Goal: Transaction & Acquisition: Book appointment/travel/reservation

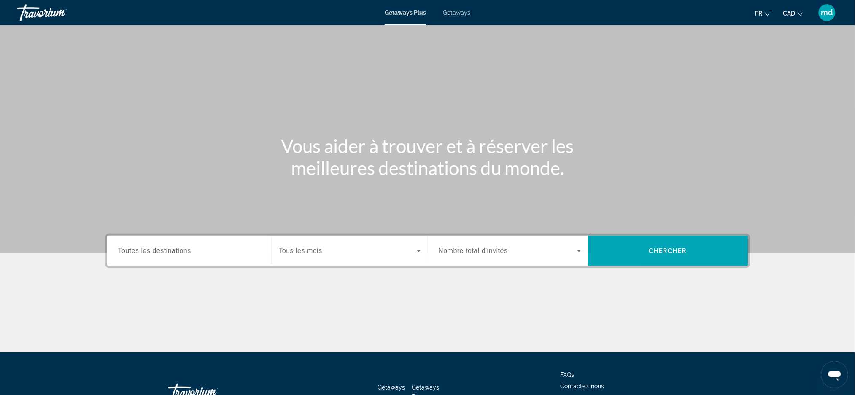
click at [231, 246] on input "Destination Toutes les destinations" at bounding box center [189, 251] width 143 height 10
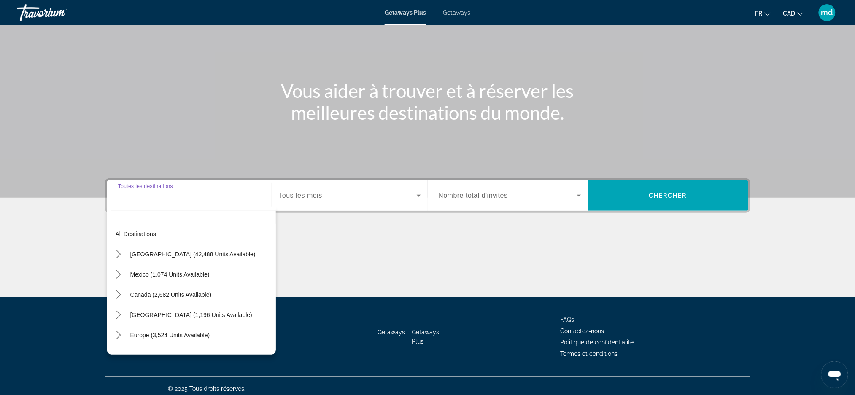
scroll to position [59, 0]
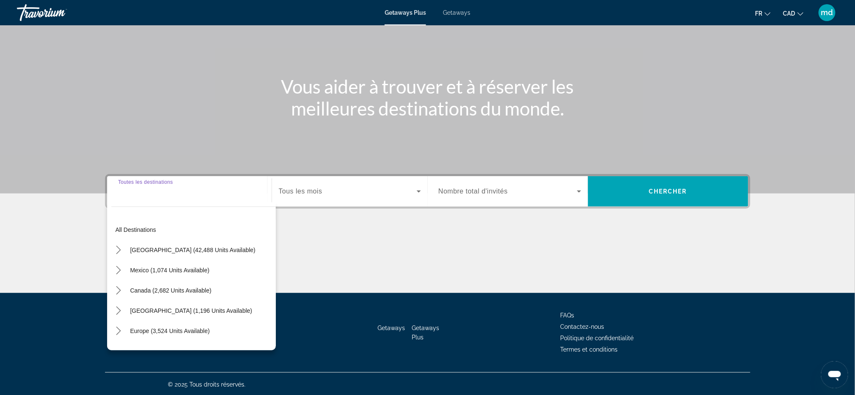
click at [468, 23] on div "Getaways Plus Getaways fr English Español Français Italiano Português русский C…" at bounding box center [427, 13] width 855 height 22
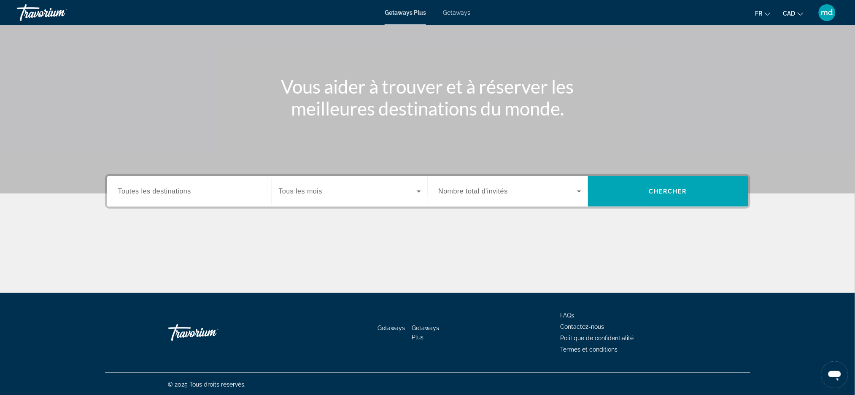
click at [457, 16] on link "Getaways" at bounding box center [456, 12] width 27 height 7
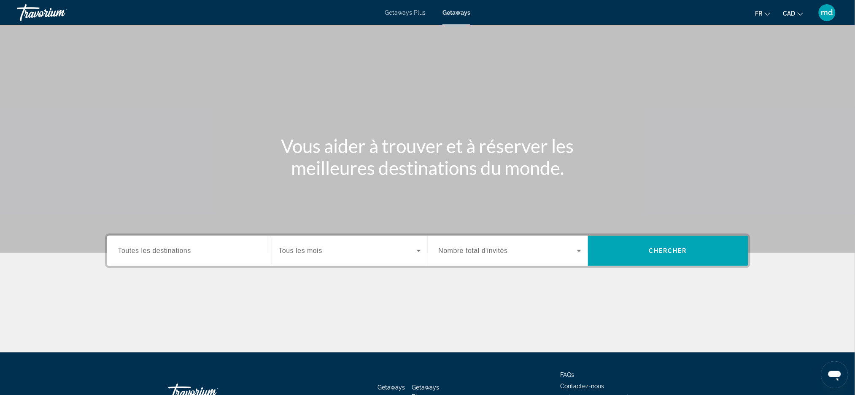
click at [149, 250] on span "Toutes les destinations" at bounding box center [154, 250] width 73 height 7
click at [149, 250] on input "Destination Toutes les destinations" at bounding box center [189, 251] width 143 height 10
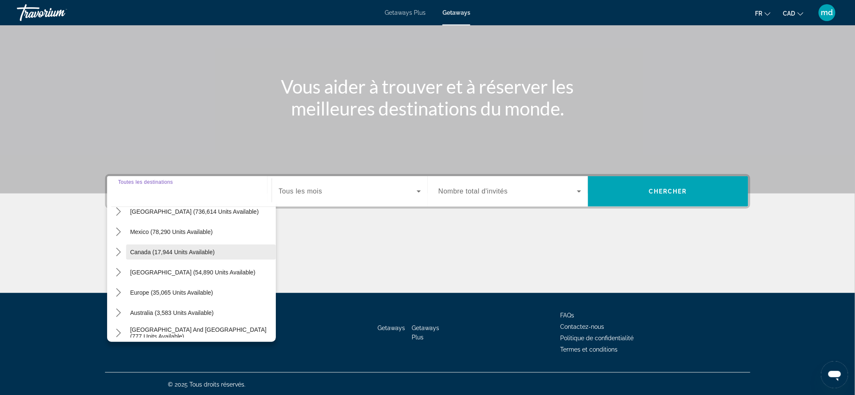
scroll to position [56, 0]
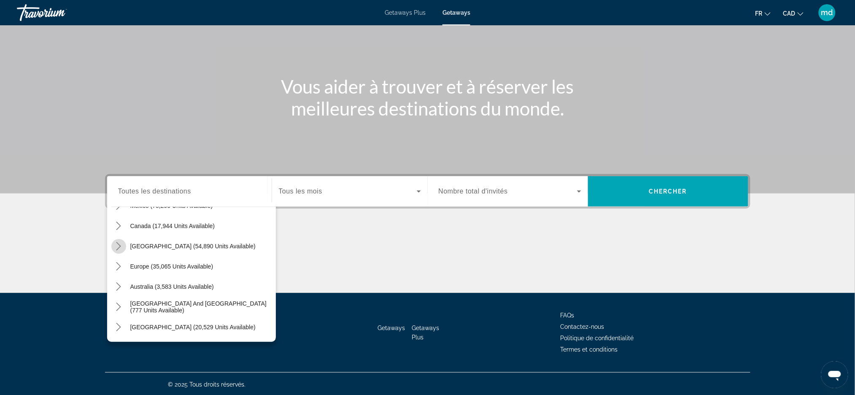
click at [115, 248] on icon "Toggle Caribbean & Atlantic Islands (54,890 units available) submenu" at bounding box center [118, 246] width 8 height 8
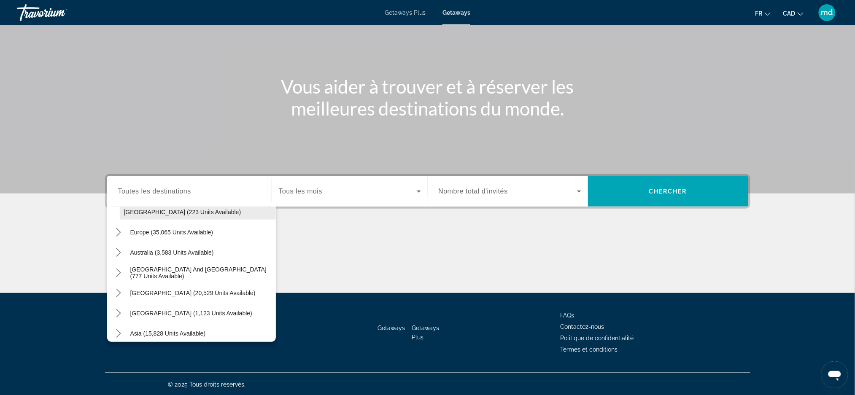
scroll to position [366, 0]
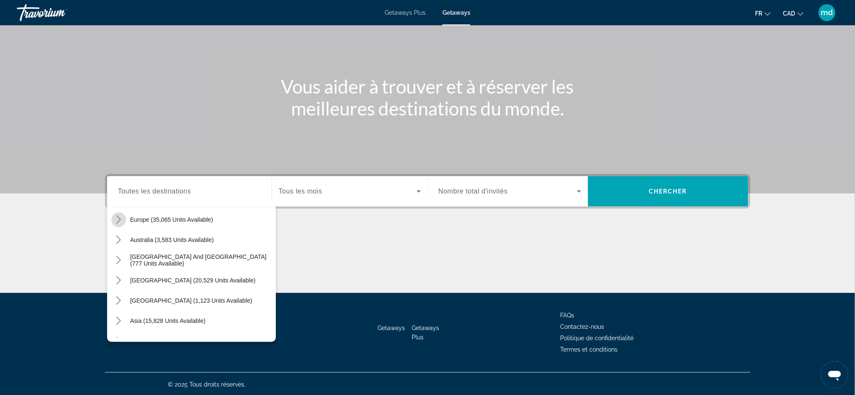
click at [123, 220] on mat-icon "Toggle Europe (35,065 units available) submenu" at bounding box center [118, 220] width 15 height 15
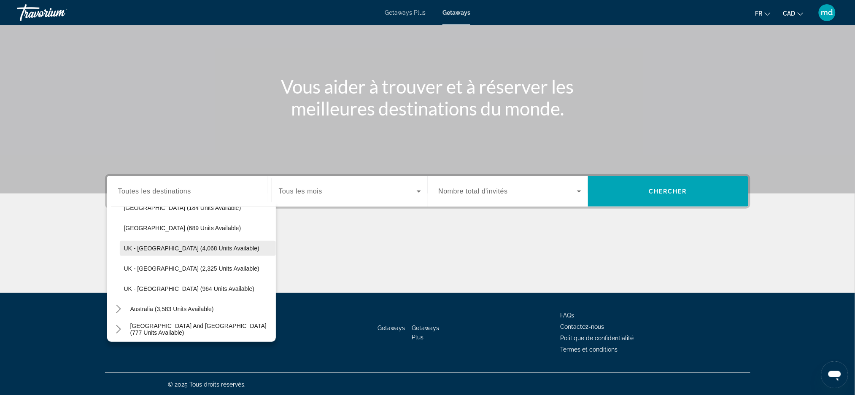
scroll to position [818, 0]
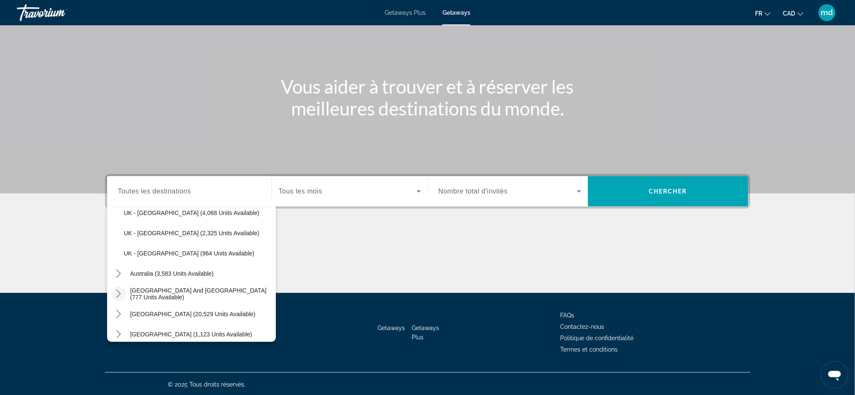
click at [119, 293] on icon "Toggle South Pacific and Oceania (777 units available) submenu" at bounding box center [118, 294] width 8 height 8
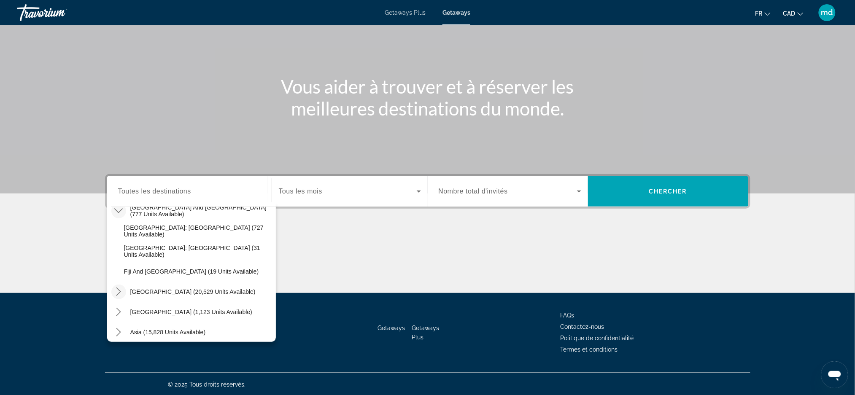
click at [118, 288] on icon "Toggle South America (20,529 units available) submenu" at bounding box center [118, 292] width 8 height 8
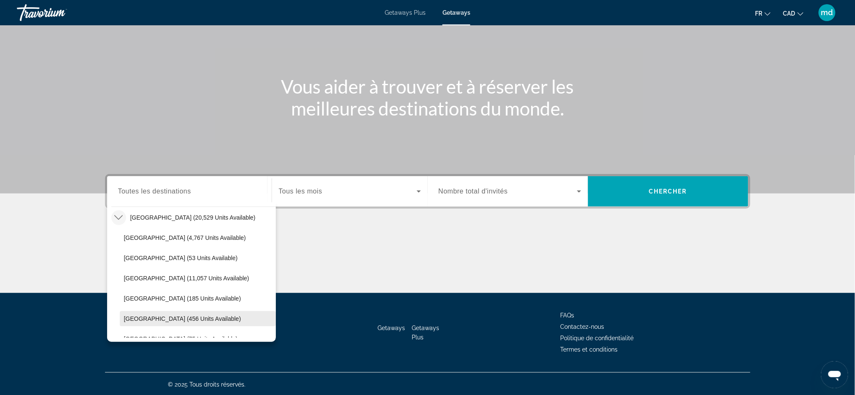
click at [161, 316] on span "[GEOGRAPHIC_DATA] (456 units available)" at bounding box center [182, 319] width 117 height 7
type input "**********"
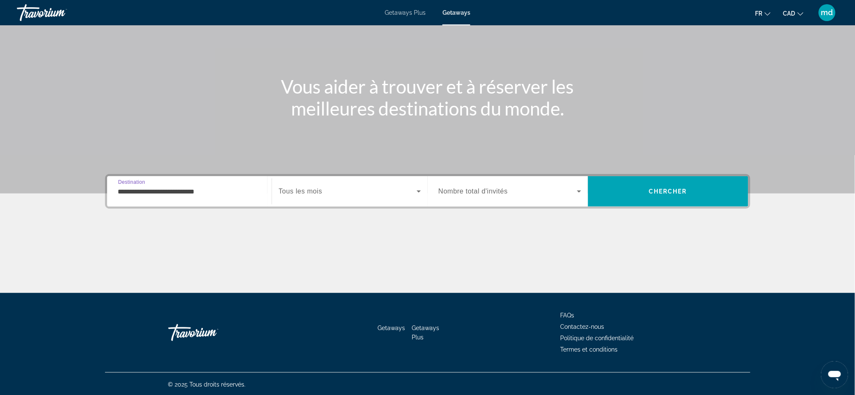
click at [367, 194] on span "Search widget" at bounding box center [348, 191] width 138 height 10
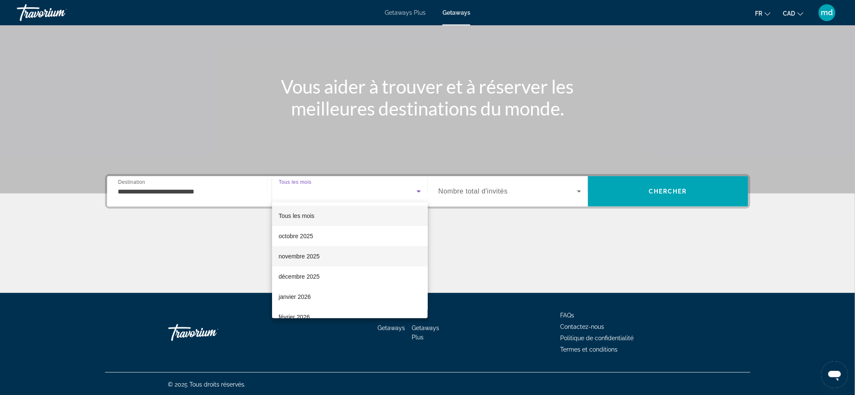
click at [321, 250] on mat-option "novembre 2025" at bounding box center [350, 256] width 156 height 20
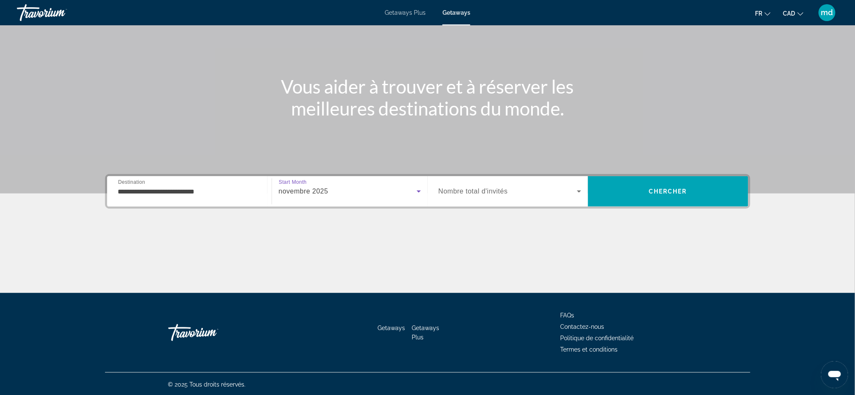
click at [509, 183] on div "Search widget" at bounding box center [510, 192] width 143 height 24
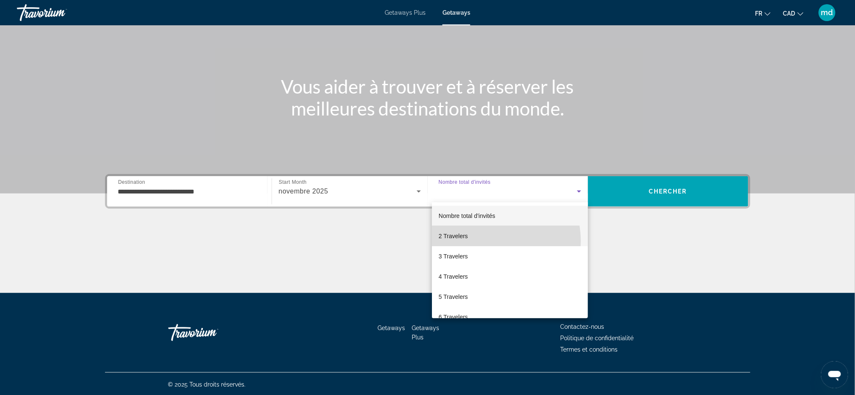
click at [487, 241] on mat-option "2 Travelers" at bounding box center [510, 236] width 156 height 20
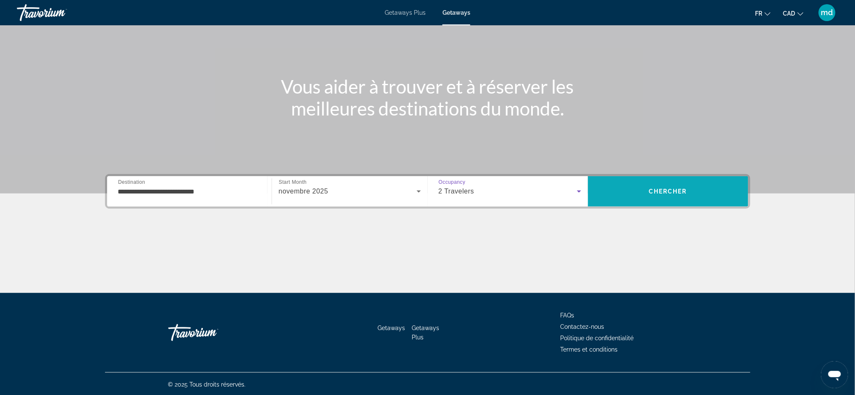
click at [625, 193] on span "Search" at bounding box center [668, 191] width 160 height 20
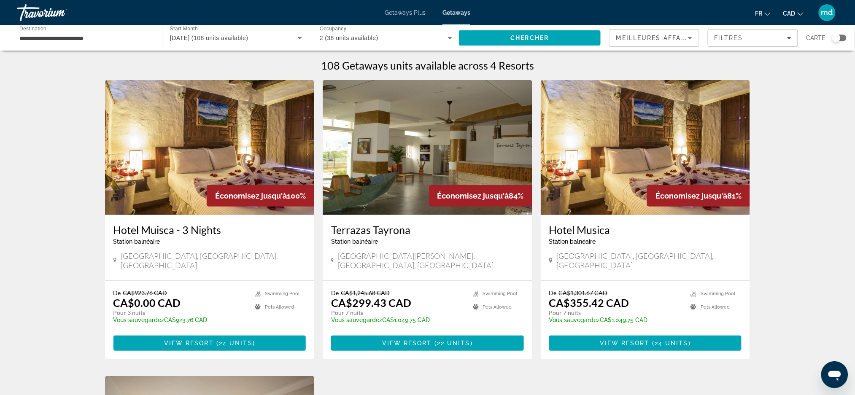
click at [150, 191] on img "Main content" at bounding box center [210, 147] width 210 height 135
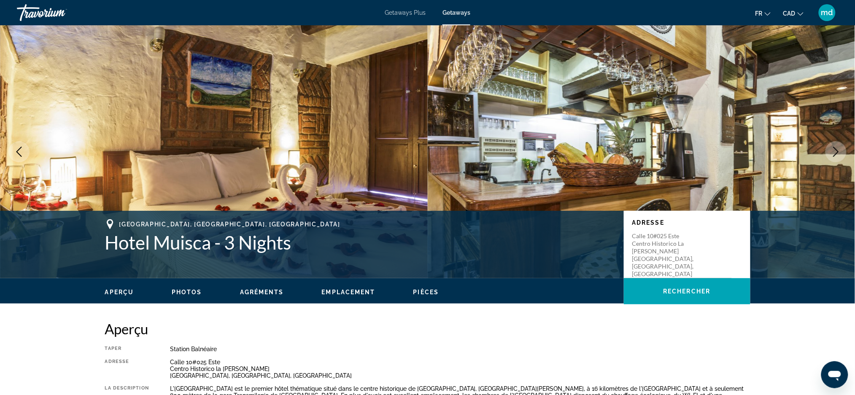
click at [829, 151] on button "Next image" at bounding box center [836, 151] width 21 height 21
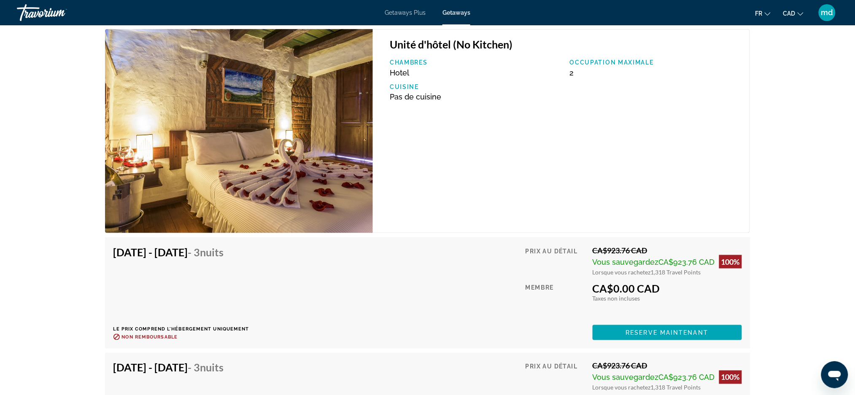
scroll to position [1406, 0]
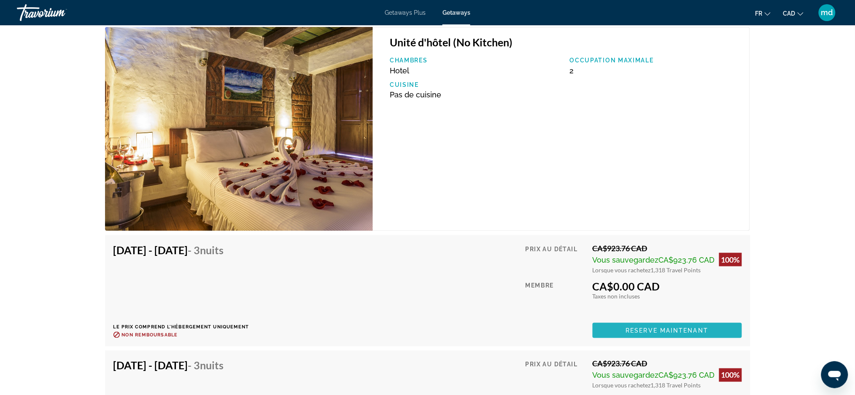
click at [659, 327] on span "Reserve maintenant" at bounding box center [667, 330] width 83 height 7
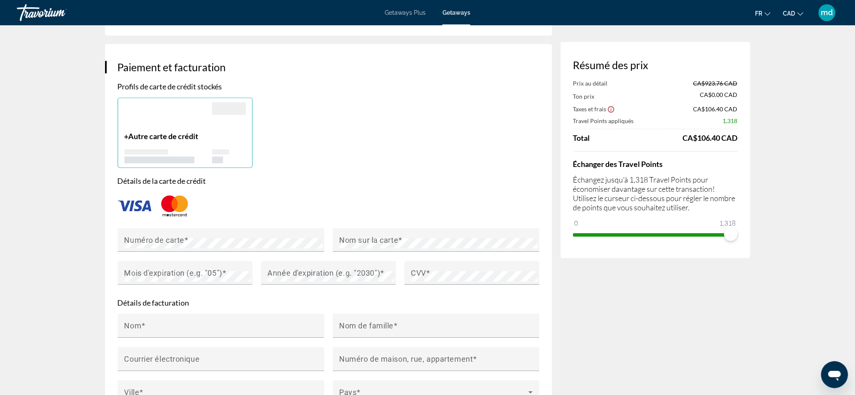
scroll to position [956, 0]
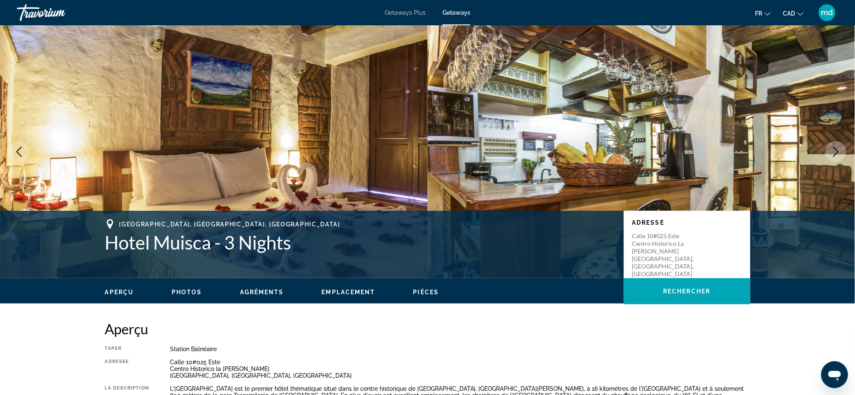
click at [837, 148] on icon "Next image" at bounding box center [836, 152] width 10 height 10
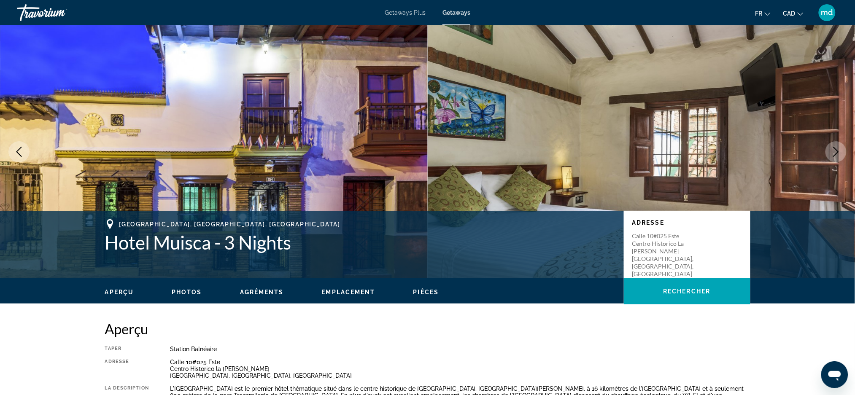
click at [837, 148] on icon "Next image" at bounding box center [836, 152] width 10 height 10
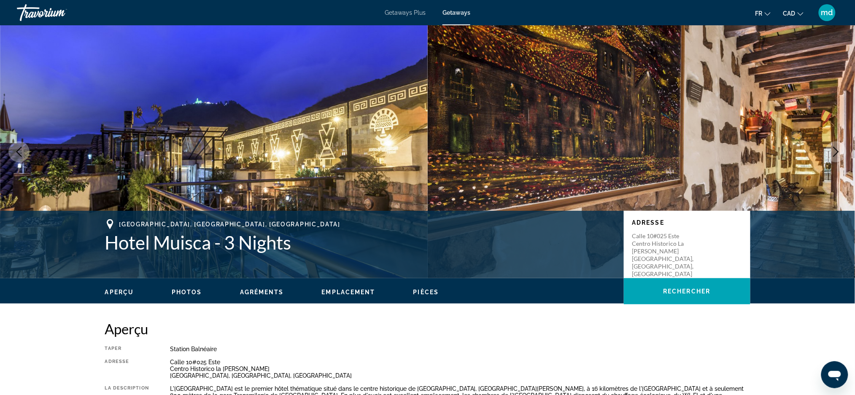
click at [836, 148] on icon "Next image" at bounding box center [836, 152] width 10 height 10
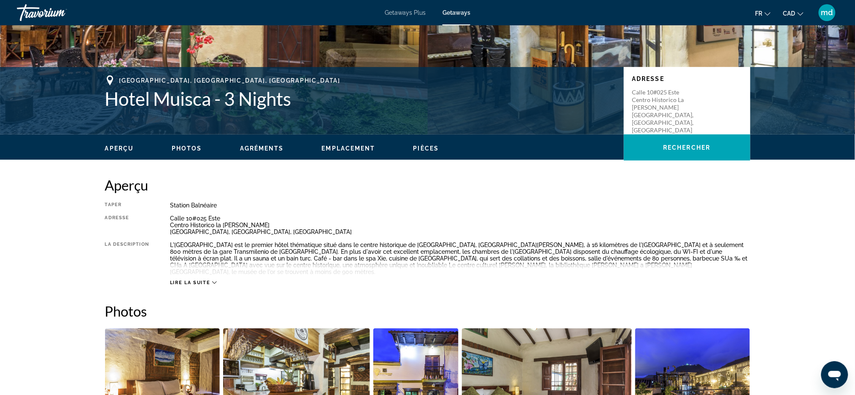
scroll to position [281, 0]
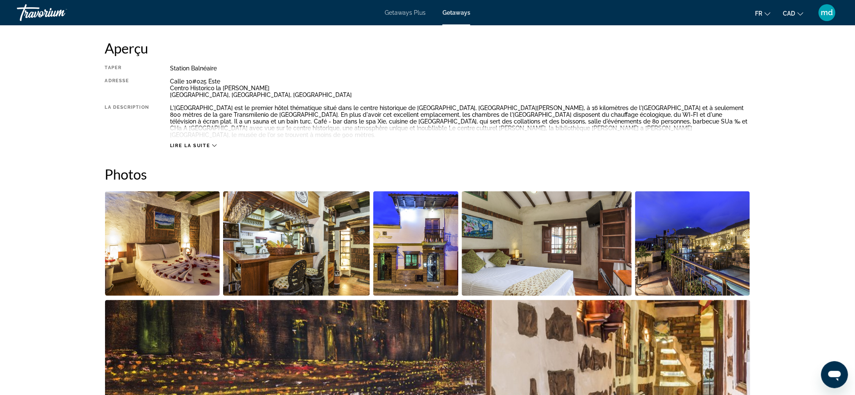
click at [670, 214] on img "Open full-screen image slider" at bounding box center [692, 244] width 115 height 105
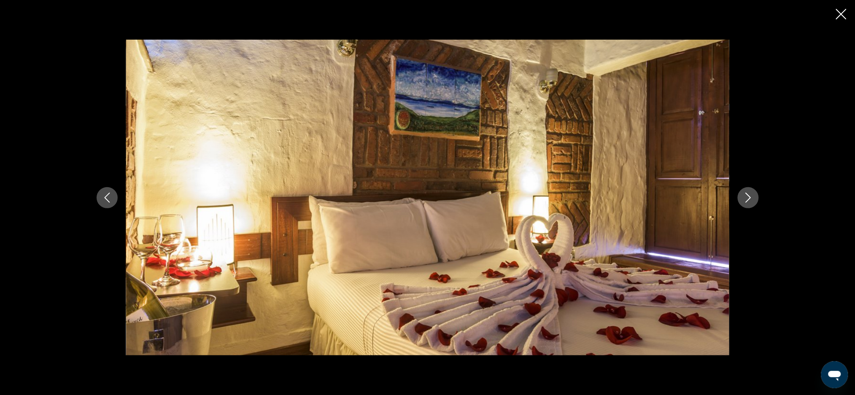
click at [754, 200] on button "Next image" at bounding box center [748, 197] width 21 height 21
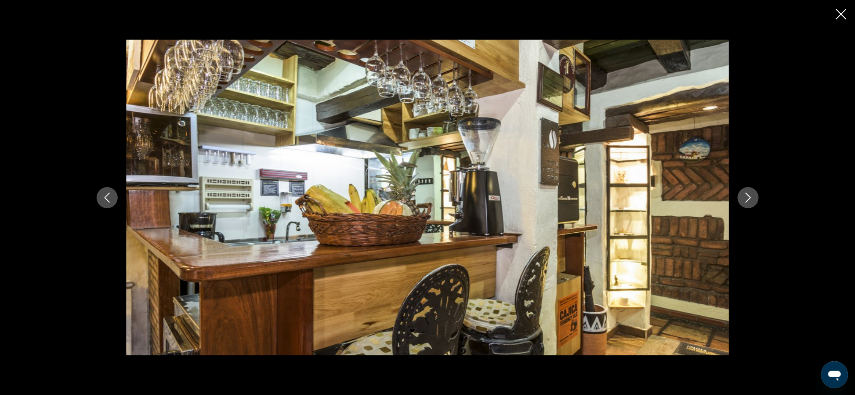
click at [751, 201] on icon "Next image" at bounding box center [748, 198] width 10 height 10
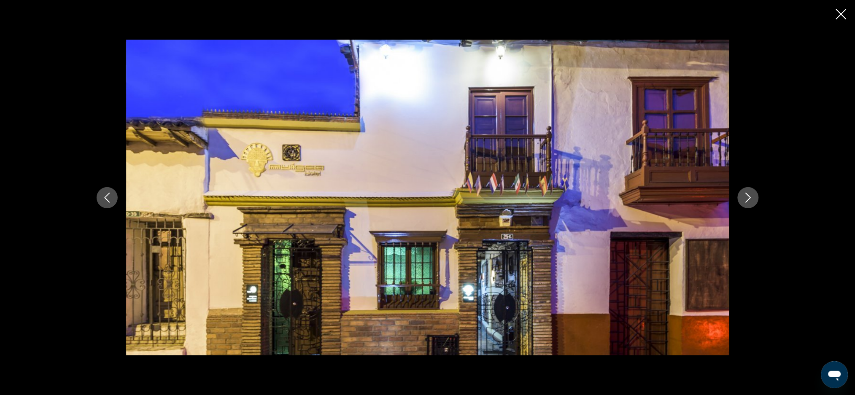
click at [750, 201] on icon "Next image" at bounding box center [748, 198] width 10 height 10
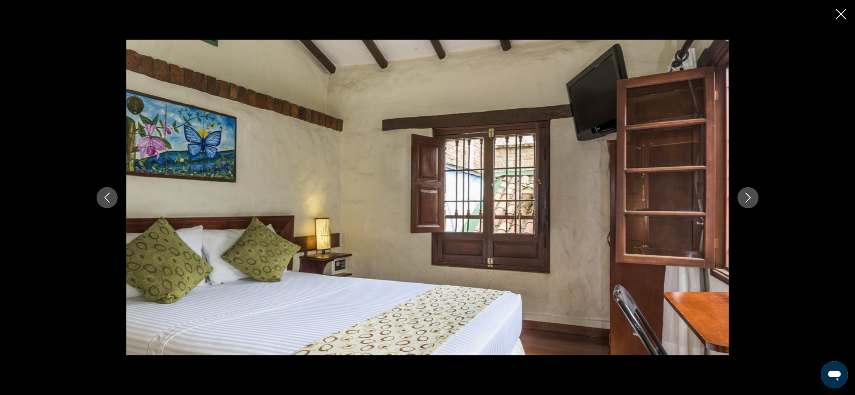
click at [750, 201] on icon "Next image" at bounding box center [748, 198] width 10 height 10
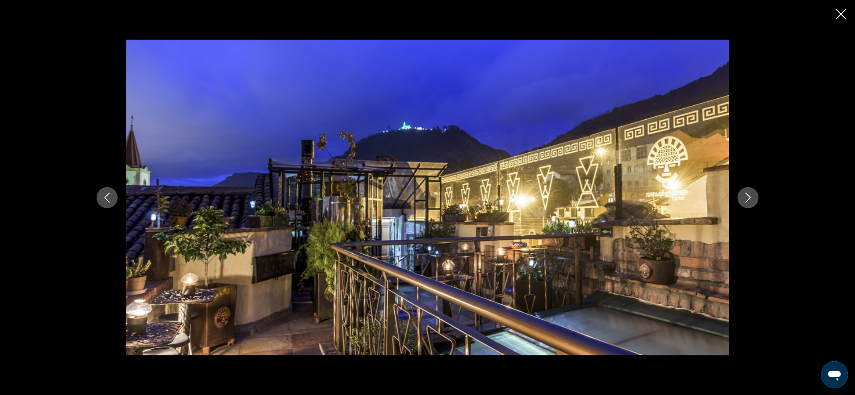
click at [750, 201] on icon "Next image" at bounding box center [748, 198] width 10 height 10
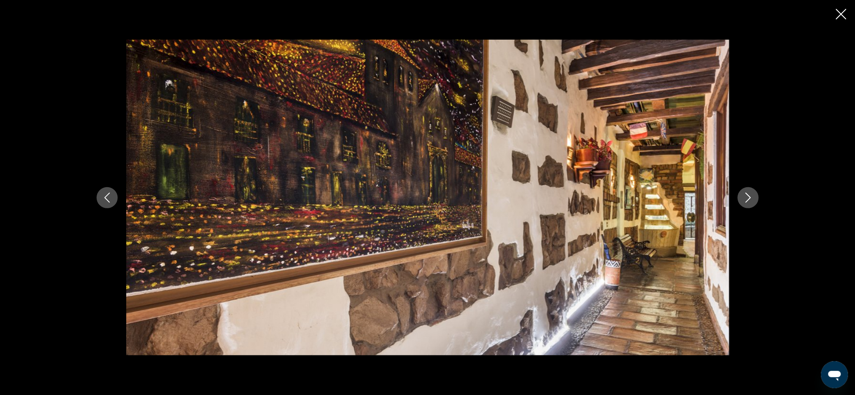
click at [750, 201] on icon "Next image" at bounding box center [748, 198] width 10 height 10
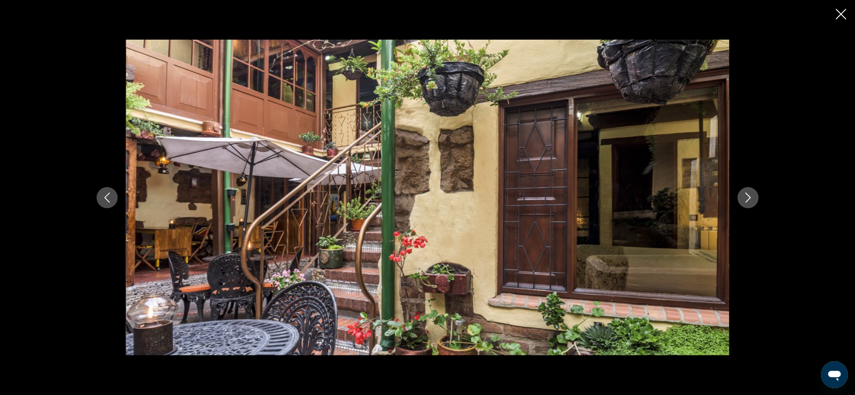
click at [750, 201] on icon "Next image" at bounding box center [748, 198] width 10 height 10
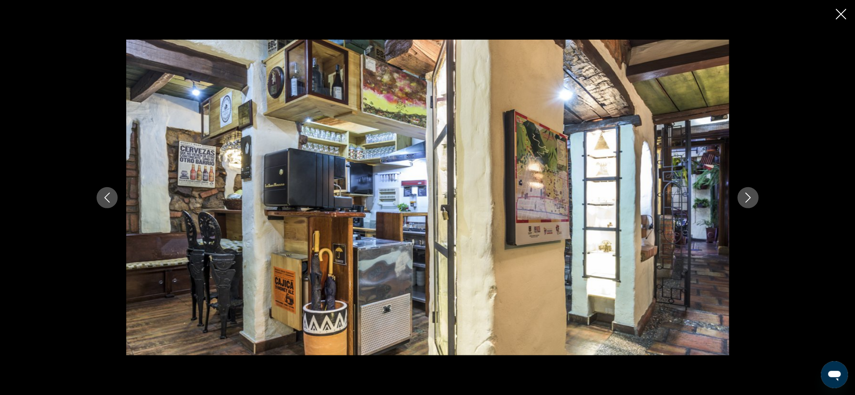
click at [750, 201] on icon "Next image" at bounding box center [748, 198] width 10 height 10
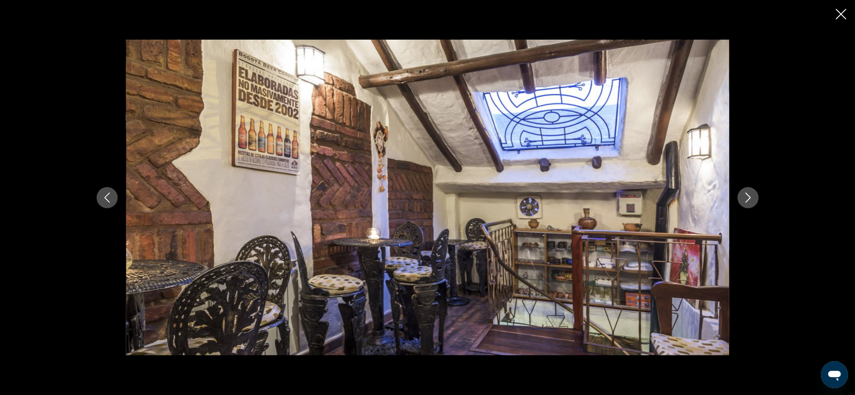
click at [747, 199] on icon "Next image" at bounding box center [748, 198] width 10 height 10
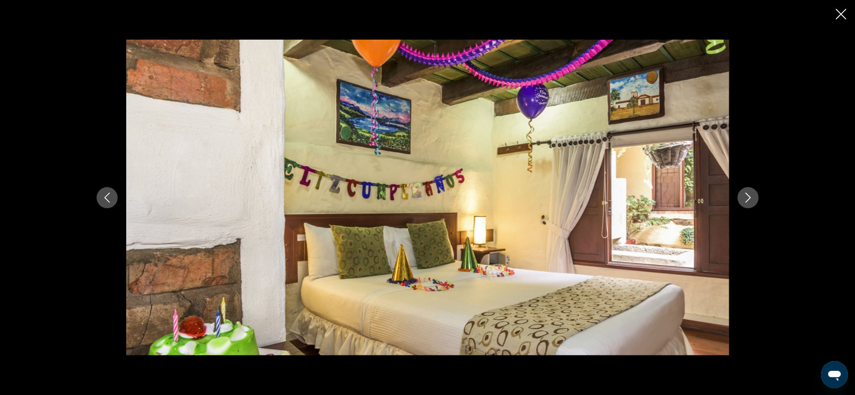
click at [747, 199] on icon "Next image" at bounding box center [748, 198] width 10 height 10
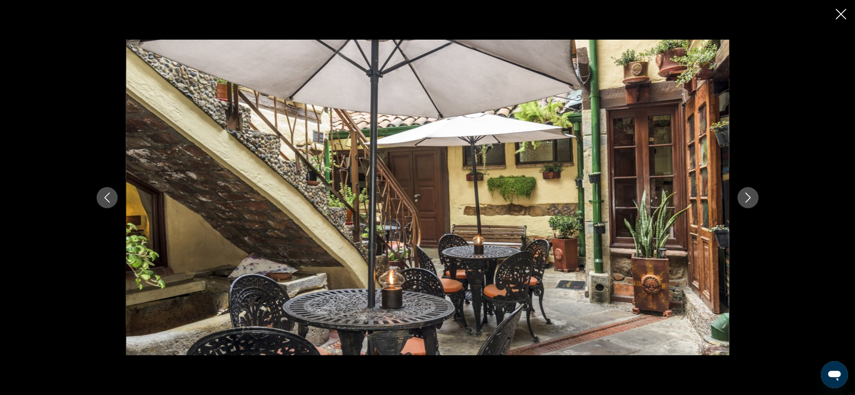
click at [747, 199] on icon "Next image" at bounding box center [748, 198] width 10 height 10
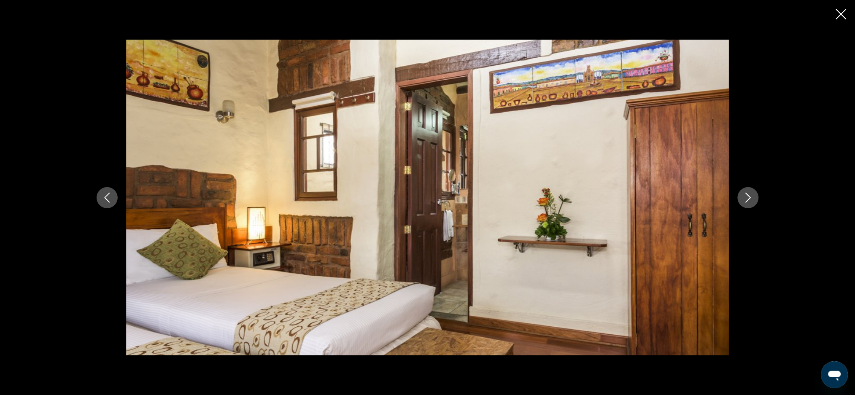
click at [747, 199] on icon "Next image" at bounding box center [748, 198] width 10 height 10
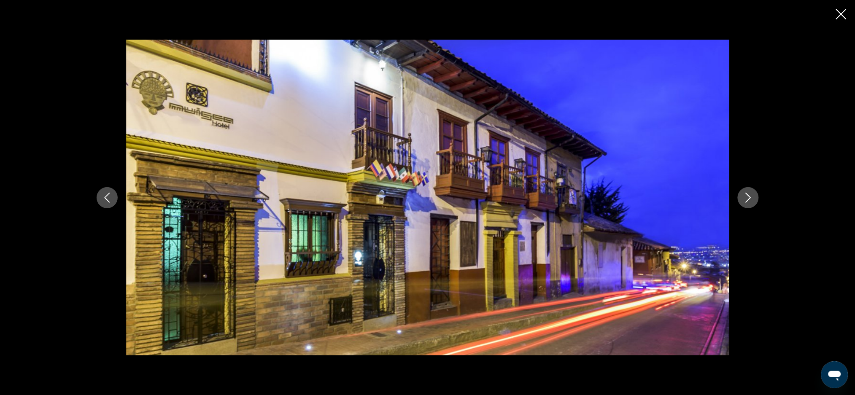
click at [748, 197] on icon "Next image" at bounding box center [748, 198] width 10 height 10
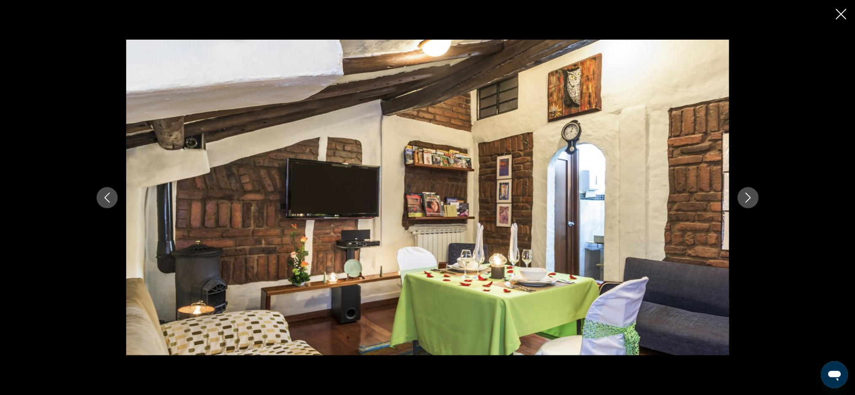
click at [839, 17] on icon "Close slideshow" at bounding box center [841, 14] width 11 height 11
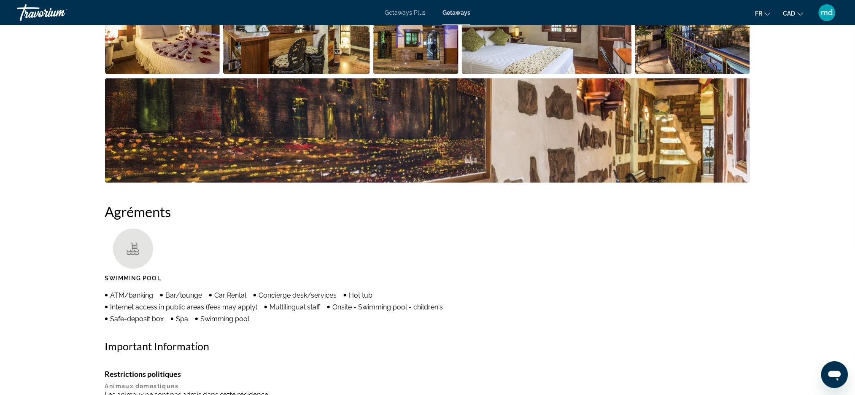
scroll to position [338, 0]
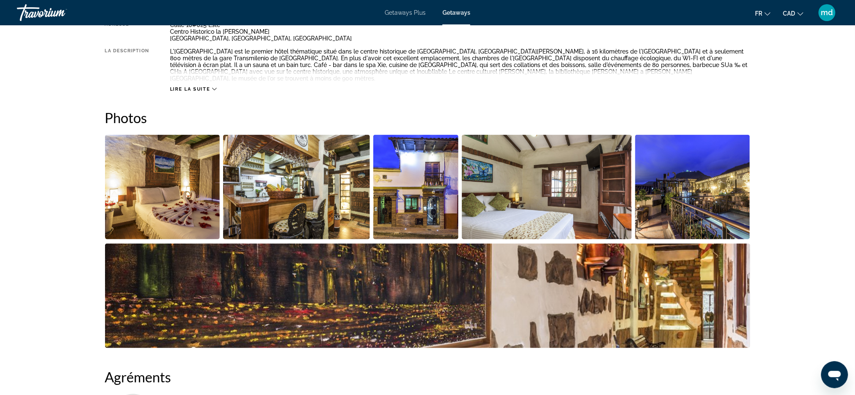
click at [196, 86] on span "Lire la suite" at bounding box center [190, 88] width 40 height 5
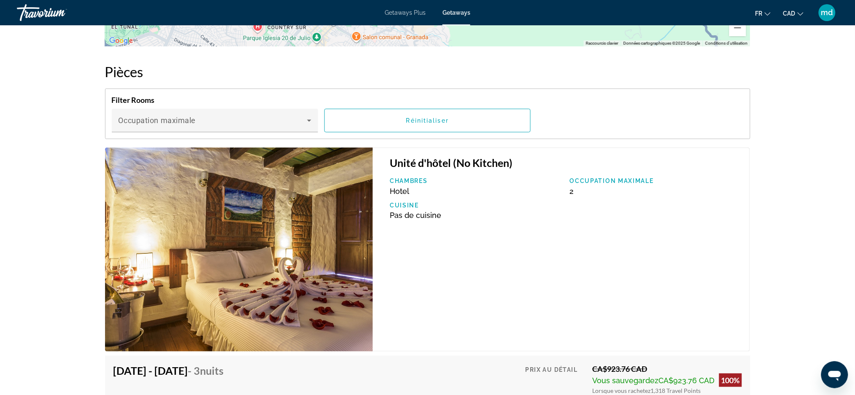
scroll to position [1237, 0]
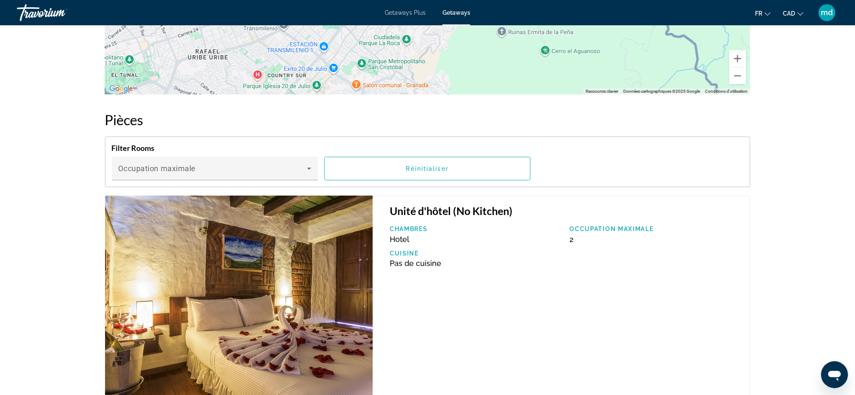
click at [0, 192] on div "prev next Bogotá, Cundinamarca, Colombia Hotel Muisca - 3 Nights Adresse Calle …" at bounding box center [427, 180] width 855 height 2784
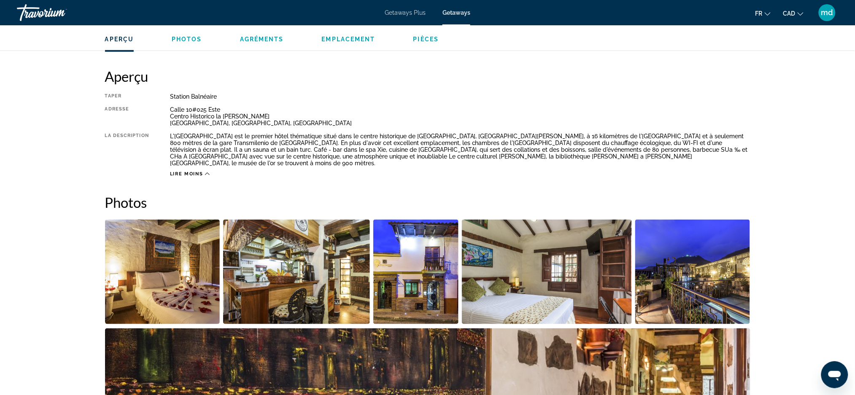
scroll to position [169, 0]
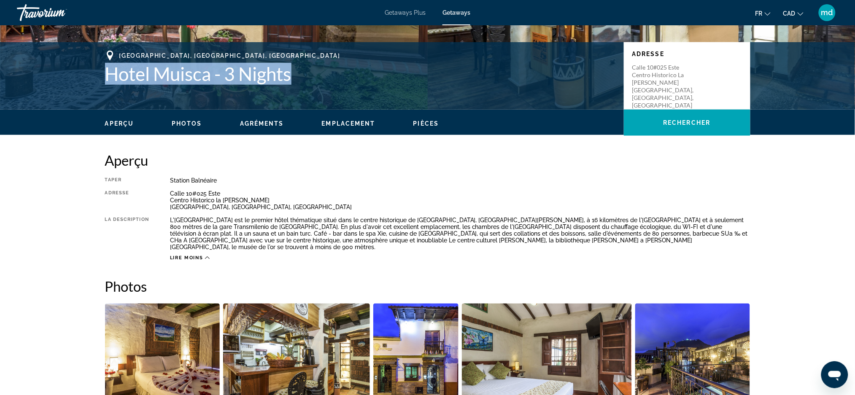
drag, startPoint x: 304, startPoint y: 81, endPoint x: 106, endPoint y: 68, distance: 197.9
click at [106, 68] on h1 "Hotel Muisca - 3 Nights" at bounding box center [360, 74] width 510 height 22
copy h1 "Hotel Muisca - 3 Nights"
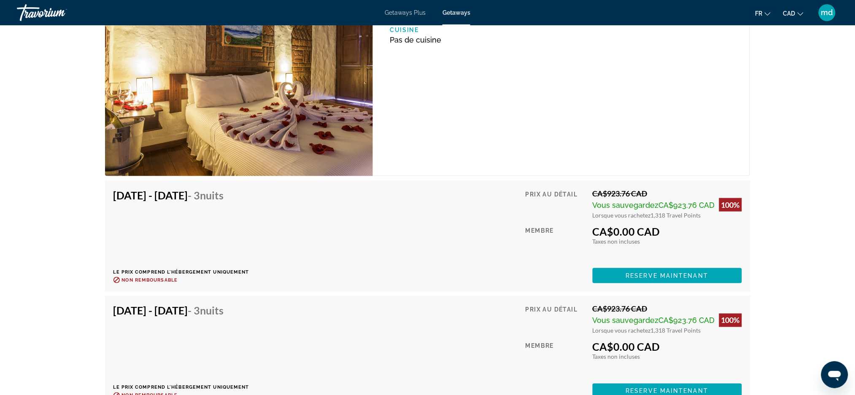
scroll to position [1462, 0]
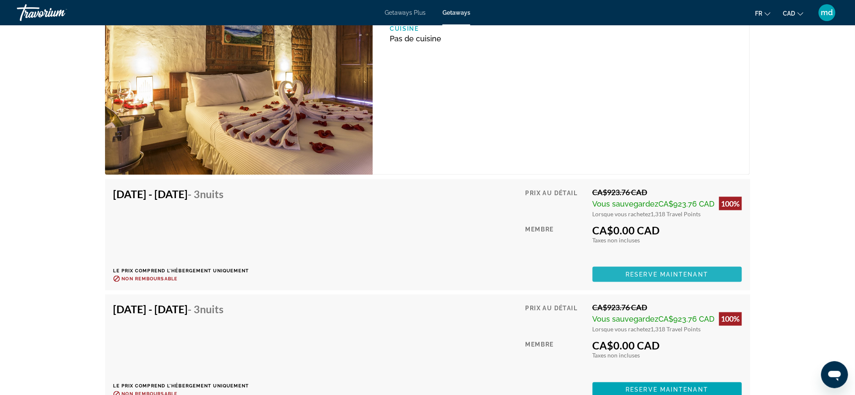
click at [691, 271] on span "Reserve maintenant" at bounding box center [667, 274] width 83 height 7
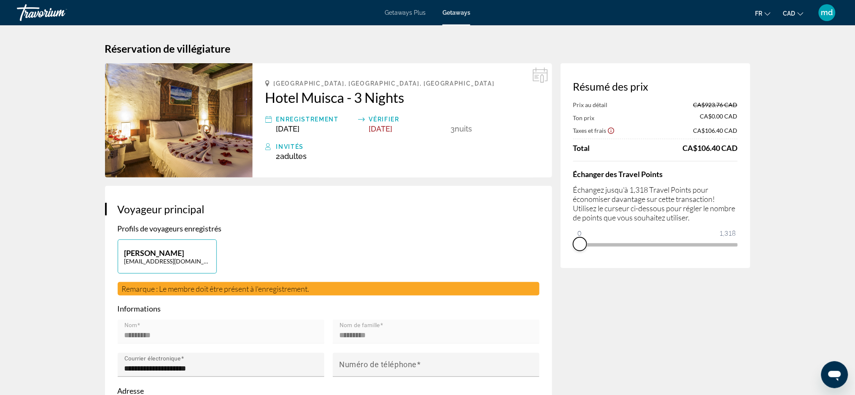
drag, startPoint x: 729, startPoint y: 256, endPoint x: 561, endPoint y: 264, distance: 168.9
click at [561, 264] on div "Résumé des prix Prix au détail CA$923.76 CAD Ton prix CA$0.00 CAD Taxes et frai…" at bounding box center [656, 165] width 190 height 205
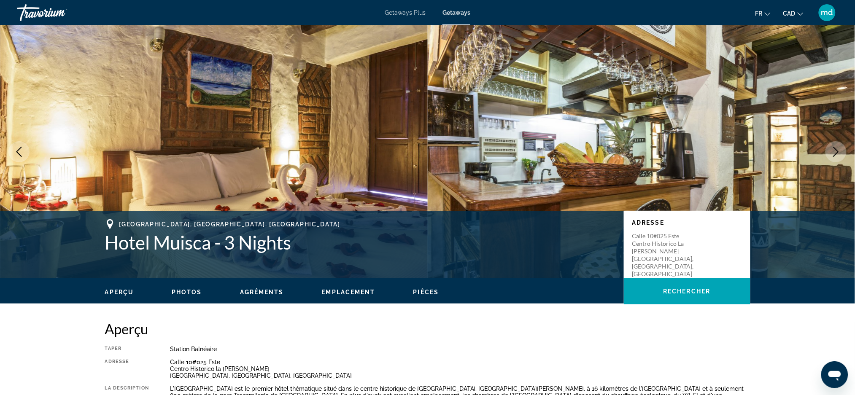
click at [834, 157] on button "Next image" at bounding box center [836, 151] width 21 height 21
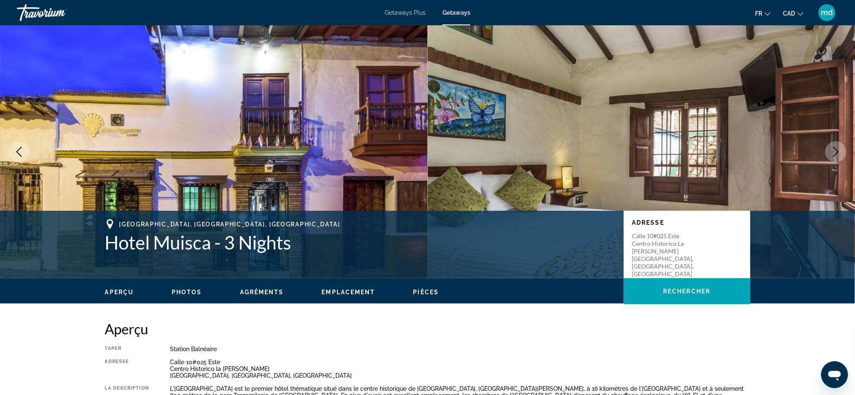
click at [834, 157] on button "Next image" at bounding box center [836, 151] width 21 height 21
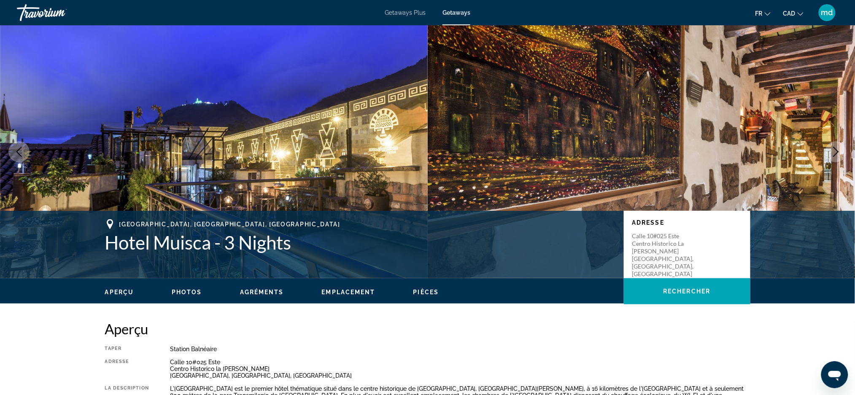
click at [834, 157] on button "Next image" at bounding box center [836, 151] width 21 height 21
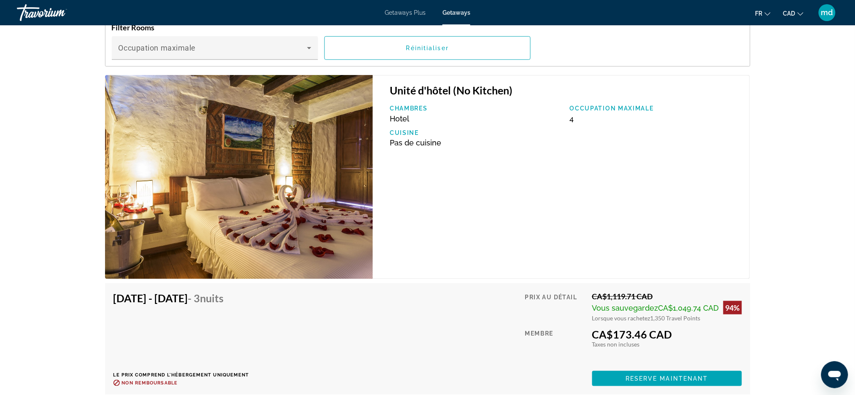
scroll to position [1181, 0]
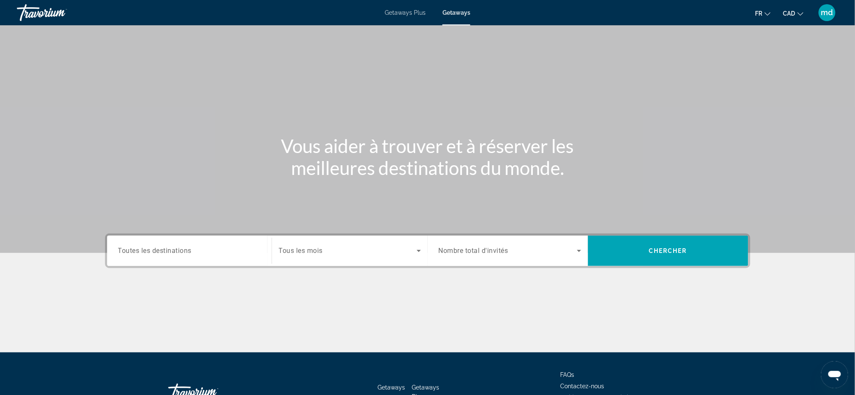
click at [158, 260] on div "Search widget" at bounding box center [189, 251] width 143 height 24
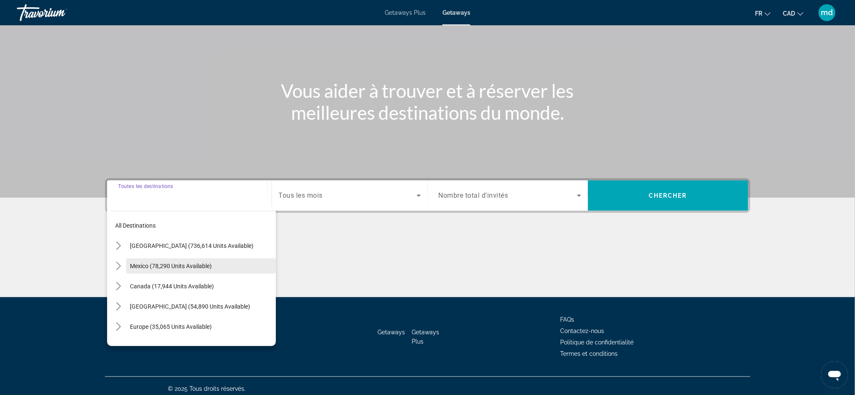
scroll to position [59, 0]
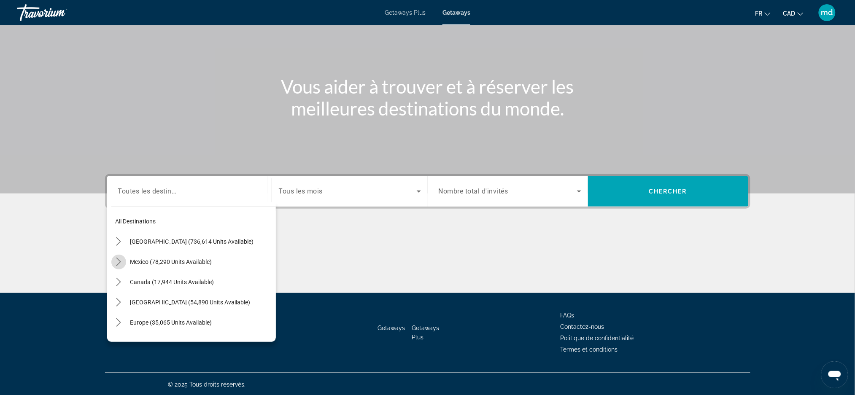
click at [122, 261] on icon "Toggle Mexico (78,290 units available) submenu" at bounding box center [118, 262] width 8 height 8
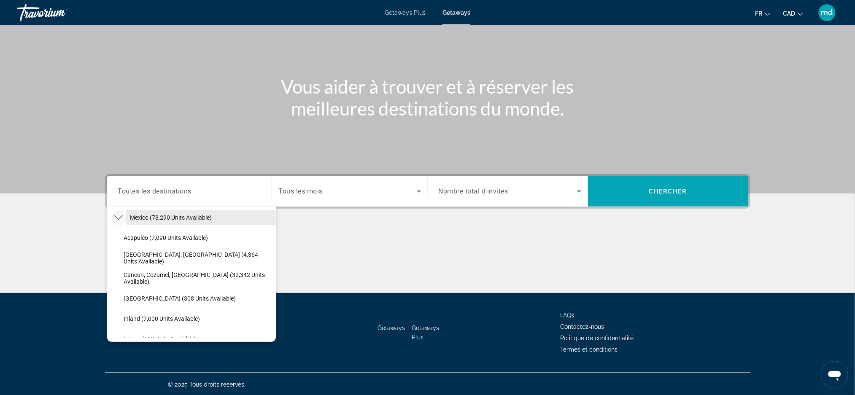
click at [157, 216] on span "Mexico (78,290 units available)" at bounding box center [171, 217] width 82 height 7
type input "**********"
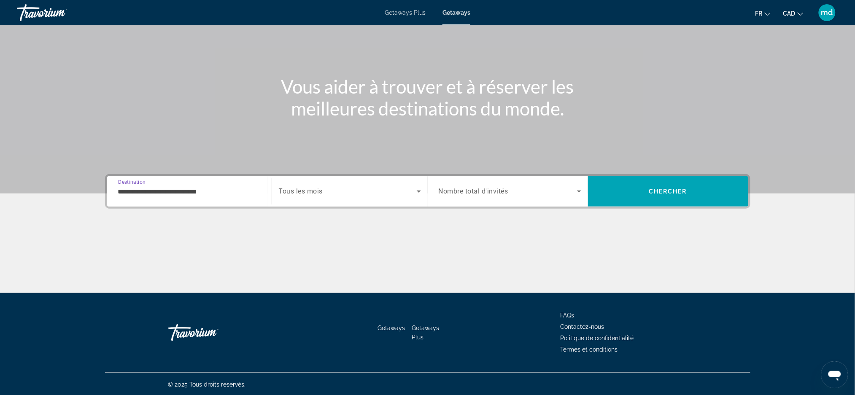
click at [316, 188] on span "Tous les mois" at bounding box center [301, 192] width 44 height 8
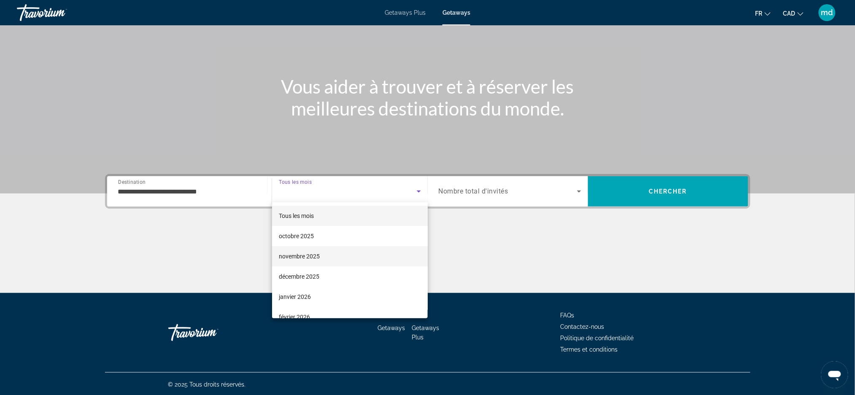
click at [338, 261] on mat-option "novembre 2025" at bounding box center [350, 256] width 156 height 20
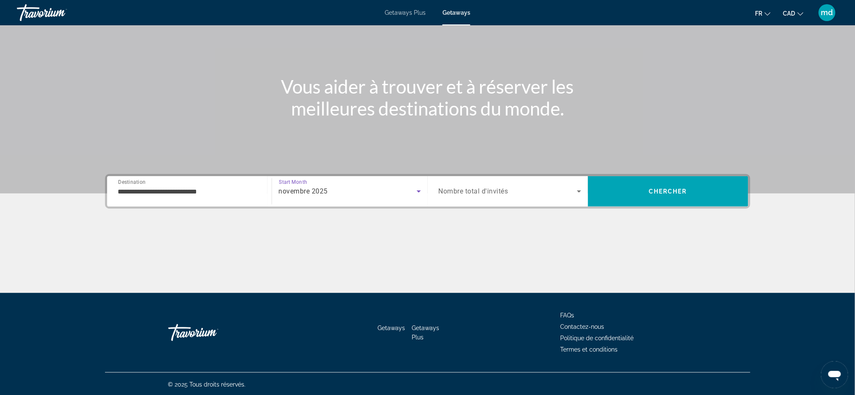
click at [467, 186] on span "Search widget" at bounding box center [508, 191] width 138 height 10
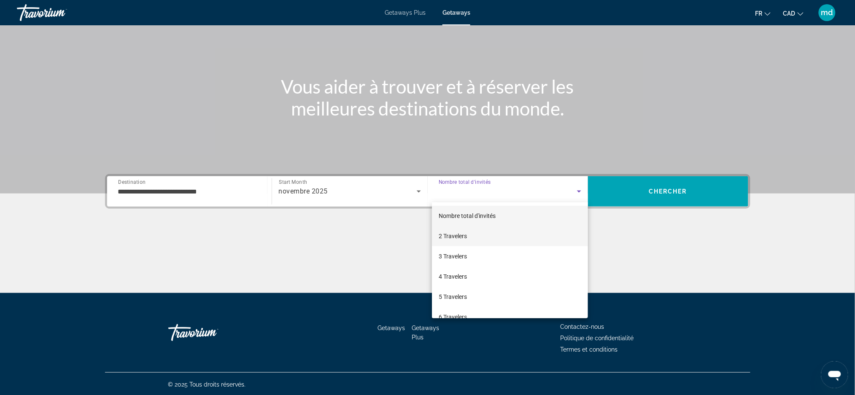
click at [462, 240] on span "2 Travelers" at bounding box center [453, 236] width 28 height 10
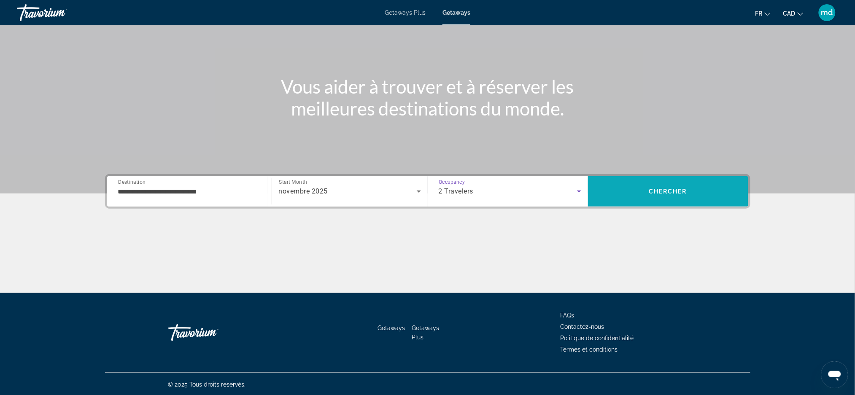
click at [653, 184] on span "Search" at bounding box center [668, 191] width 160 height 20
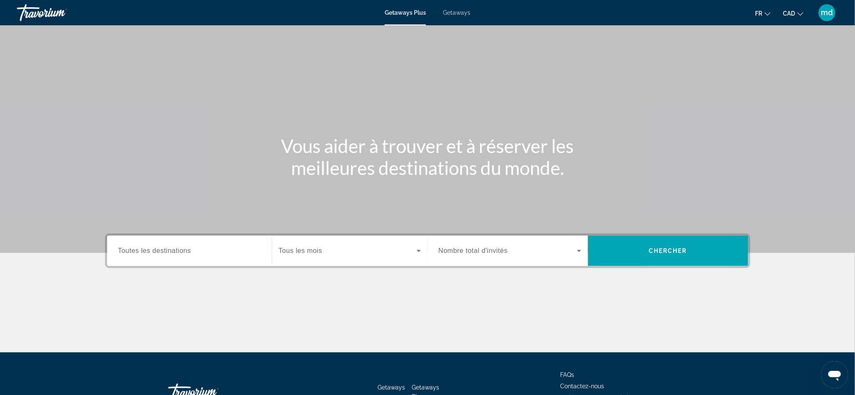
click at [202, 262] on div "Destination Toutes les destinations" at bounding box center [189, 251] width 156 height 30
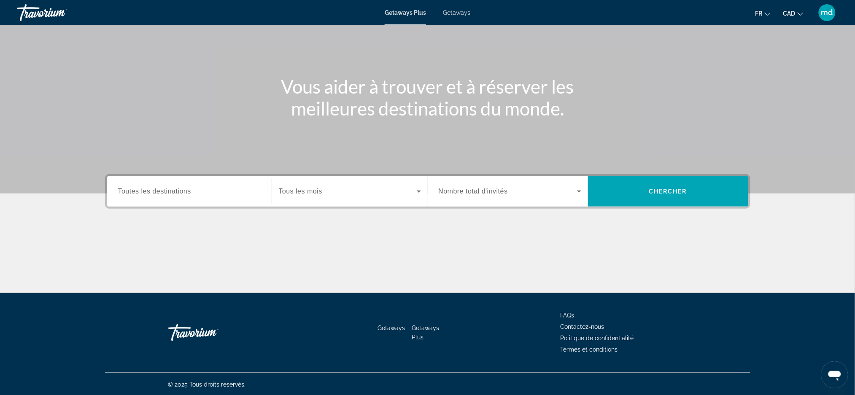
drag, startPoint x: 185, startPoint y: 184, endPoint x: 183, endPoint y: 188, distance: 4.7
click at [184, 184] on div "Search widget" at bounding box center [189, 192] width 143 height 24
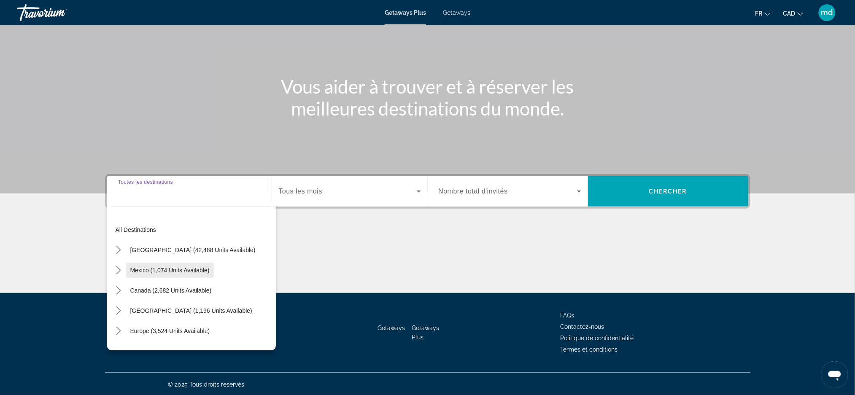
click at [135, 272] on span "Mexico (1,074 units available)" at bounding box center [169, 270] width 79 height 7
type input "**********"
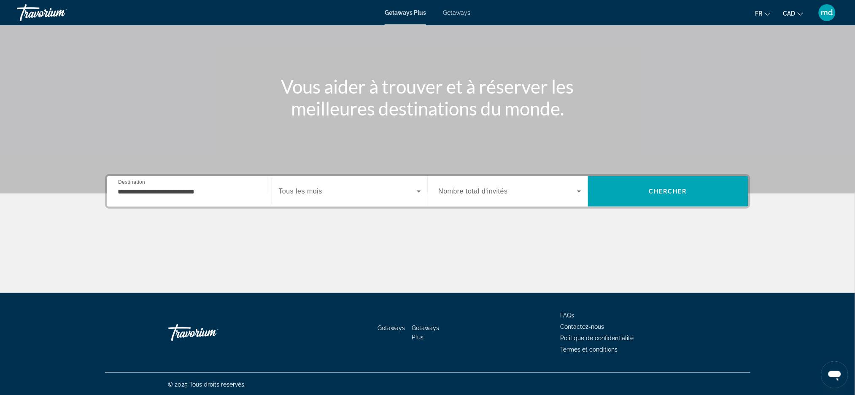
click at [457, 14] on span "Getaways" at bounding box center [456, 12] width 27 height 7
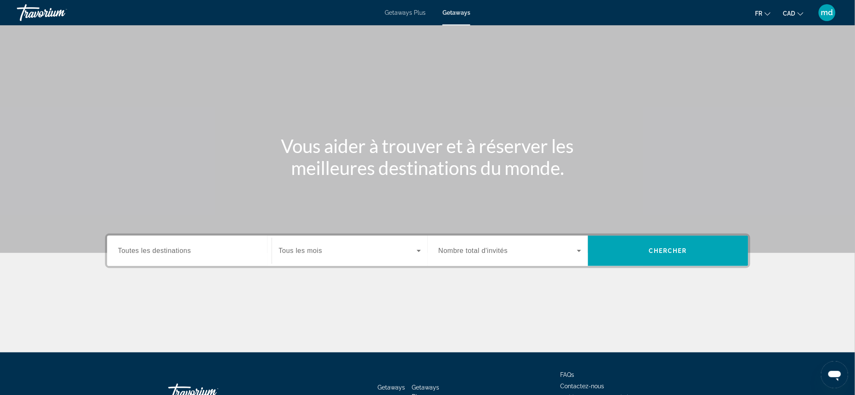
click at [167, 257] on div "Search widget" at bounding box center [189, 251] width 143 height 24
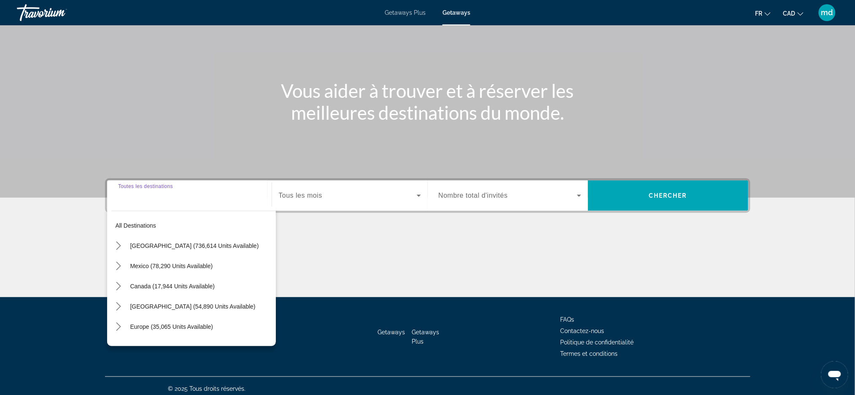
scroll to position [59, 0]
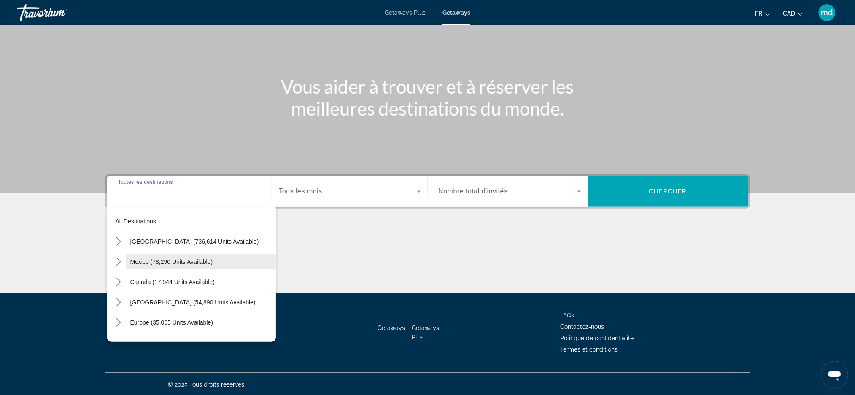
click at [152, 259] on span "Mexico (78,290 units available)" at bounding box center [171, 262] width 83 height 7
type input "**********"
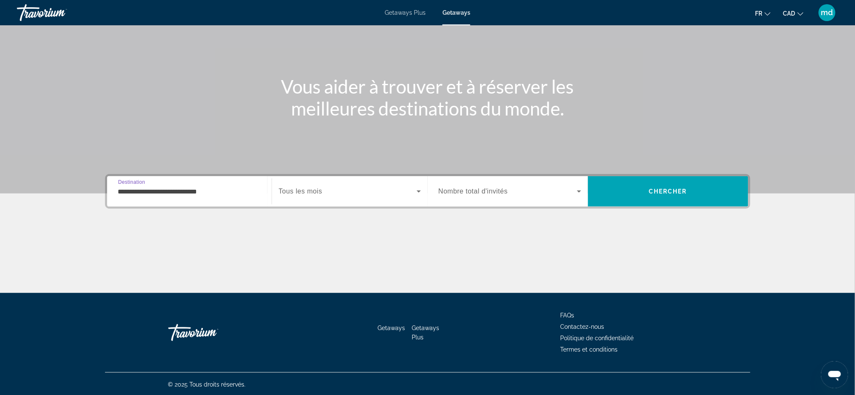
click at [417, 191] on icon "Search widget" at bounding box center [419, 192] width 4 height 2
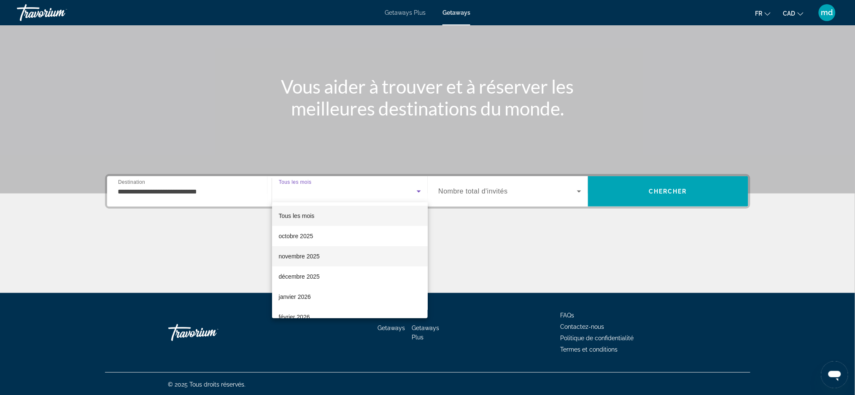
click at [306, 255] on span "novembre 2025" at bounding box center [299, 256] width 41 height 10
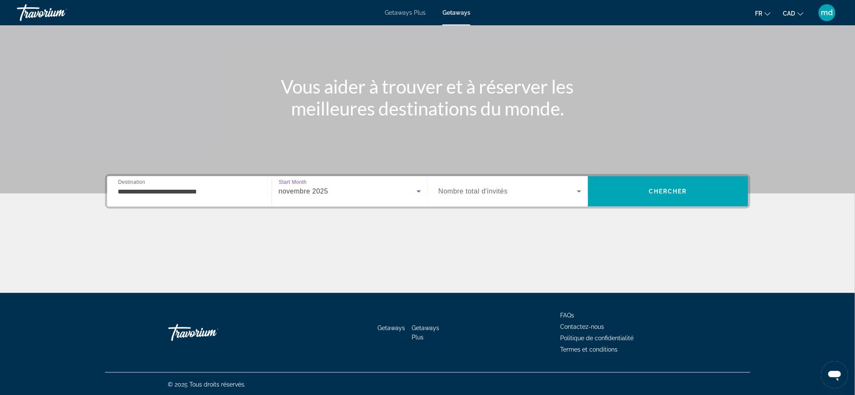
click at [477, 199] on div "Search widget" at bounding box center [510, 192] width 143 height 24
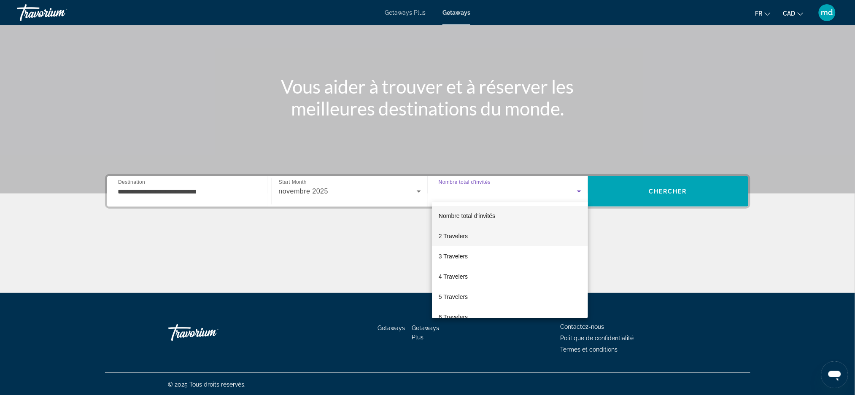
click at [464, 230] on mat-option "2 Travelers" at bounding box center [510, 236] width 156 height 20
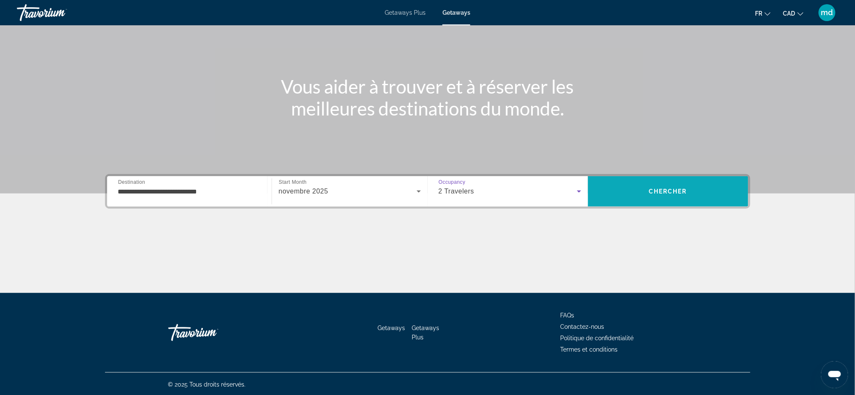
click at [670, 195] on span "Search" at bounding box center [668, 191] width 160 height 20
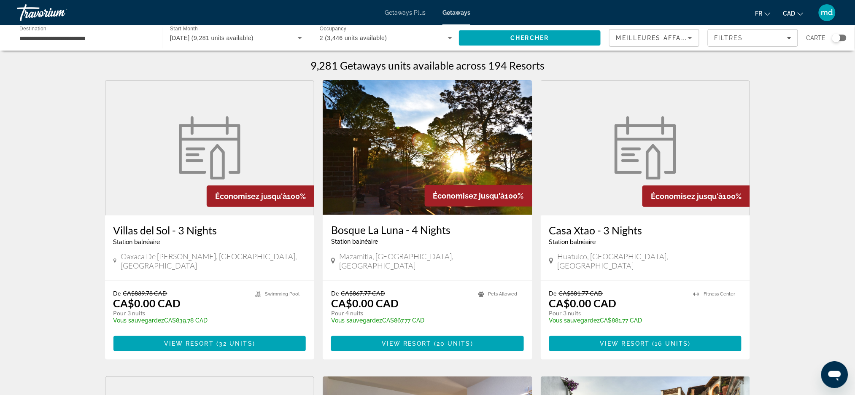
click at [396, 340] on span "View Resort" at bounding box center [407, 343] width 50 height 7
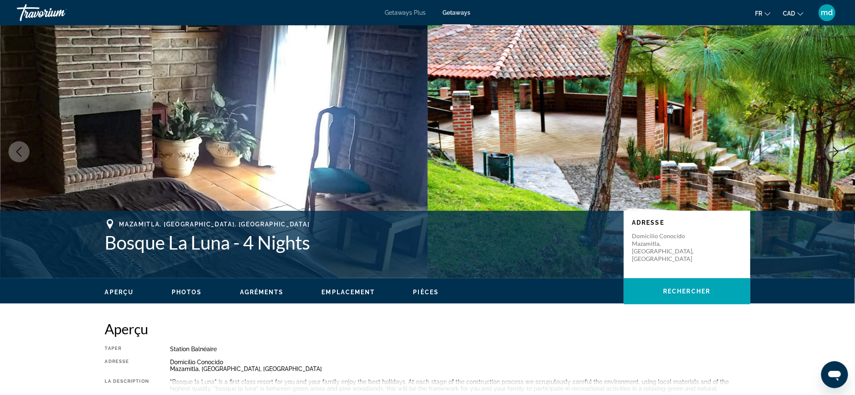
click at [834, 148] on icon "Next image" at bounding box center [836, 152] width 10 height 10
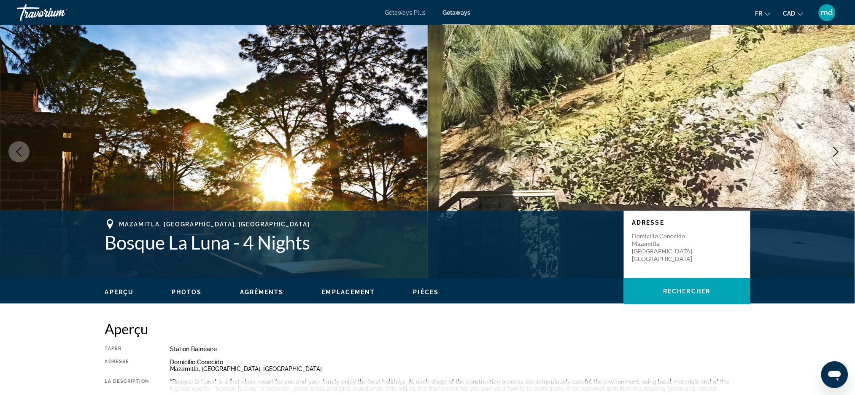
click at [834, 148] on icon "Next image" at bounding box center [836, 152] width 10 height 10
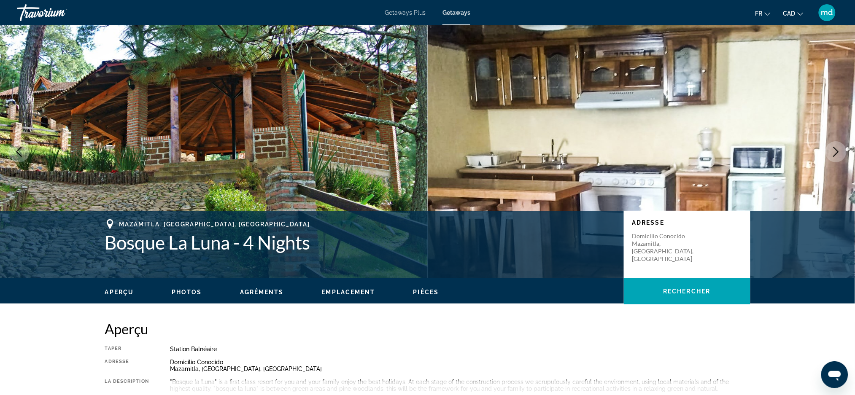
click at [834, 148] on icon "Next image" at bounding box center [836, 152] width 10 height 10
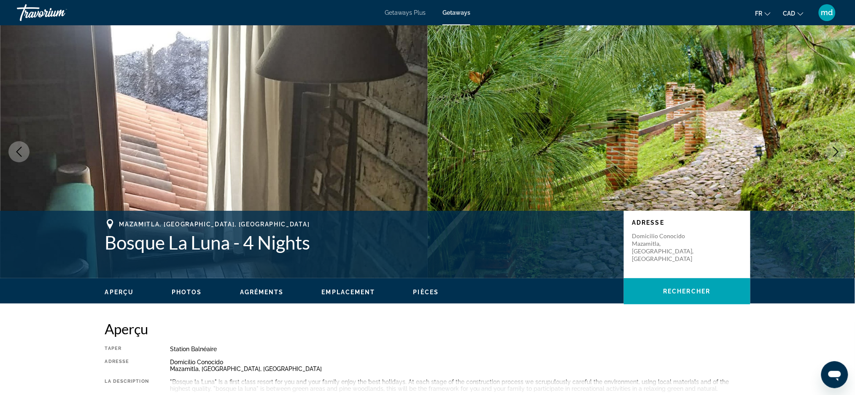
click at [833, 148] on icon "Next image" at bounding box center [836, 152] width 10 height 10
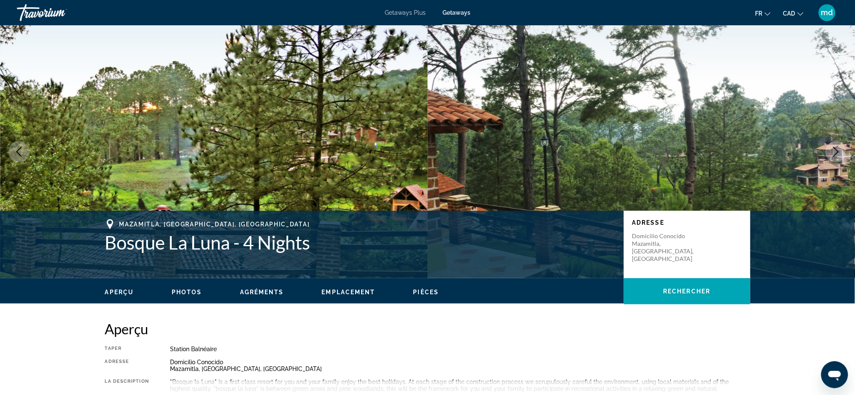
click at [833, 148] on icon "Next image" at bounding box center [836, 152] width 10 height 10
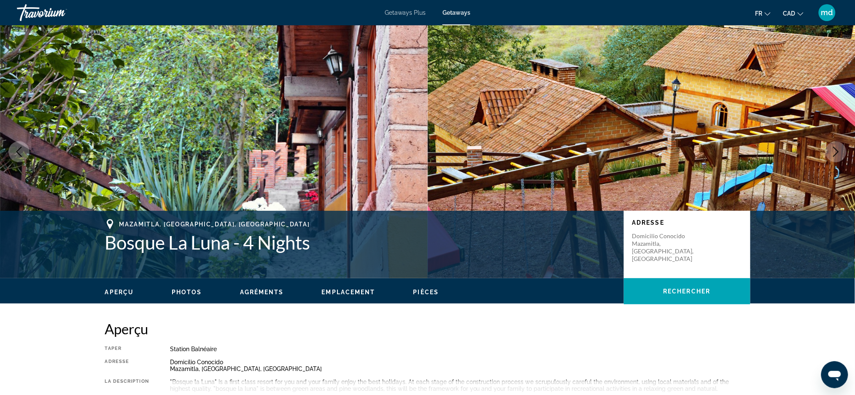
click at [833, 148] on icon "Next image" at bounding box center [836, 152] width 10 height 10
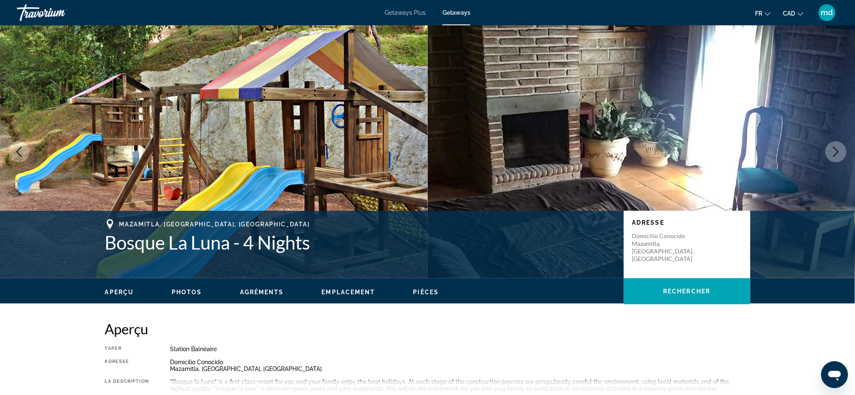
click at [833, 148] on icon "Next image" at bounding box center [836, 152] width 10 height 10
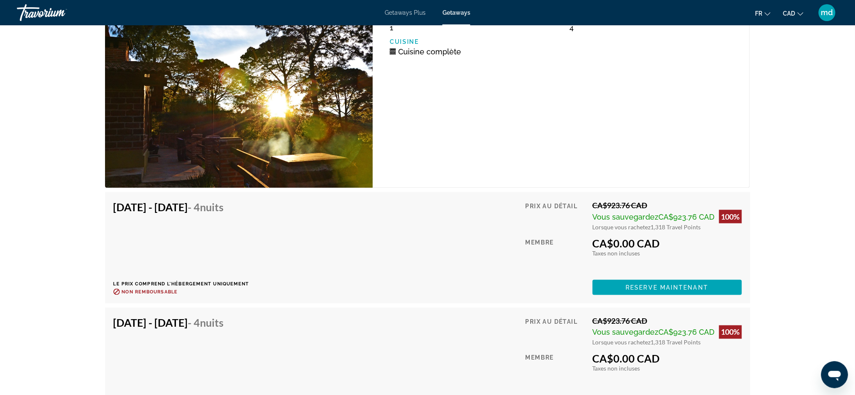
scroll to position [1519, 0]
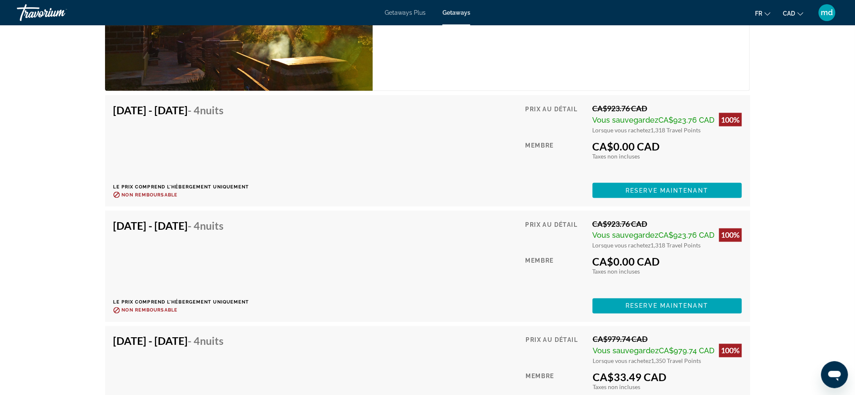
click at [17, 190] on div "prev next [GEOGRAPHIC_DATA], [GEOGRAPHIC_DATA], [GEOGRAPHIC_DATA] [GEOGRAPHIC_D…" at bounding box center [427, 113] width 855 height 3213
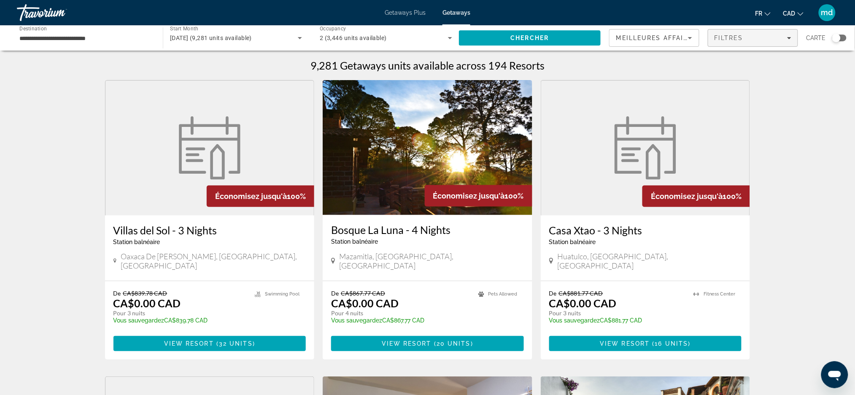
click at [772, 37] on div "Filtres" at bounding box center [753, 38] width 77 height 7
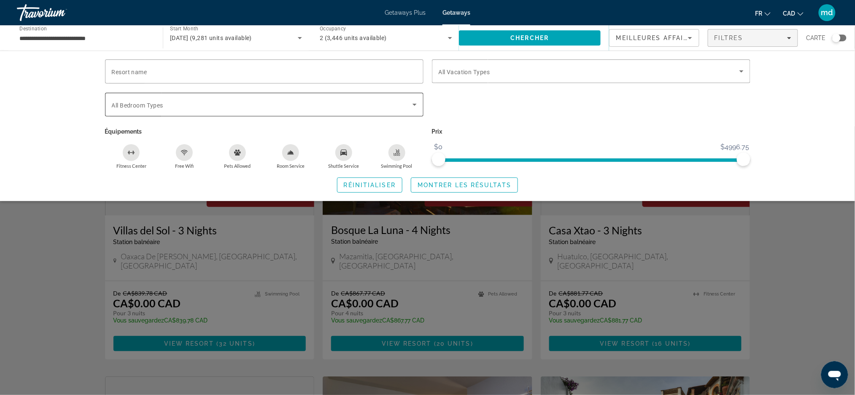
click at [142, 105] on span "All Bedroom Types" at bounding box center [137, 105] width 51 height 7
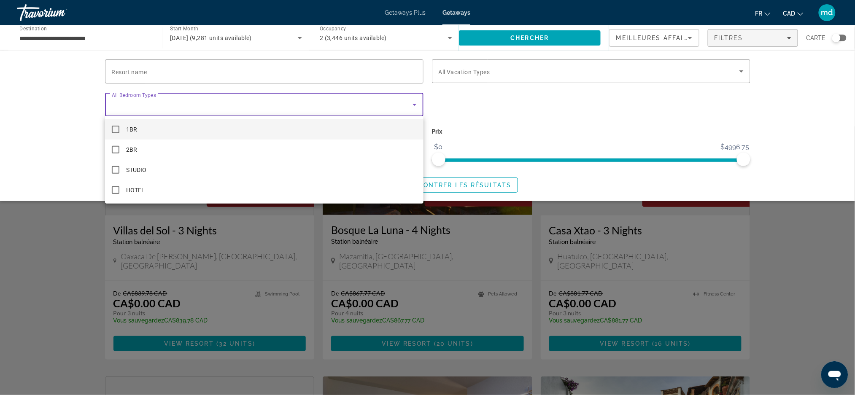
click at [457, 76] on div at bounding box center [427, 197] width 855 height 395
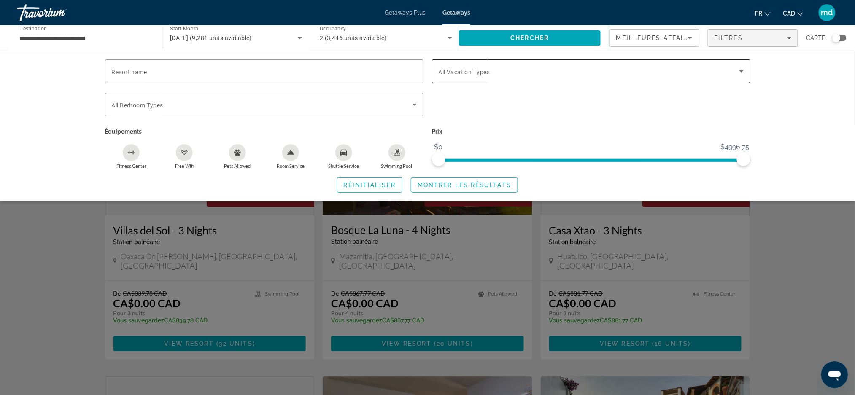
click at [489, 69] on span "All Vacation Types" at bounding box center [464, 72] width 51 height 7
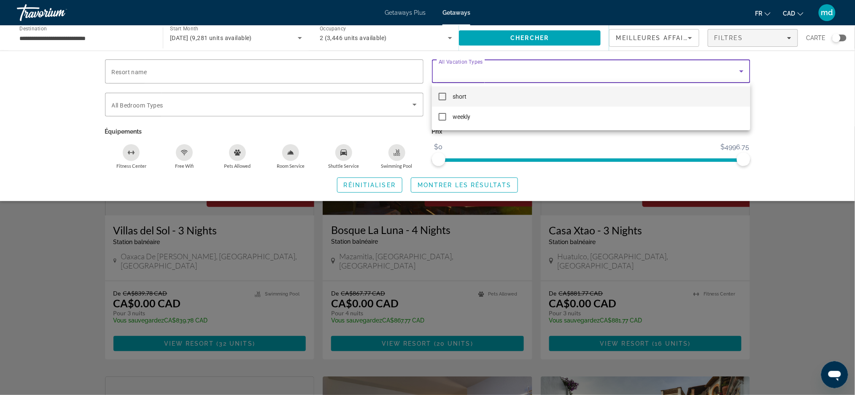
click at [436, 96] on mat-option "short" at bounding box center [591, 96] width 319 height 20
click at [792, 94] on div at bounding box center [427, 197] width 855 height 395
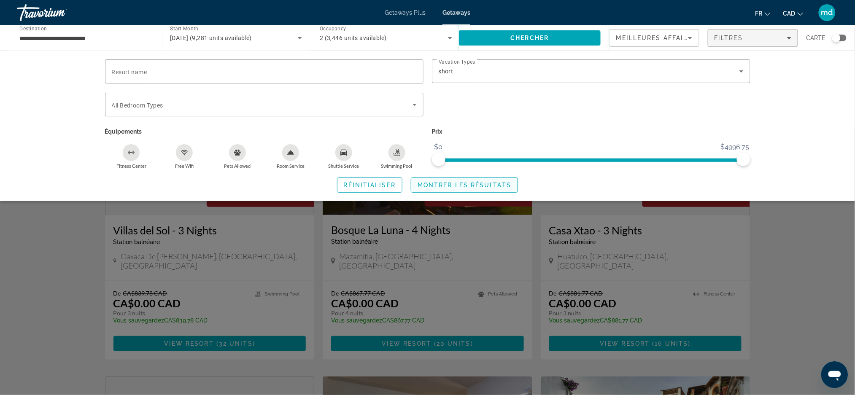
click at [467, 183] on span "Montrer les résultats" at bounding box center [465, 185] width 94 height 7
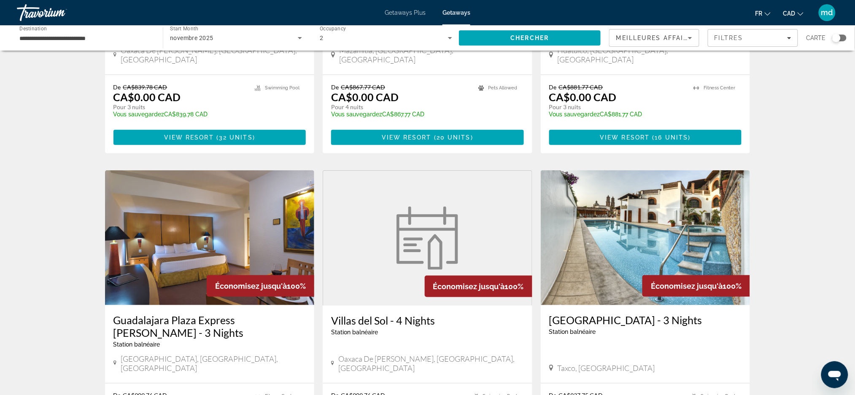
scroll to position [281, 0]
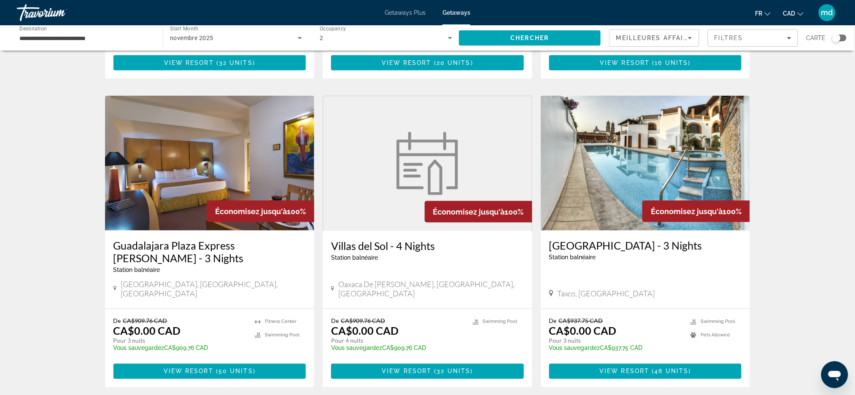
click at [564, 181] on img "Main content" at bounding box center [646, 163] width 210 height 135
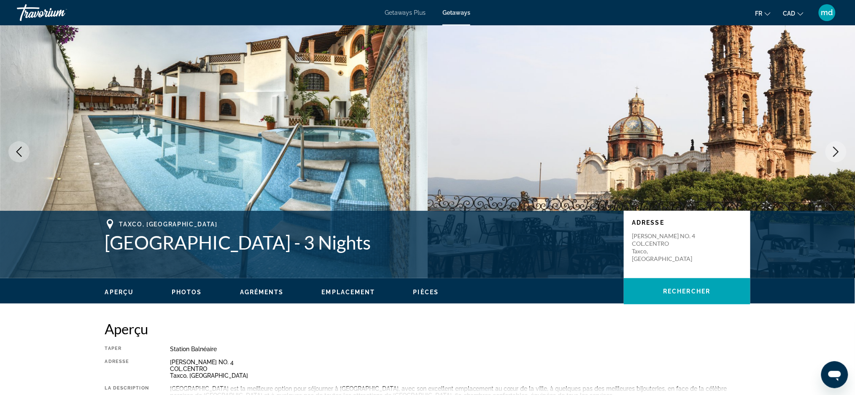
click at [833, 155] on icon "Next image" at bounding box center [836, 152] width 10 height 10
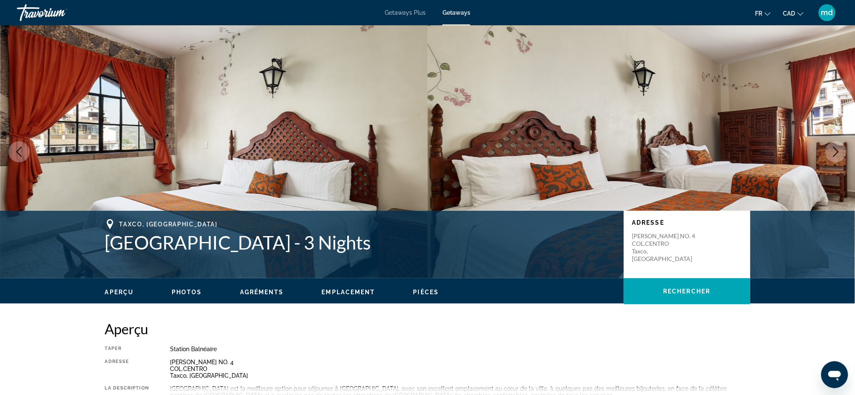
click at [833, 155] on icon "Next image" at bounding box center [836, 152] width 10 height 10
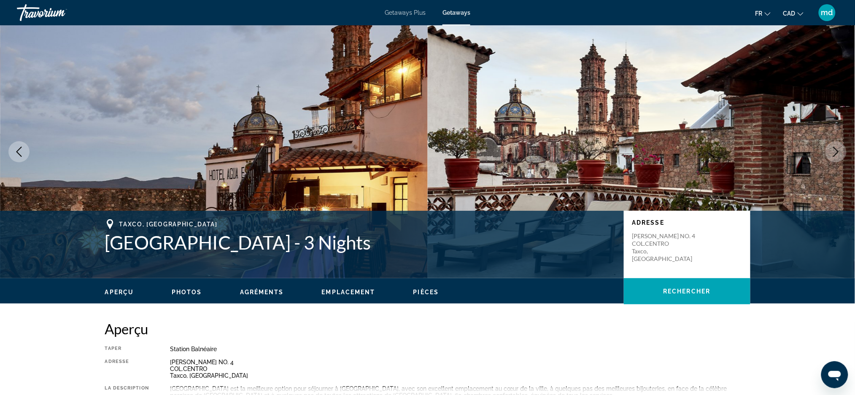
click at [834, 154] on icon "Next image" at bounding box center [836, 152] width 10 height 10
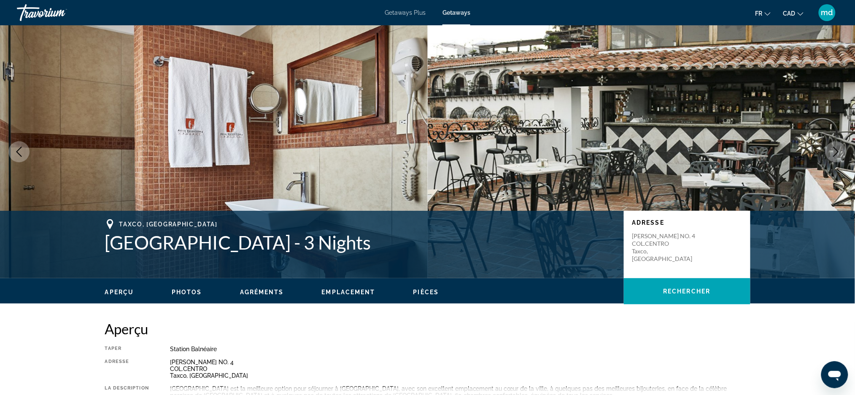
click at [832, 154] on icon "Next image" at bounding box center [836, 152] width 10 height 10
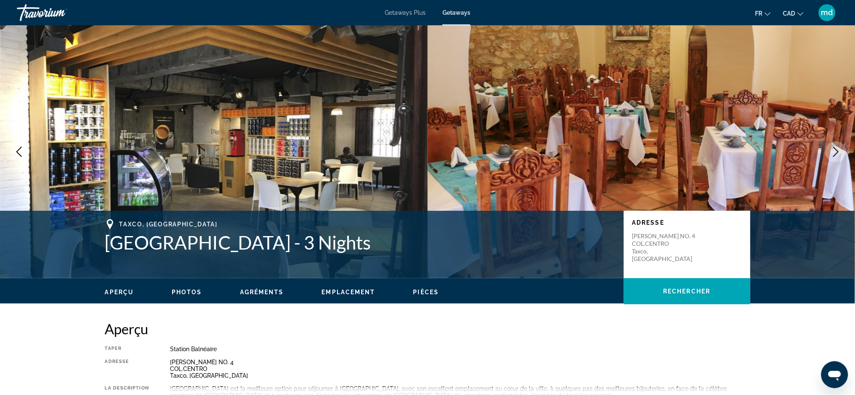
click at [22, 149] on icon "Previous image" at bounding box center [19, 152] width 10 height 10
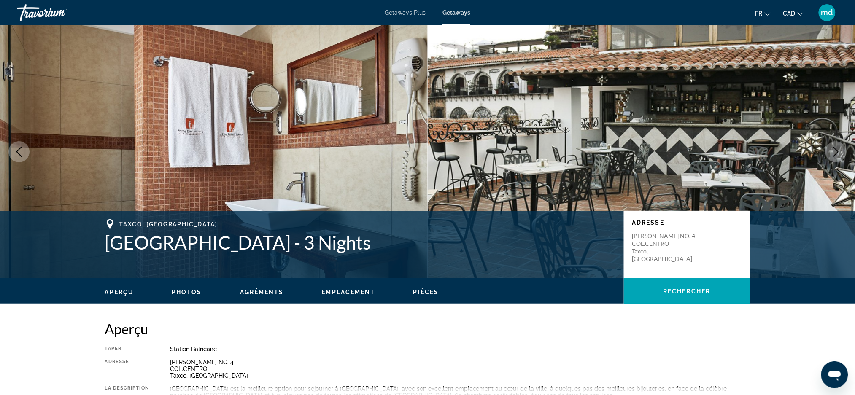
click at [840, 152] on icon "Next image" at bounding box center [836, 152] width 10 height 10
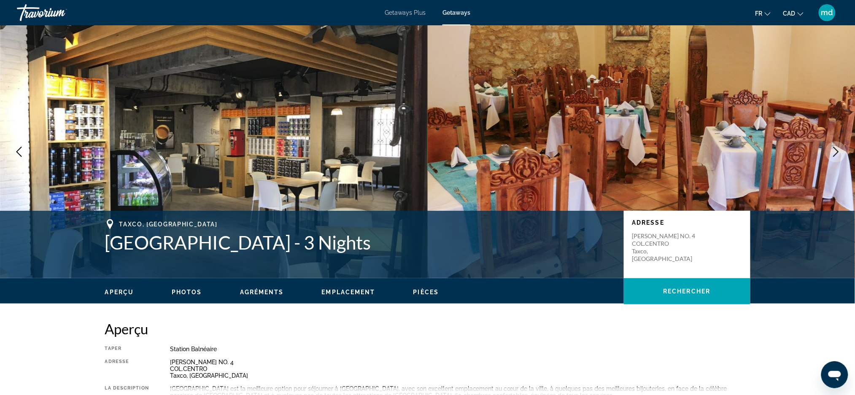
click at [840, 152] on icon "Next image" at bounding box center [836, 152] width 10 height 10
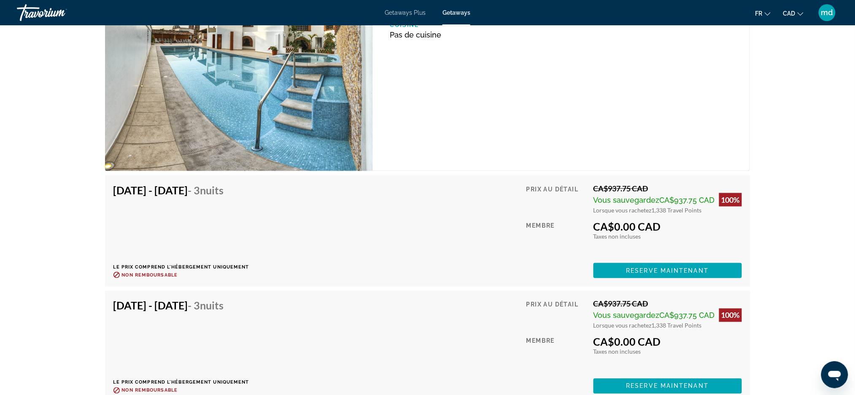
scroll to position [1519, 0]
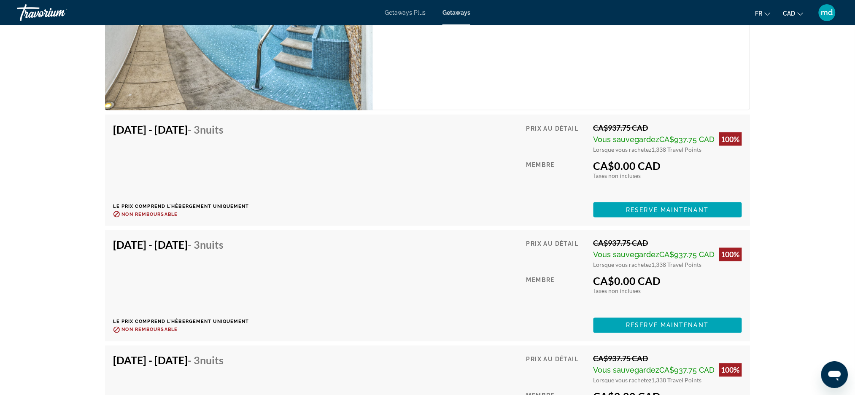
click at [2, 178] on div "prev next [GEOGRAPHIC_DATA], [GEOGRAPHIC_DATA] - 3 Nights Adresse [PERSON_NAME]…" at bounding box center [427, 238] width 855 height 3463
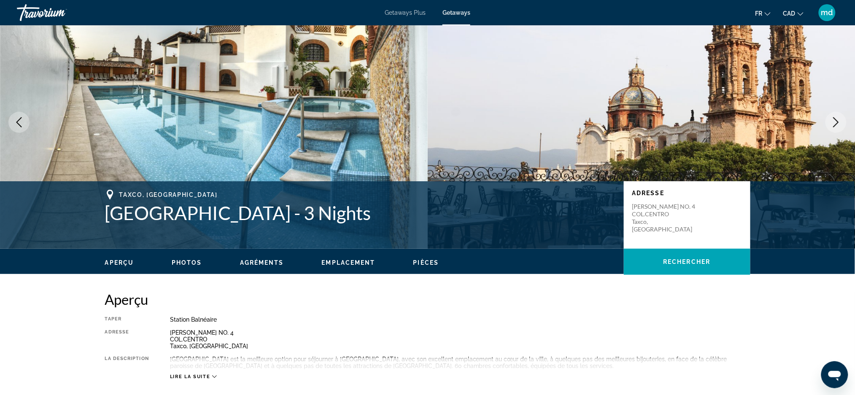
scroll to position [0, 0]
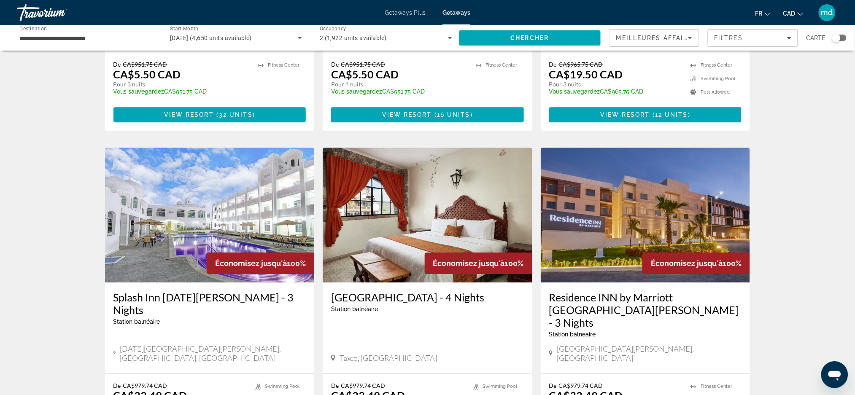
scroll to position [900, 0]
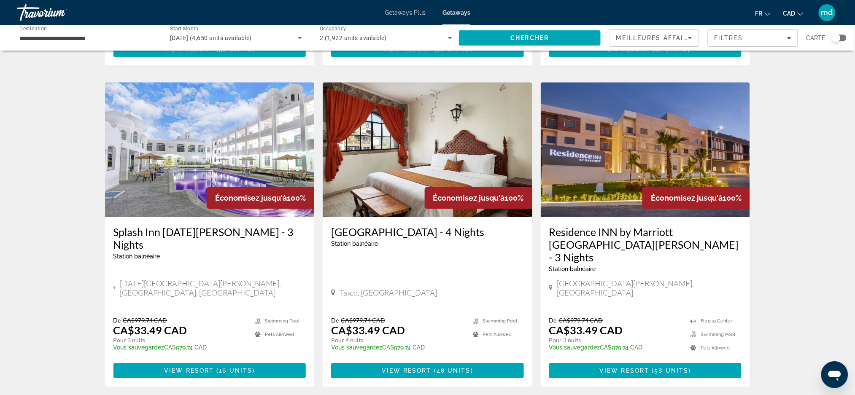
click at [156, 154] on img "Main content" at bounding box center [210, 149] width 210 height 135
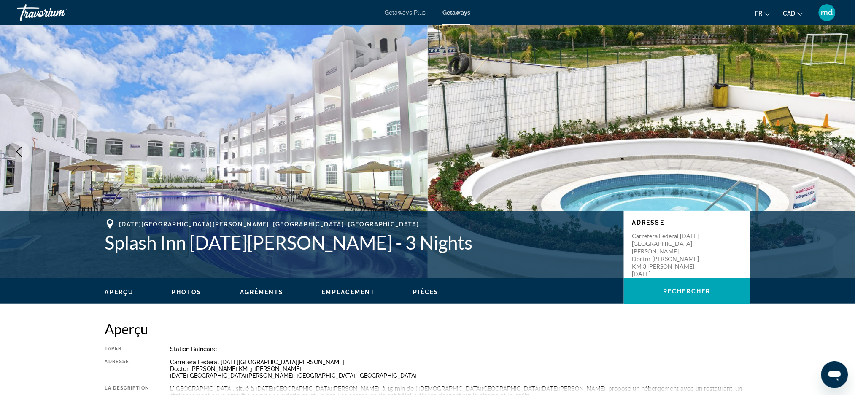
click at [835, 148] on icon "Next image" at bounding box center [836, 152] width 5 height 10
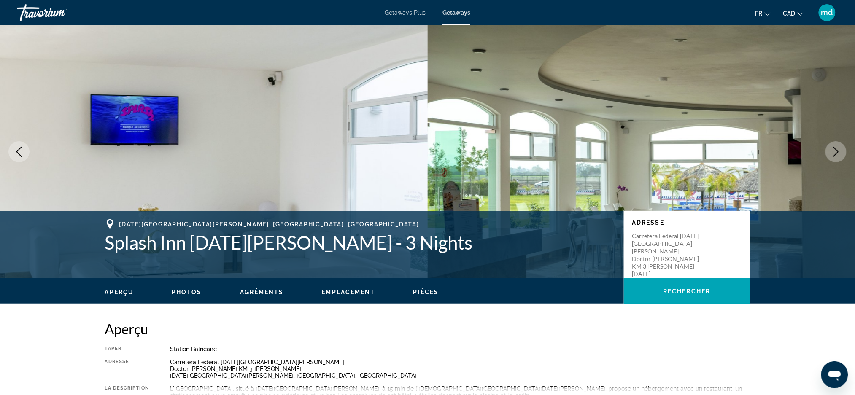
click at [835, 148] on icon "Next image" at bounding box center [836, 152] width 5 height 10
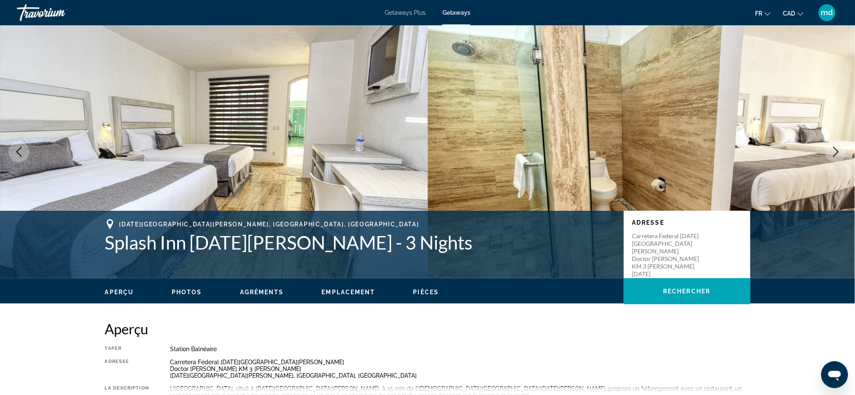
click at [835, 148] on icon "Next image" at bounding box center [836, 152] width 5 height 10
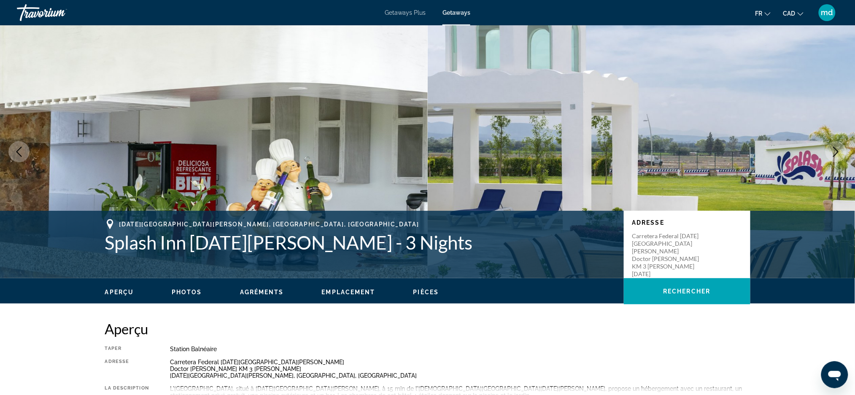
click at [835, 148] on icon "Next image" at bounding box center [836, 152] width 5 height 10
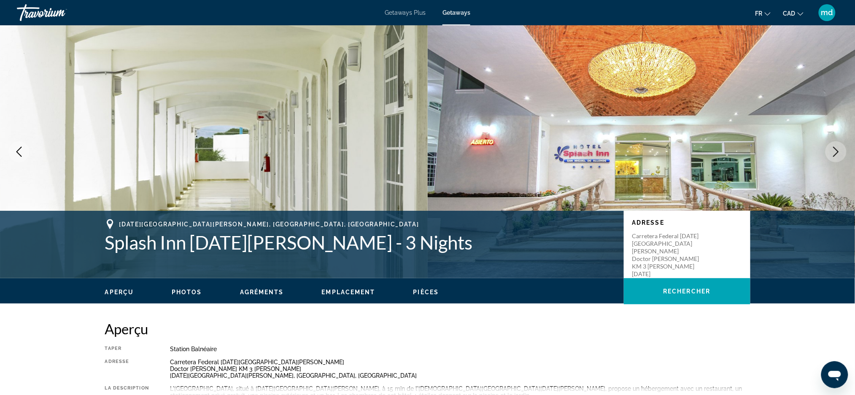
click at [835, 148] on icon "Next image" at bounding box center [836, 152] width 5 height 10
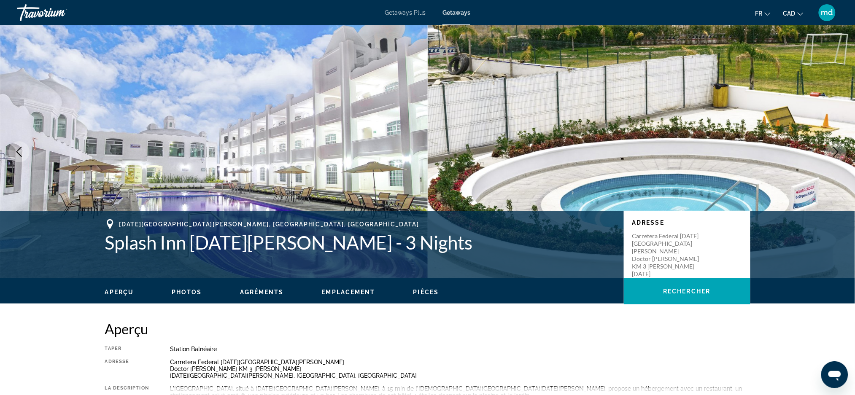
click at [835, 148] on icon "Next image" at bounding box center [836, 152] width 10 height 10
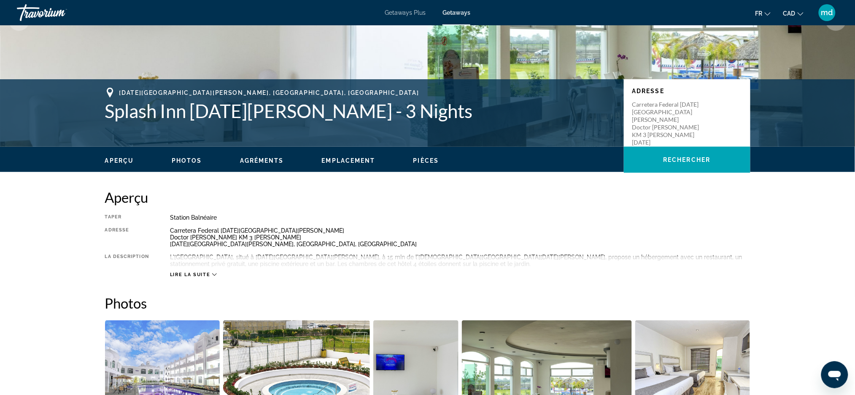
scroll to position [225, 0]
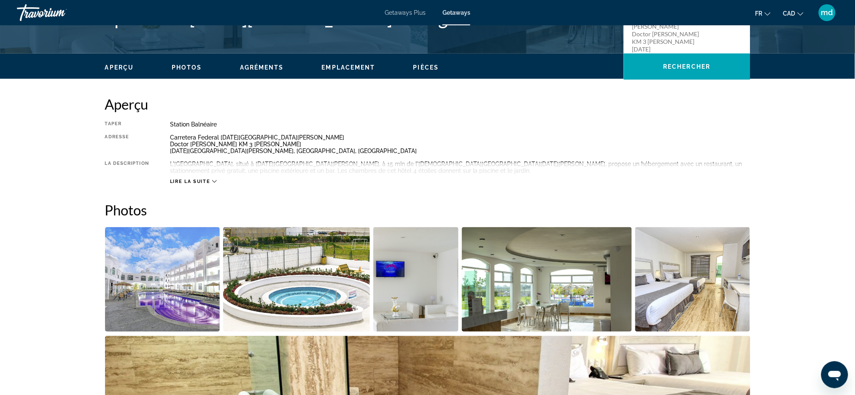
click at [203, 175] on div "Lire la suite" at bounding box center [460, 173] width 581 height 23
click at [203, 182] on span "Lire la suite" at bounding box center [190, 181] width 40 height 5
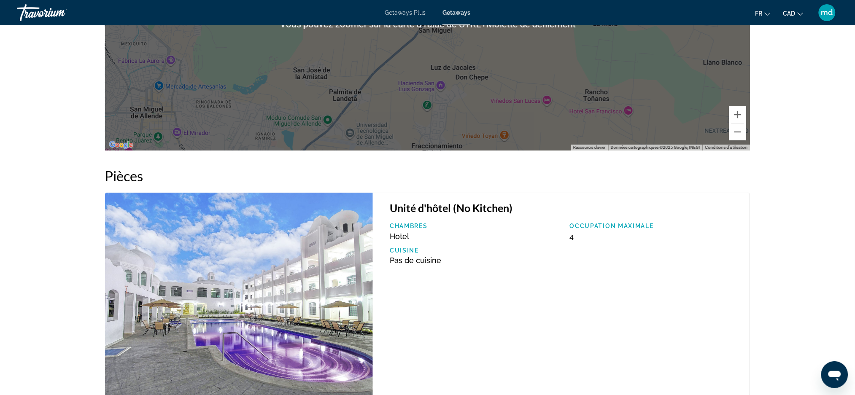
scroll to position [1237, 0]
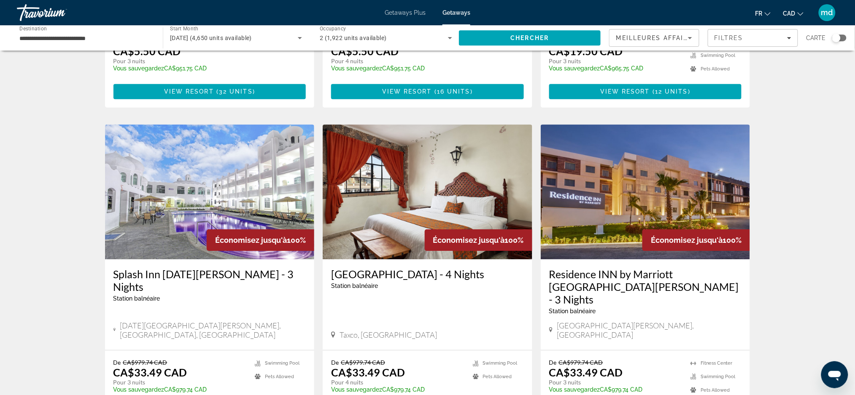
scroll to position [995, 0]
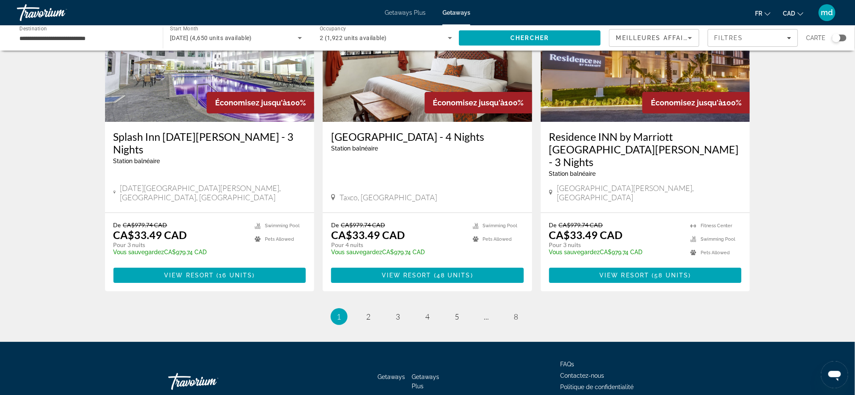
click at [73, 30] on div "**********" at bounding box center [85, 38] width 132 height 24
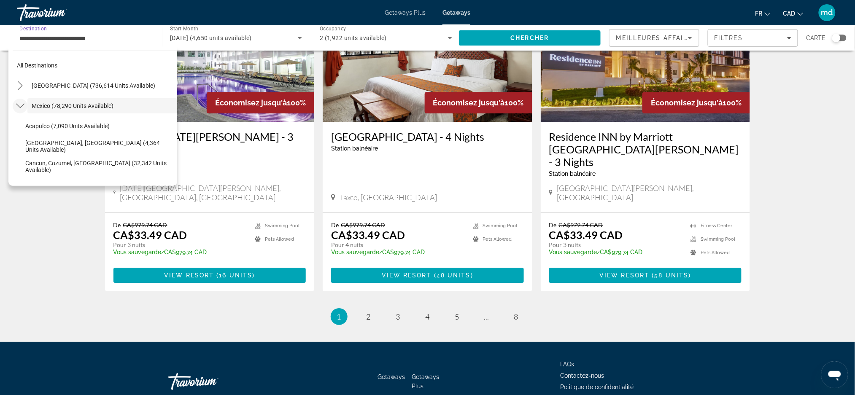
click at [23, 106] on icon "Toggle Mexico (78,290 units available) submenu" at bounding box center [20, 106] width 8 height 8
click at [49, 149] on span "[GEOGRAPHIC_DATA] (54,890 units available)" at bounding box center [92, 146] width 120 height 7
type input "**********"
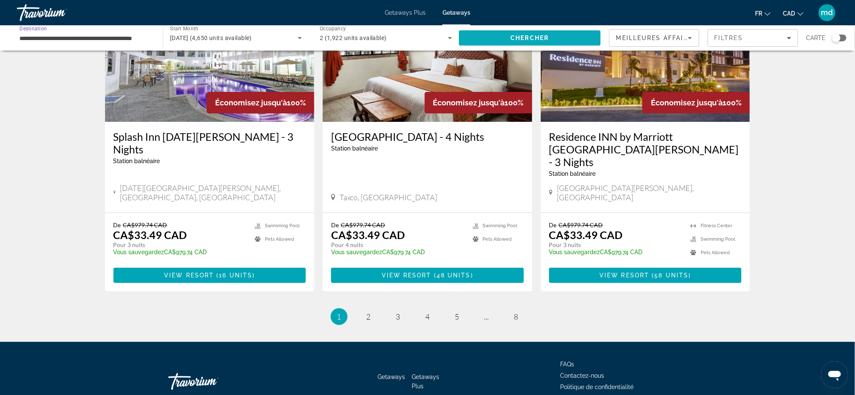
click at [557, 35] on span "Search" at bounding box center [530, 38] width 142 height 20
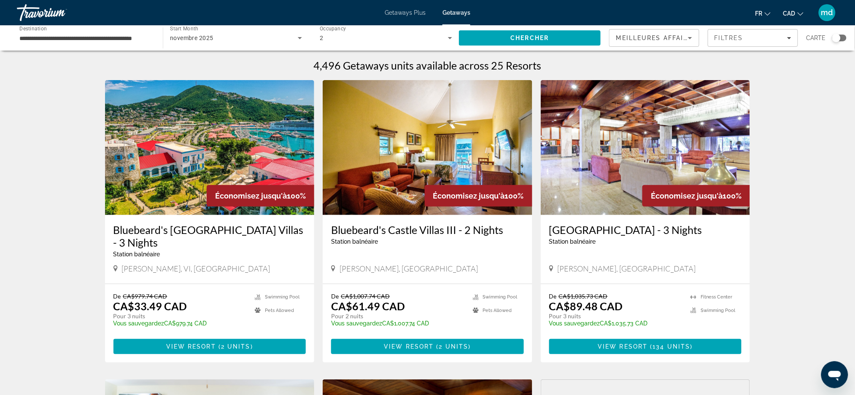
click at [50, 32] on div "**********" at bounding box center [85, 38] width 132 height 24
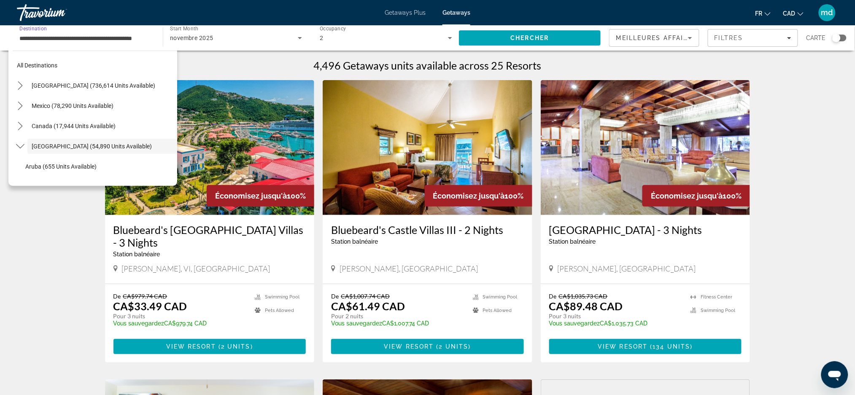
scroll to position [30, 0]
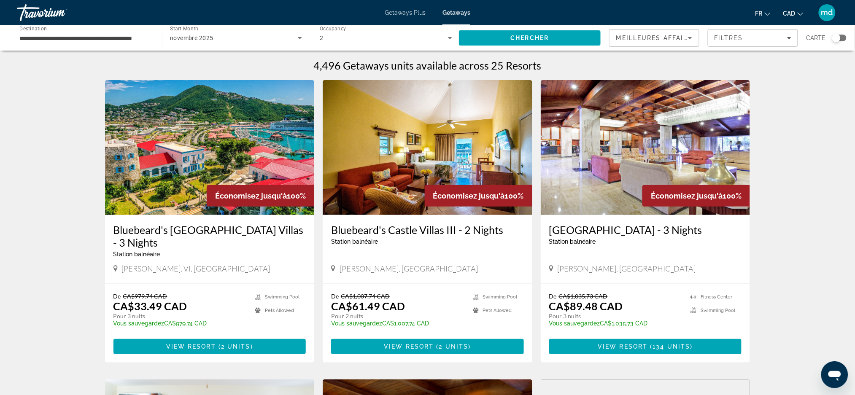
click at [566, 161] on img "Main content" at bounding box center [646, 147] width 210 height 135
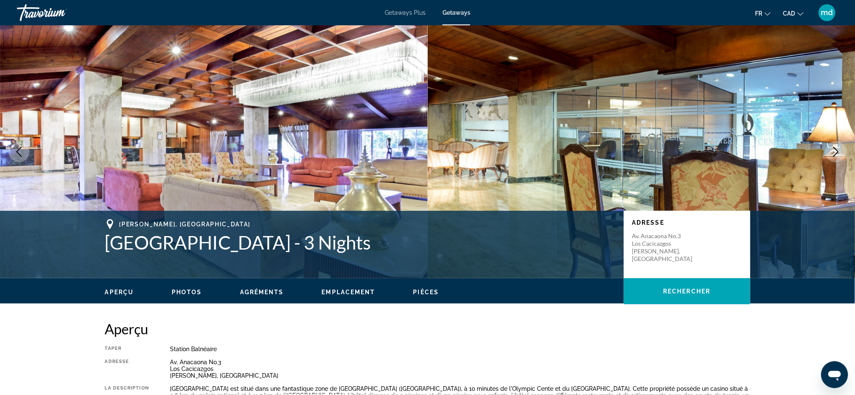
click at [825, 155] on img "Main content" at bounding box center [642, 151] width 428 height 253
click at [829, 153] on button "Next image" at bounding box center [836, 151] width 21 height 21
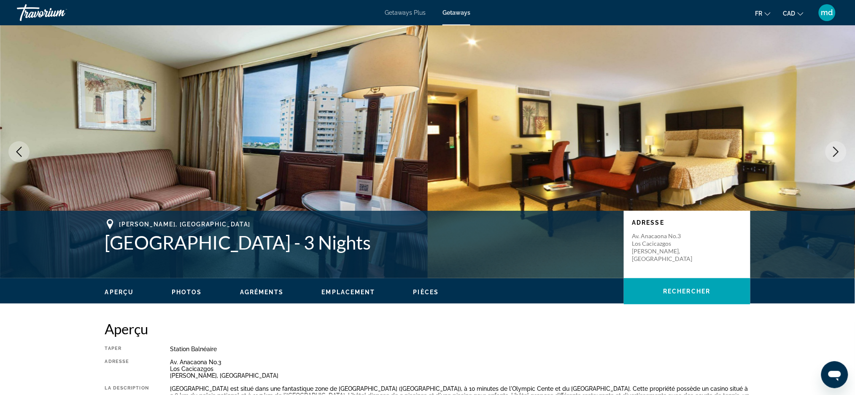
click at [829, 153] on button "Next image" at bounding box center [836, 151] width 21 height 21
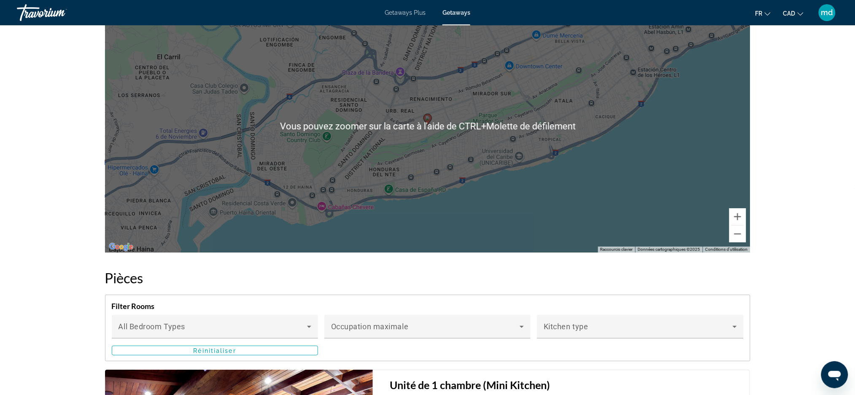
scroll to position [1125, 0]
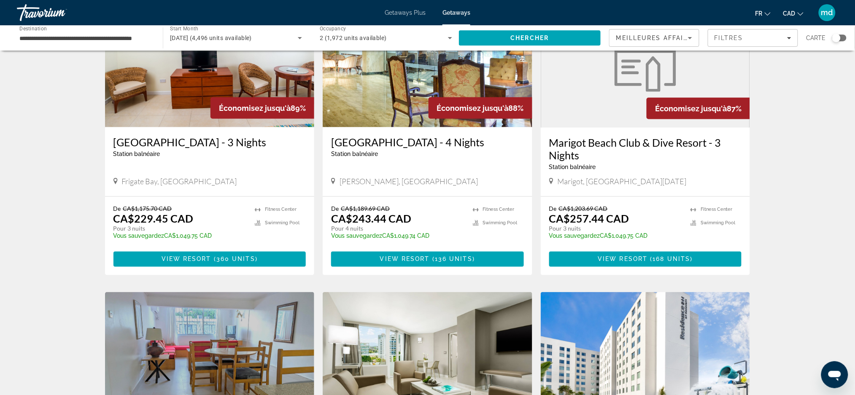
scroll to position [450, 0]
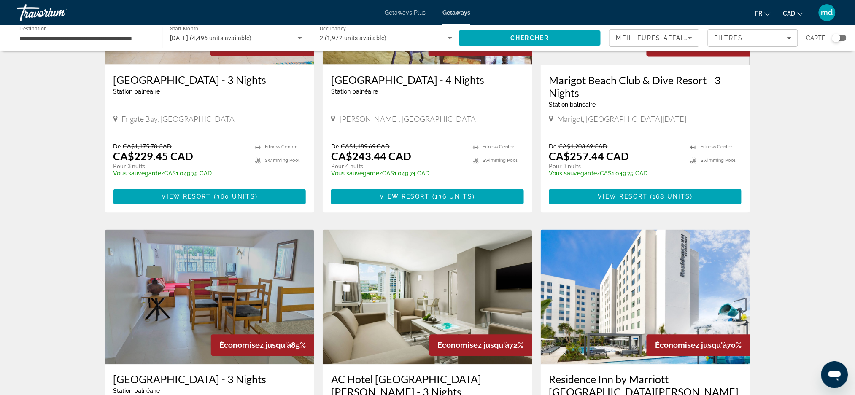
click at [52, 37] on input "**********" at bounding box center [85, 38] width 132 height 10
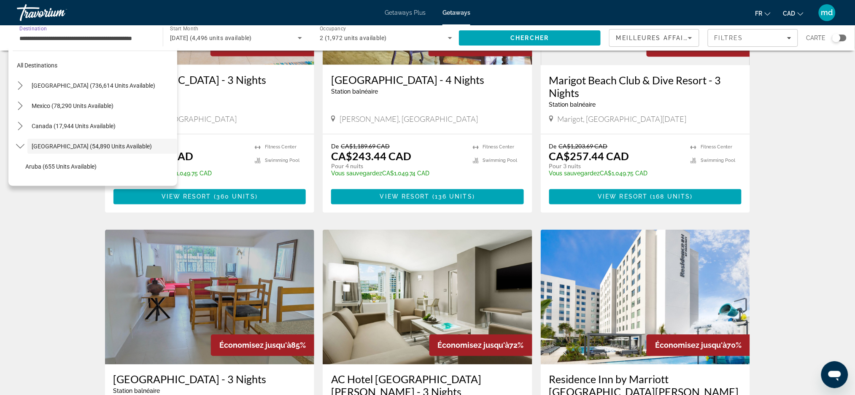
scroll to position [30, 0]
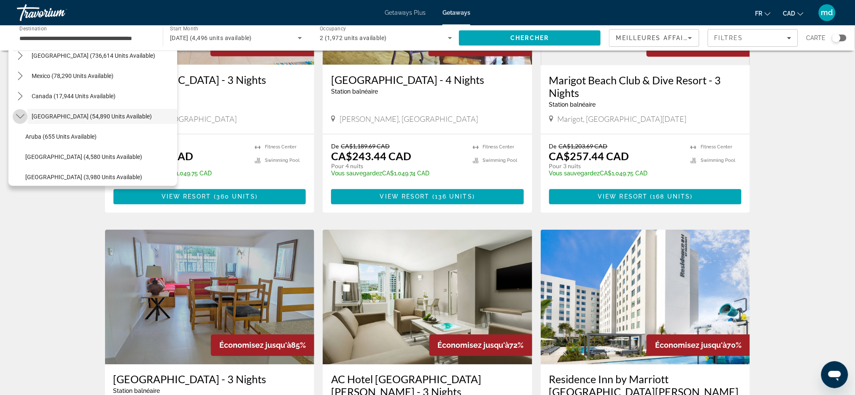
click at [19, 118] on icon "Toggle Caribbean & Atlantic Islands (54,890 units available) submenu" at bounding box center [20, 116] width 8 height 8
click at [39, 135] on span "Europe (35,065 units available)" at bounding box center [73, 136] width 82 height 7
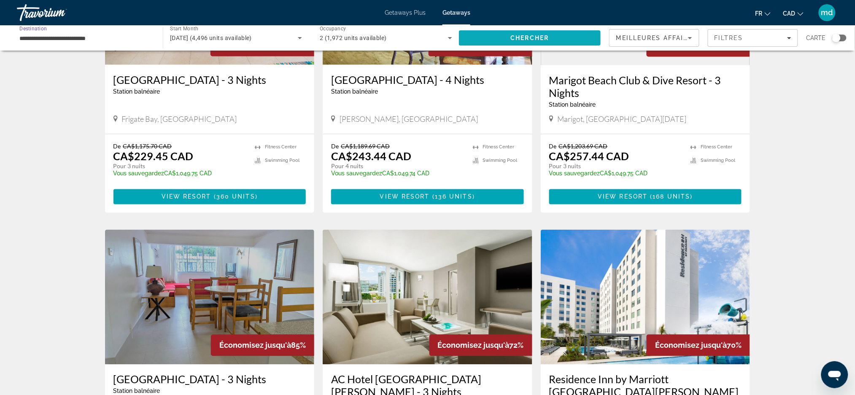
click at [541, 36] on span "Chercher" at bounding box center [530, 38] width 38 height 7
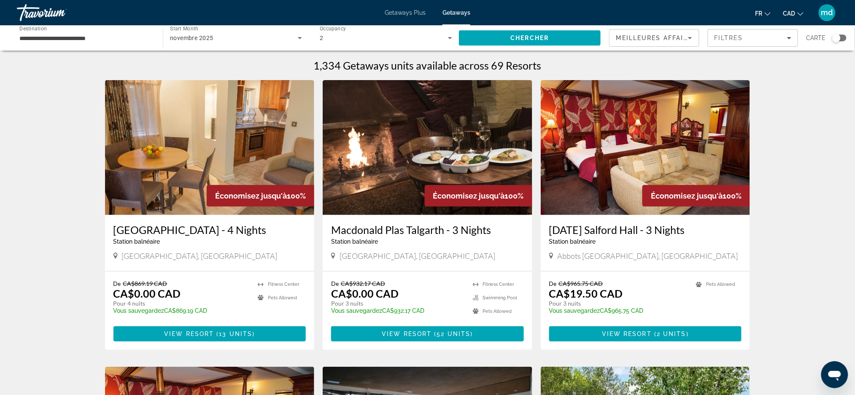
click at [95, 49] on div "**********" at bounding box center [86, 37] width 146 height 25
click at [92, 37] on input "**********" at bounding box center [85, 38] width 132 height 10
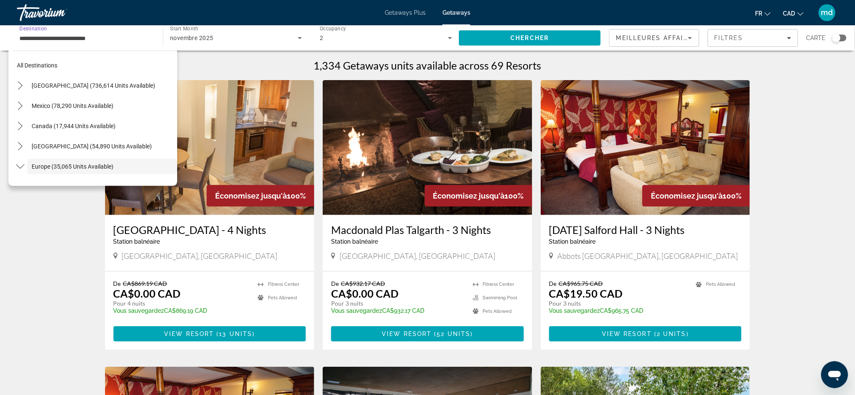
scroll to position [50, 0]
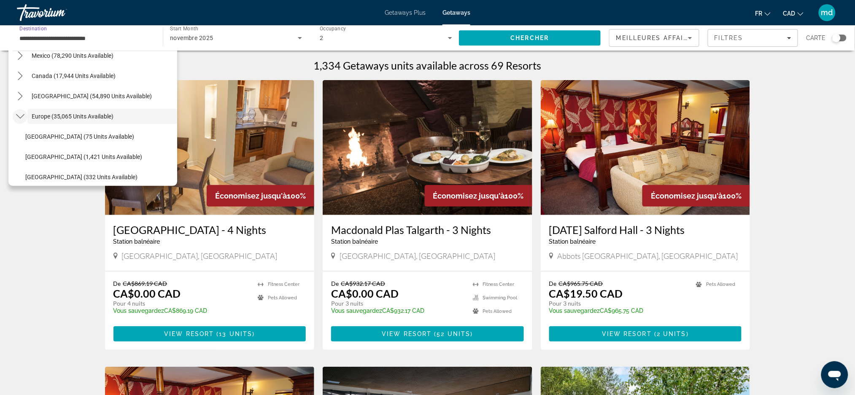
click at [18, 118] on icon "Toggle Europe (35,065 units available) submenu" at bounding box center [20, 116] width 8 height 8
click at [71, 154] on span "[GEOGRAPHIC_DATA] and [GEOGRAPHIC_DATA] (777 units available)" at bounding box center [102, 157] width 141 height 14
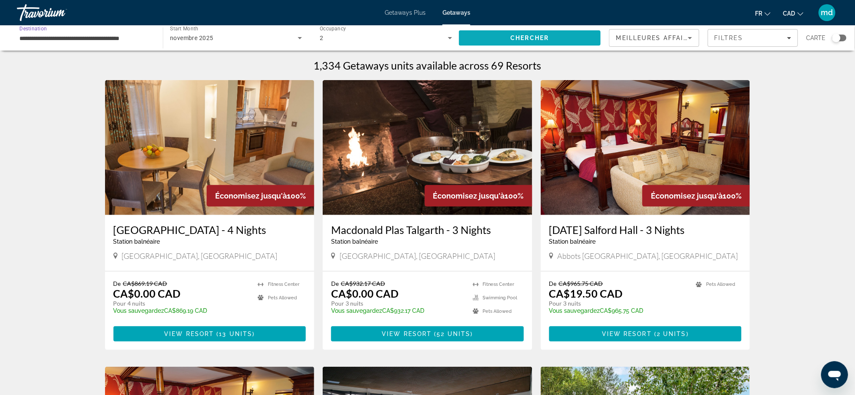
click at [493, 38] on span "Search" at bounding box center [530, 38] width 142 height 20
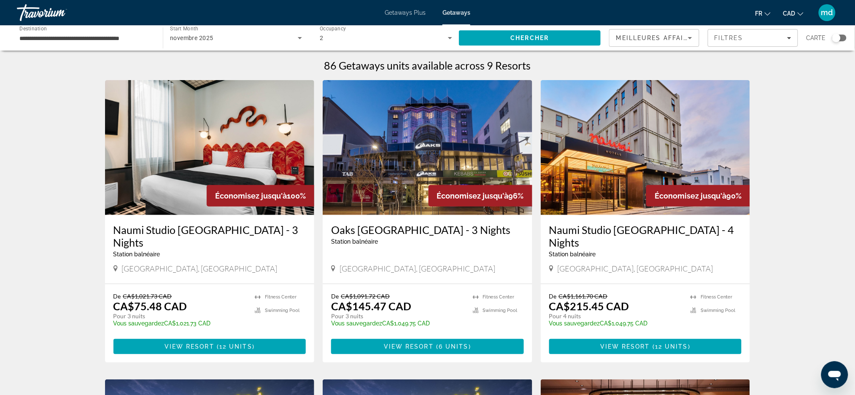
click at [111, 37] on input "**********" at bounding box center [85, 38] width 132 height 10
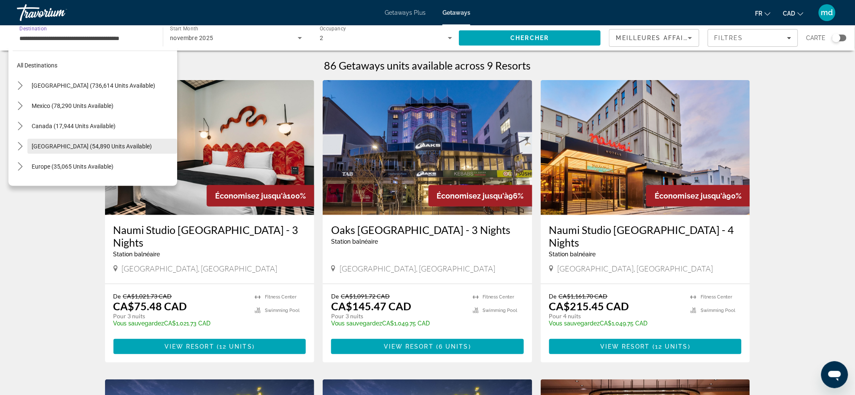
scroll to position [91, 0]
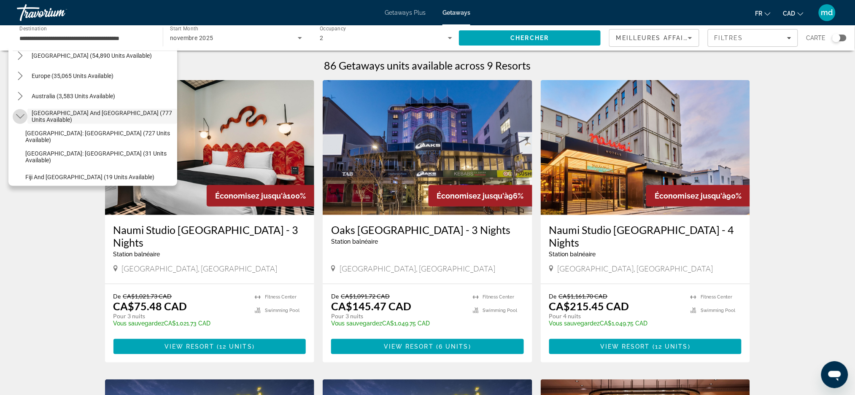
click at [24, 114] on icon "Toggle South Pacific and Oceania (777 units available) submenu" at bounding box center [20, 116] width 8 height 5
click at [54, 132] on span "Select destination: South America (20,529 units available)" at bounding box center [102, 137] width 150 height 20
type input "**********"
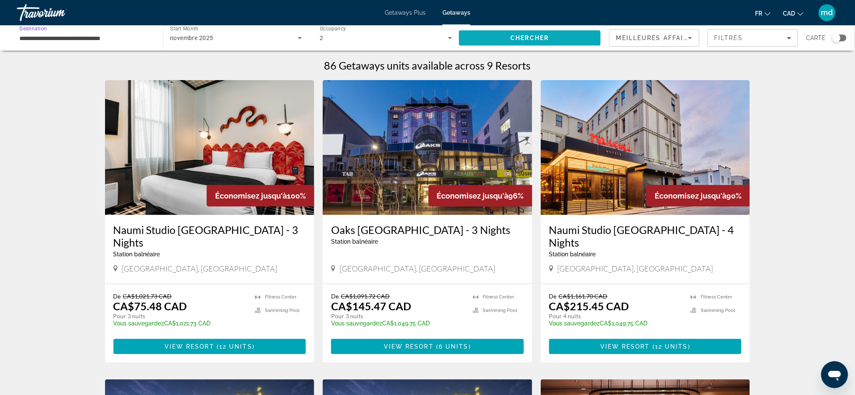
click at [509, 36] on span "Search" at bounding box center [530, 38] width 142 height 20
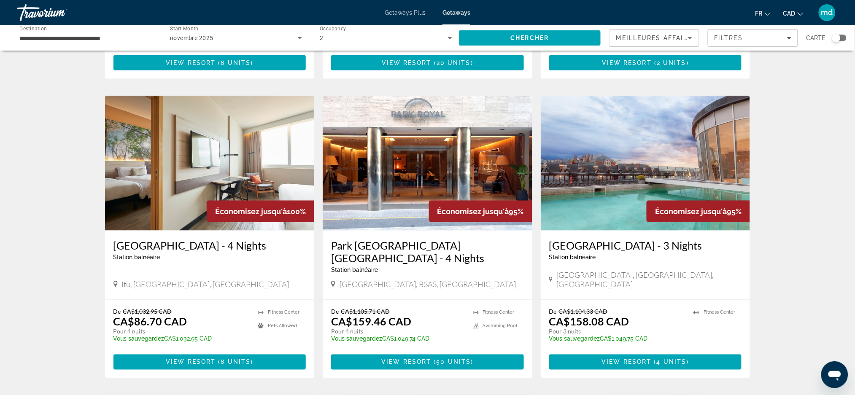
scroll to position [338, 0]
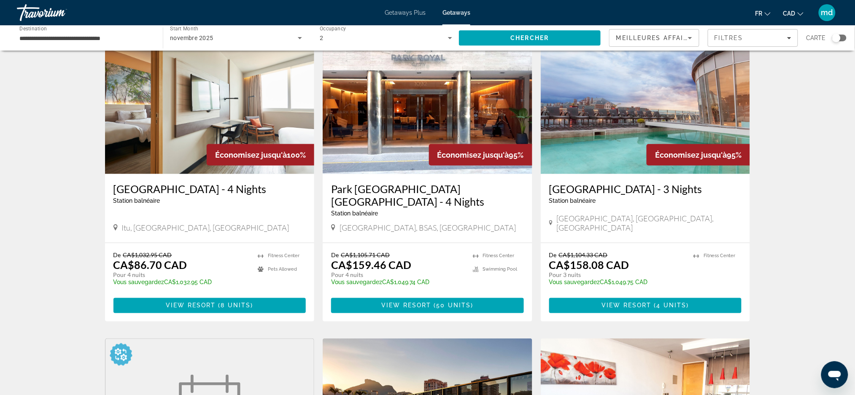
click at [231, 95] on img "Main content" at bounding box center [210, 106] width 210 height 135
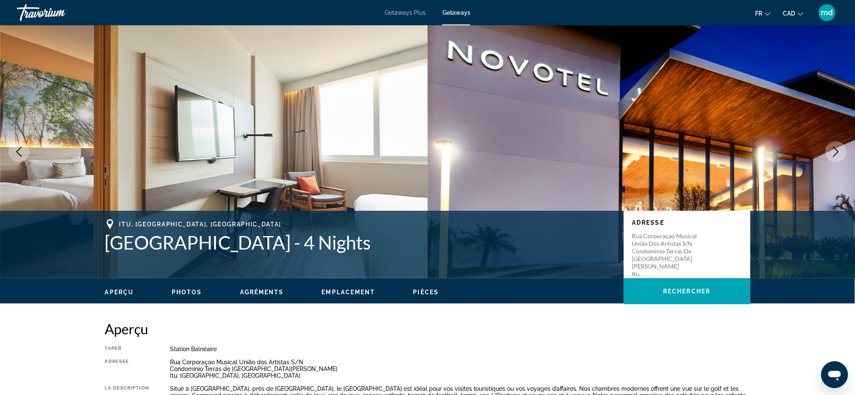
click at [821, 151] on img "Main content" at bounding box center [642, 151] width 428 height 253
click at [842, 151] on button "Next image" at bounding box center [836, 151] width 21 height 21
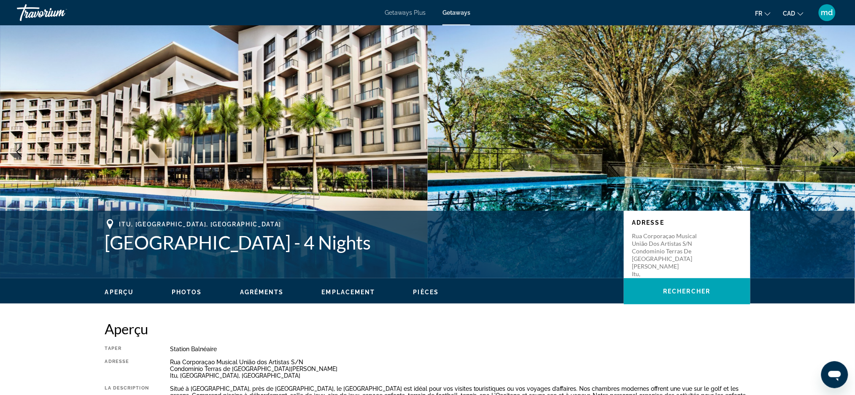
click at [836, 151] on icon "Next image" at bounding box center [836, 152] width 10 height 10
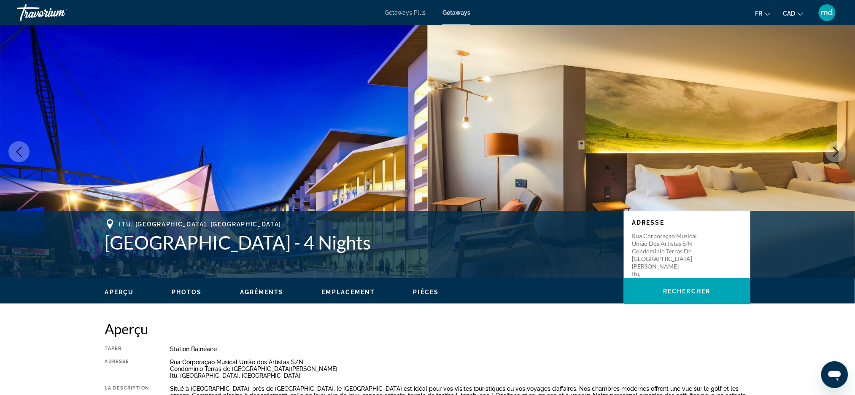
click at [836, 151] on icon "Next image" at bounding box center [836, 152] width 10 height 10
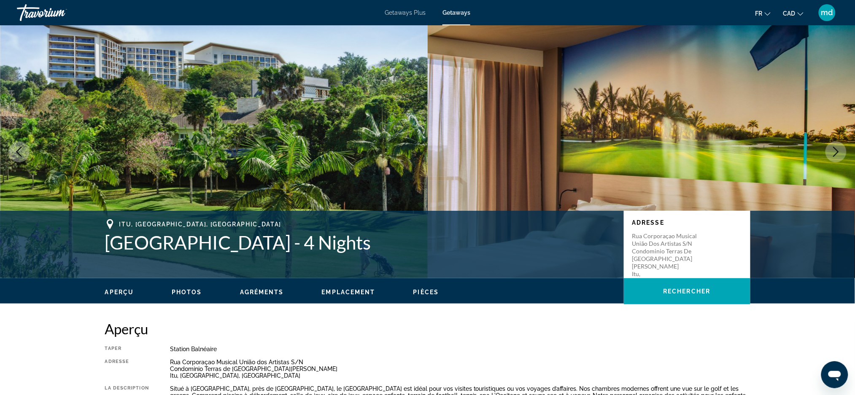
click at [836, 151] on icon "Next image" at bounding box center [836, 152] width 10 height 10
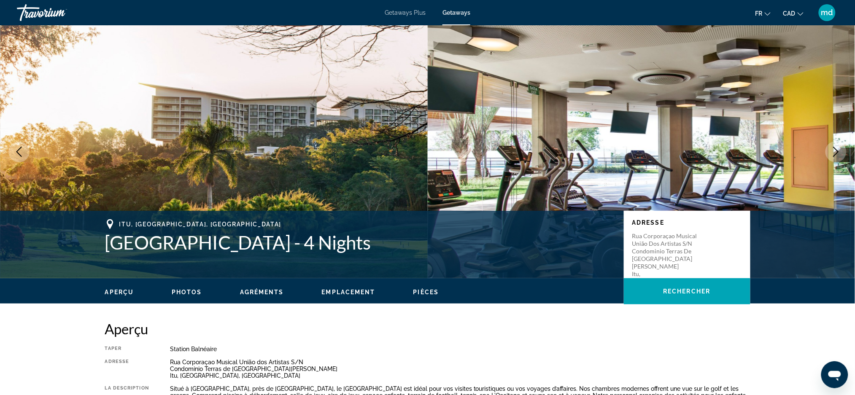
click at [836, 151] on icon "Next image" at bounding box center [836, 152] width 10 height 10
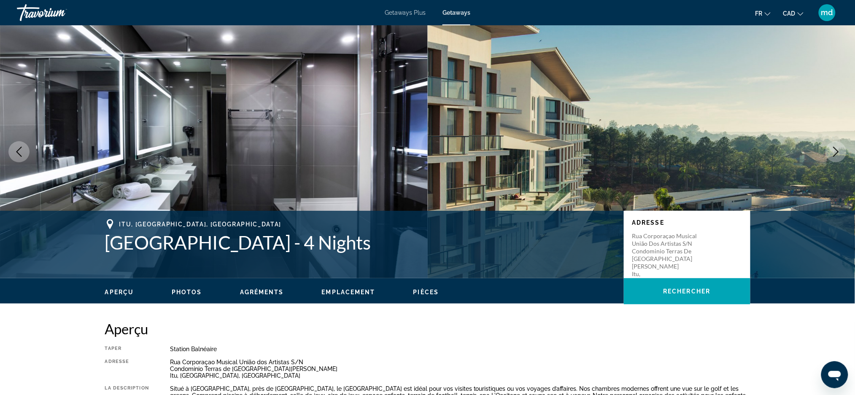
click at [836, 151] on icon "Next image" at bounding box center [836, 152] width 10 height 10
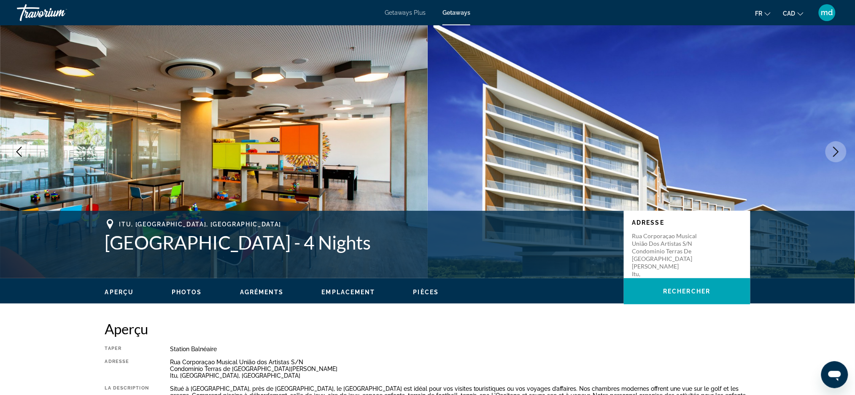
click at [835, 151] on icon "Next image" at bounding box center [836, 152] width 10 height 10
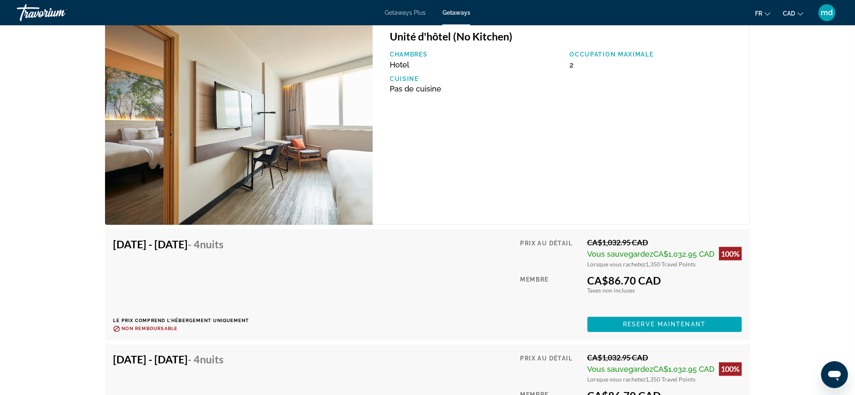
scroll to position [1575, 0]
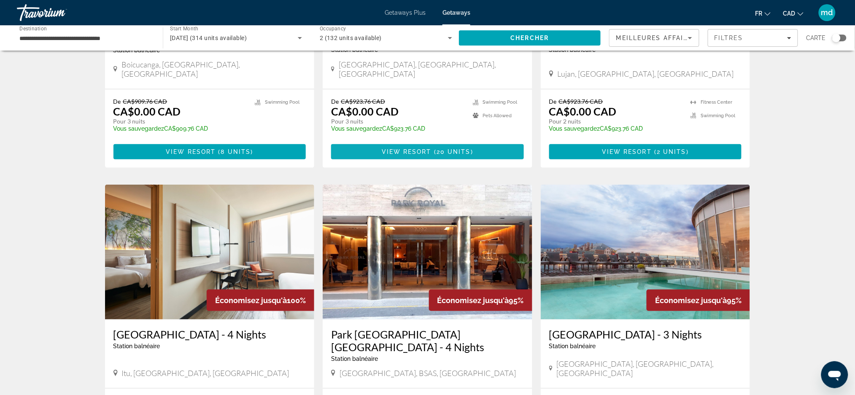
scroll to position [338, 0]
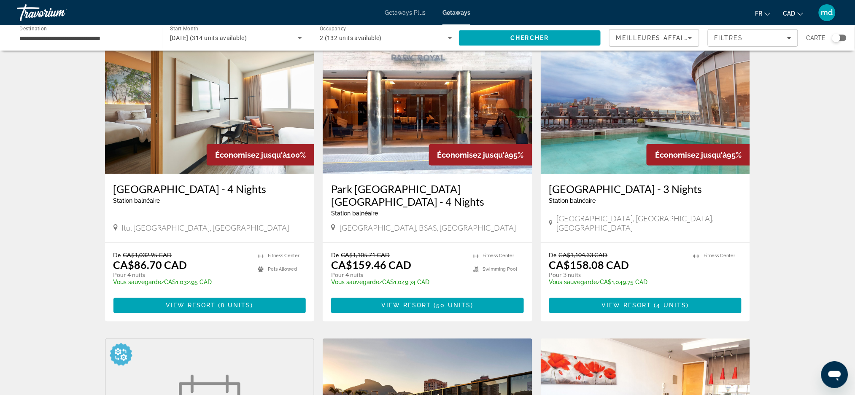
click at [76, 39] on input "**********" at bounding box center [85, 38] width 132 height 10
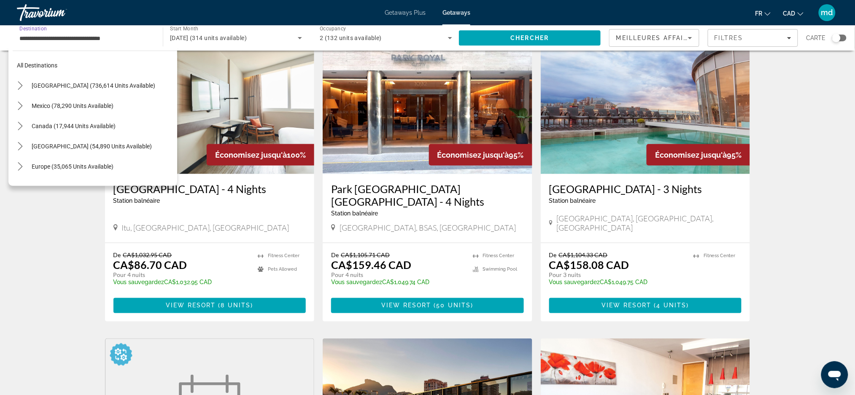
scroll to position [111, 0]
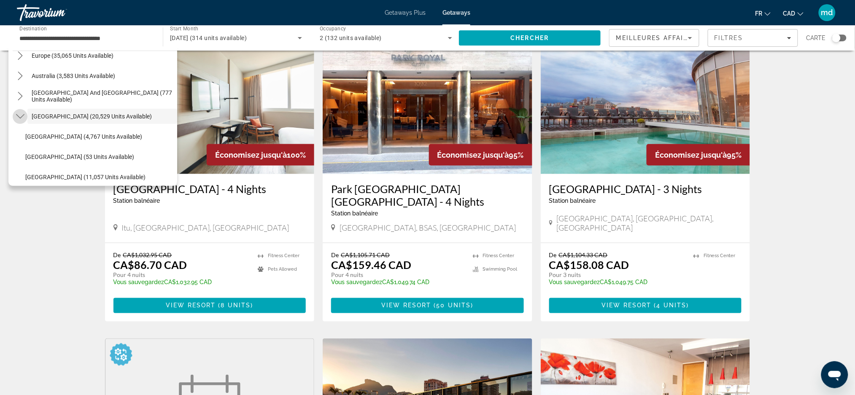
click at [20, 119] on icon "Toggle South America (20,529 units available) submenu" at bounding box center [20, 116] width 8 height 8
click at [35, 130] on span "Select destination: Central America (1,123 units available)" at bounding box center [102, 137] width 150 height 20
type input "**********"
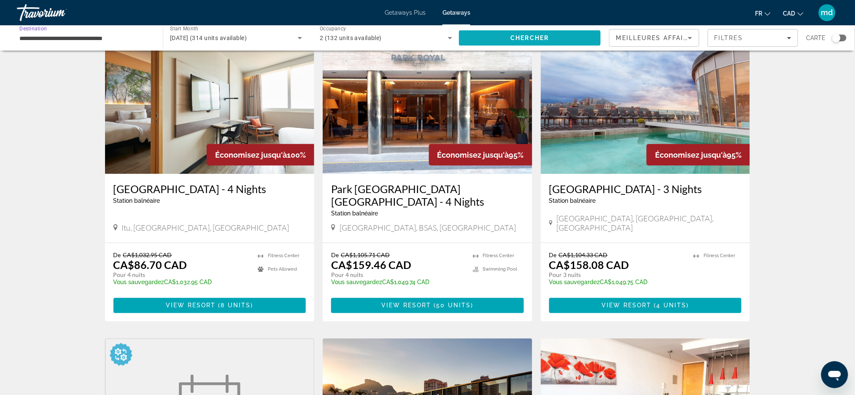
click at [472, 45] on span "Search" at bounding box center [530, 38] width 142 height 20
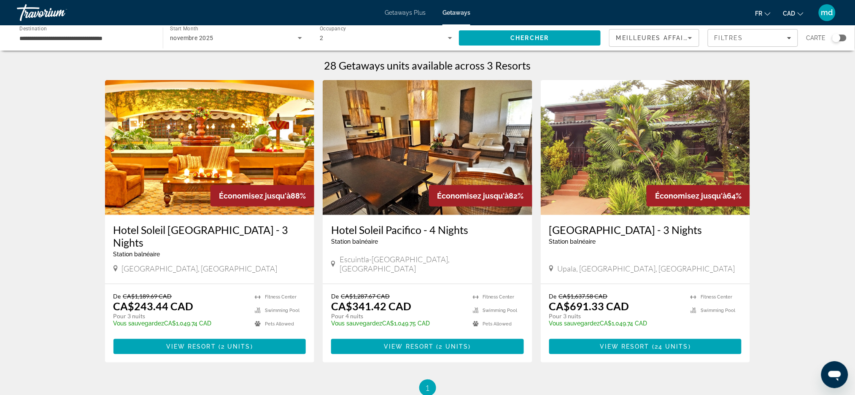
click at [223, 150] on img "Main content" at bounding box center [210, 147] width 210 height 135
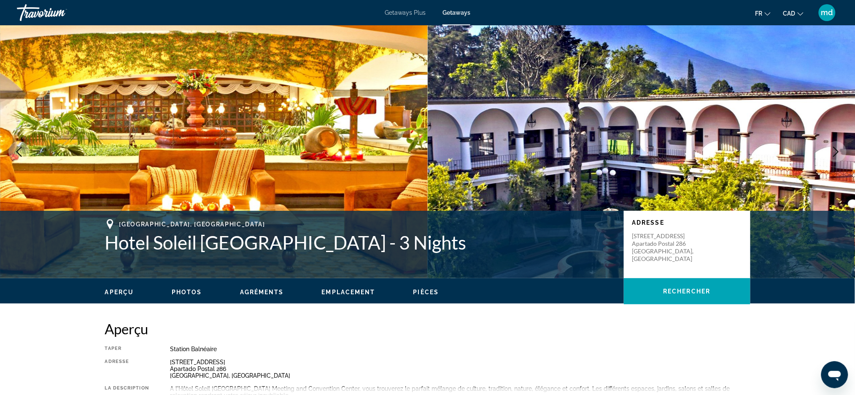
click at [832, 146] on button "Next image" at bounding box center [836, 151] width 21 height 21
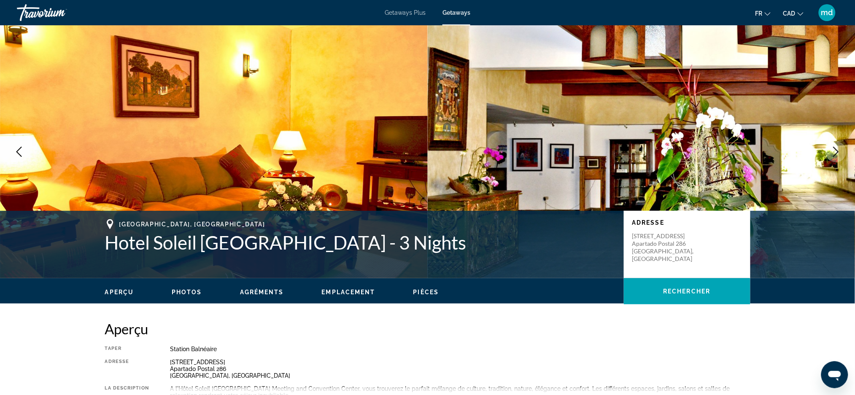
click at [832, 146] on button "Next image" at bounding box center [836, 151] width 21 height 21
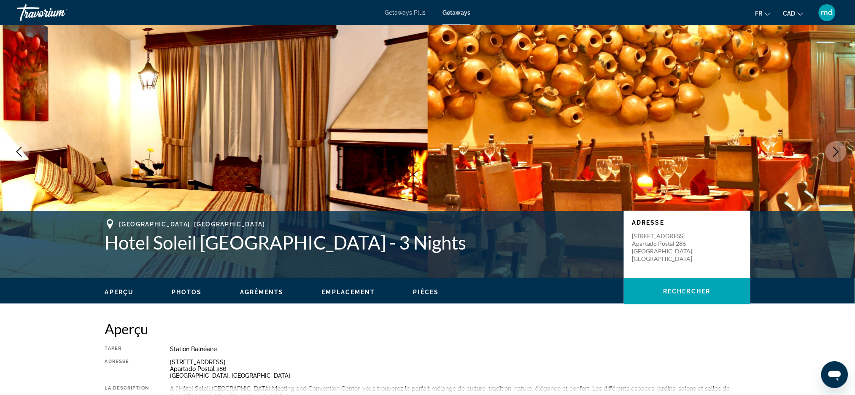
click at [832, 146] on button "Next image" at bounding box center [836, 151] width 21 height 21
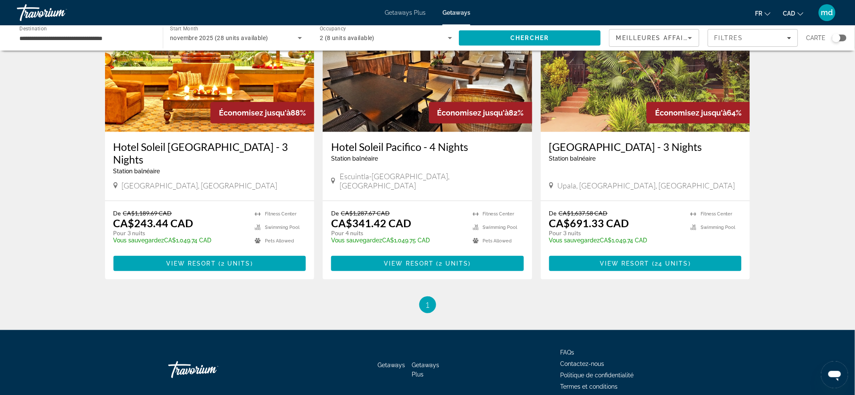
scroll to position [108, 0]
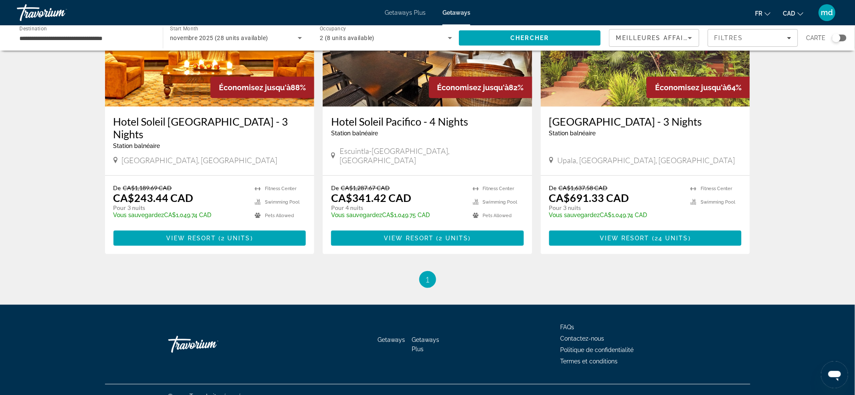
click at [40, 38] on input "**********" at bounding box center [85, 38] width 132 height 10
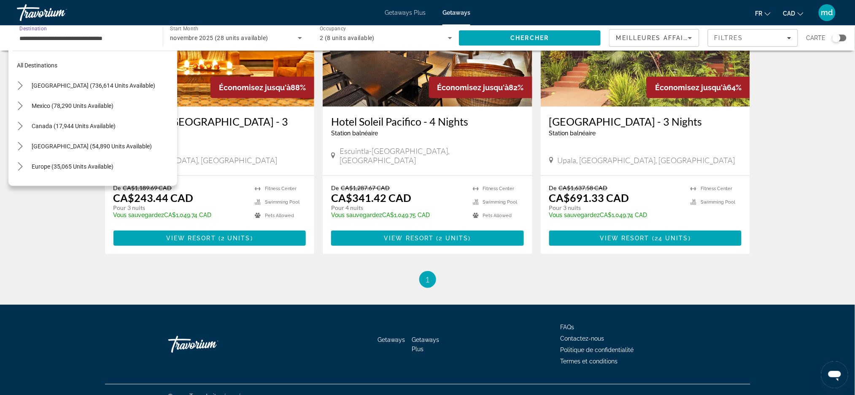
scroll to position [131, 0]
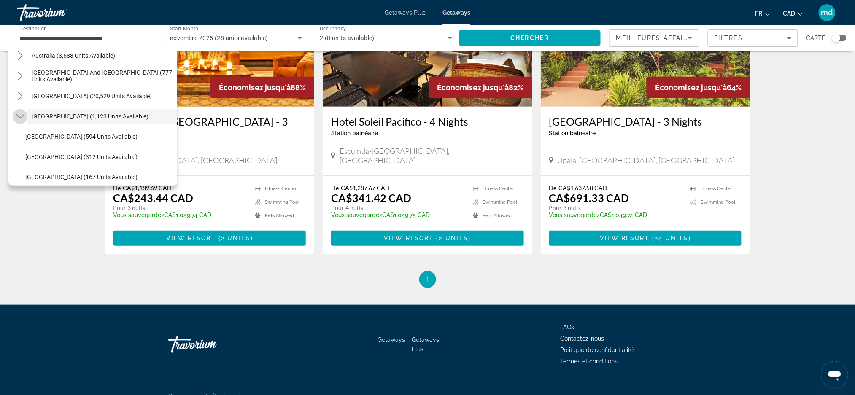
click at [16, 119] on icon "Toggle Central America (1,123 units available) submenu" at bounding box center [20, 116] width 8 height 8
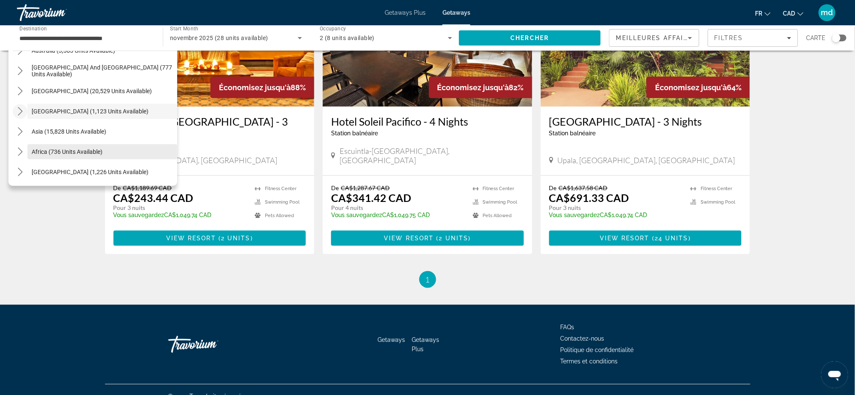
click at [38, 149] on span "Africa (736 units available)" at bounding box center [67, 152] width 71 height 7
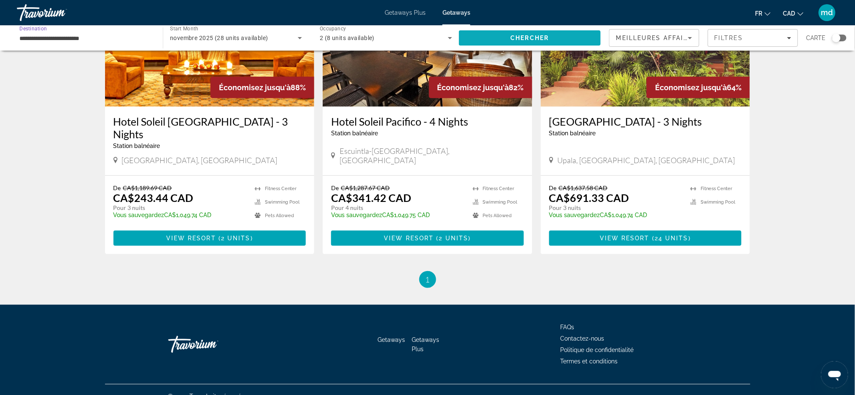
click at [542, 44] on span "Search" at bounding box center [530, 38] width 142 height 20
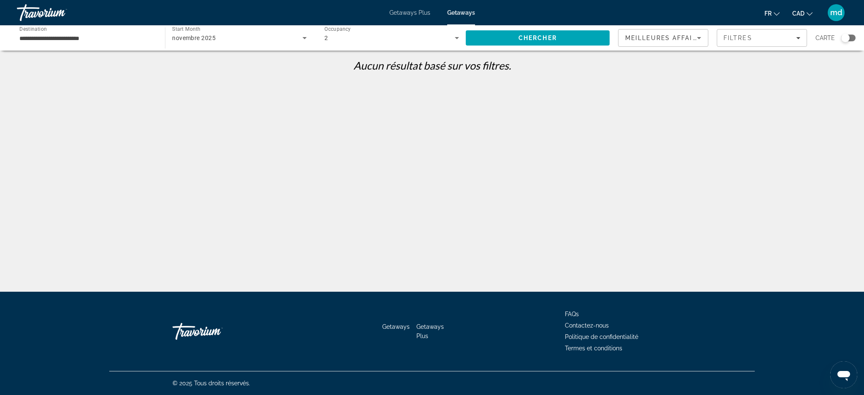
click at [97, 33] on input "**********" at bounding box center [86, 38] width 135 height 10
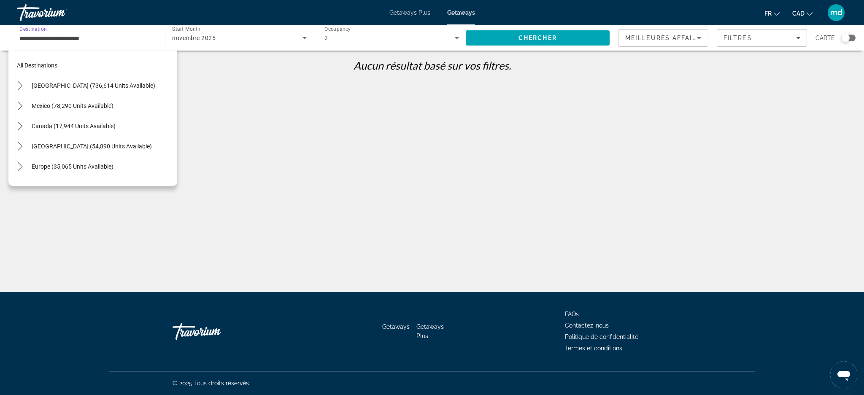
scroll to position [172, 0]
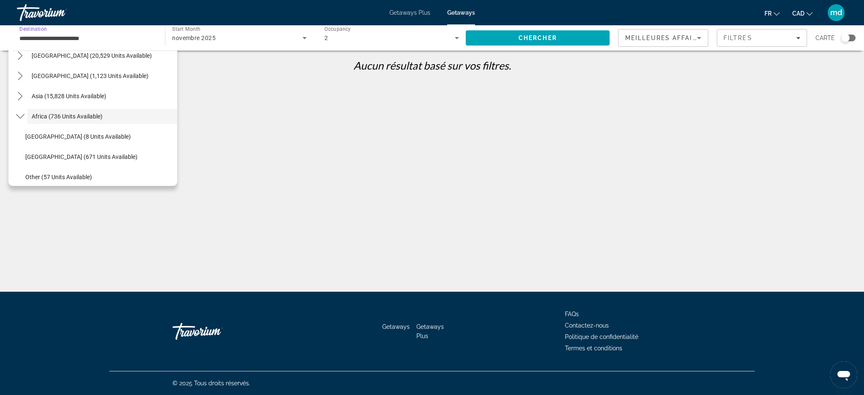
click at [11, 118] on div "All destinations [GEOGRAPHIC_DATA] (736,614 units available) [GEOGRAPHIC_DATA] …" at bounding box center [92, 116] width 169 height 140
click at [15, 115] on mat-icon "Toggle Africa (736 units available) submenu" at bounding box center [20, 116] width 15 height 15
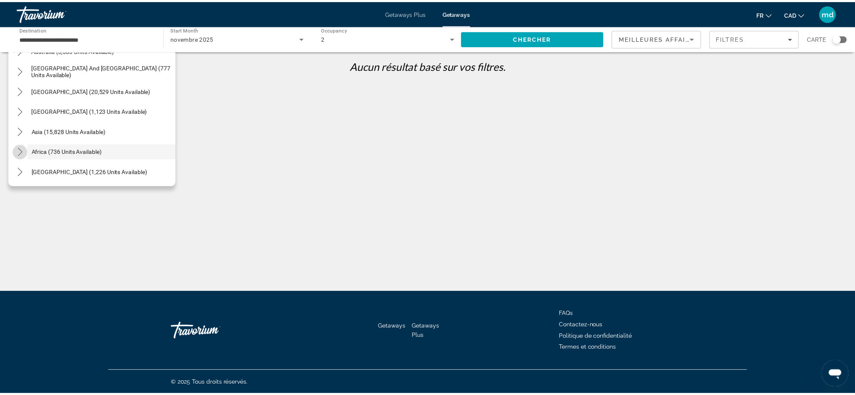
scroll to position [136, 0]
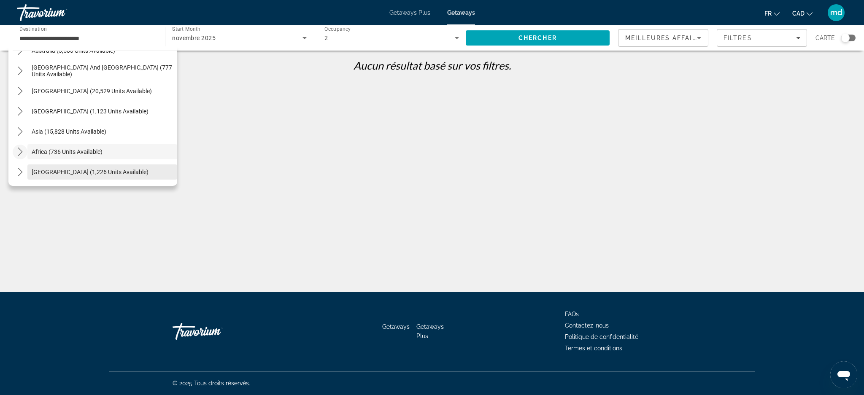
click at [51, 174] on span "[GEOGRAPHIC_DATA] (1,226 units available)" at bounding box center [90, 172] width 117 height 7
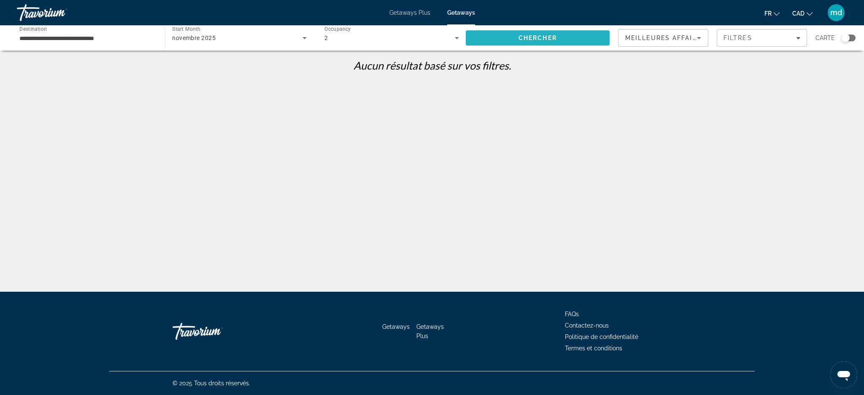
click at [490, 33] on span "Search" at bounding box center [538, 38] width 144 height 20
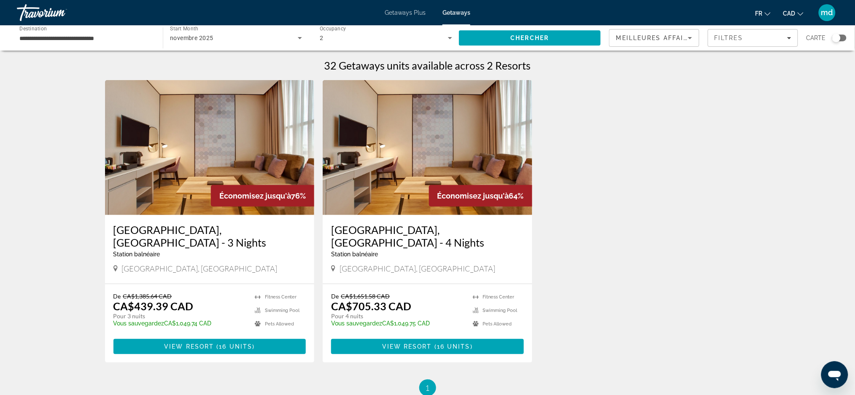
click at [79, 29] on div "**********" at bounding box center [85, 38] width 132 height 24
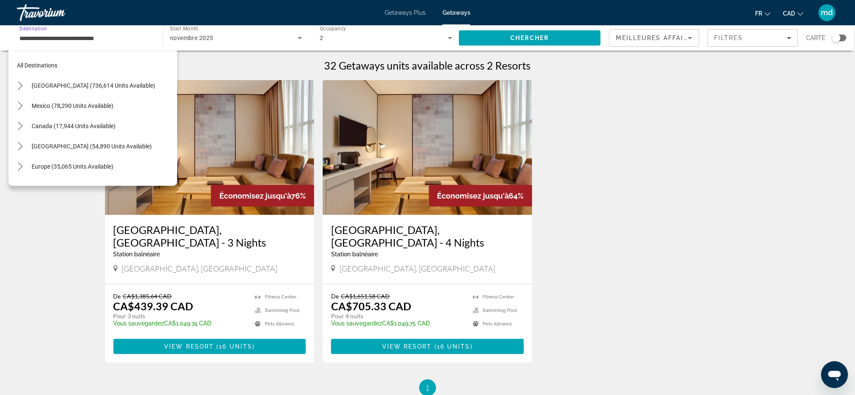
scroll to position [192, 0]
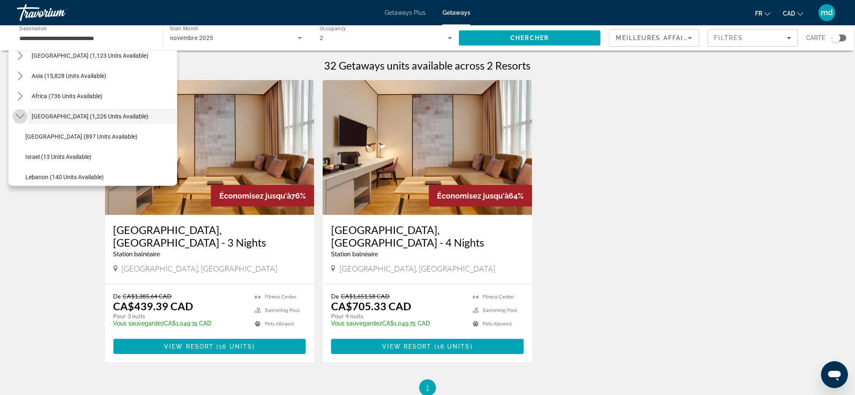
click at [25, 115] on mat-icon "Toggle Middle East (1,226 units available) submenu" at bounding box center [20, 116] width 15 height 15
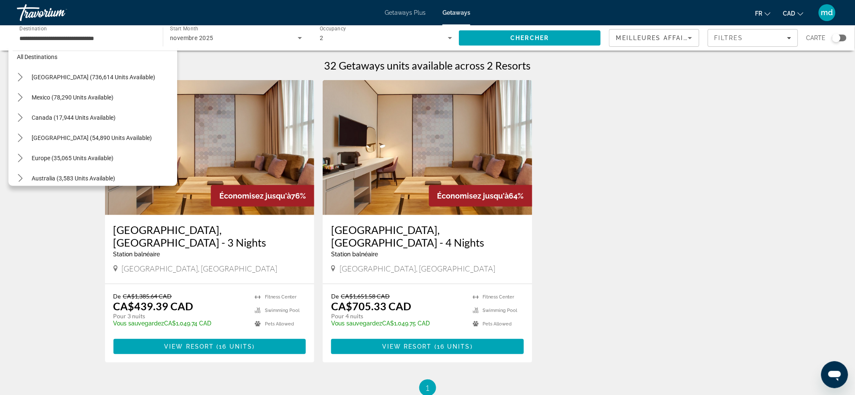
scroll to position [0, 0]
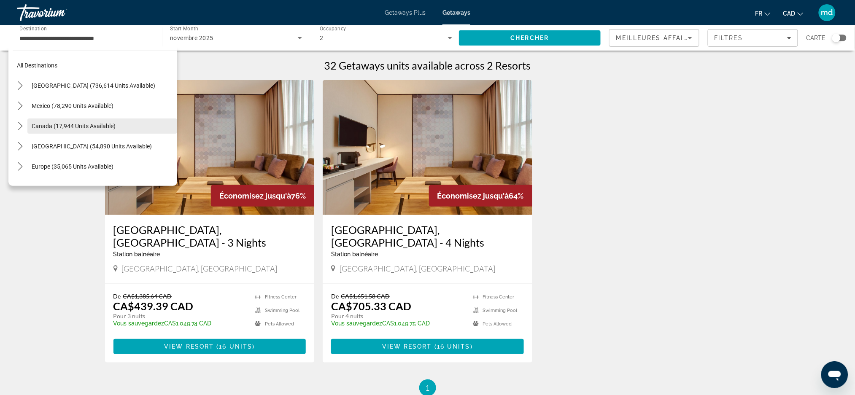
click at [59, 132] on span "Select destination: Canada (17,944 units available)" at bounding box center [102, 126] width 150 height 20
type input "**********"
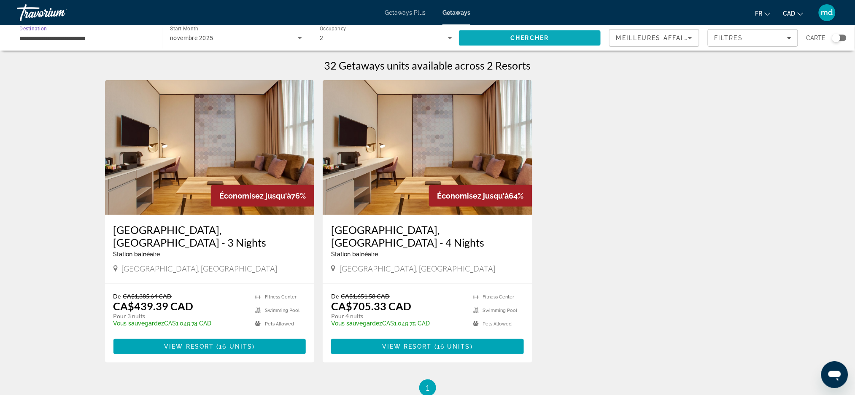
click at [485, 45] on span "Search" at bounding box center [530, 38] width 142 height 20
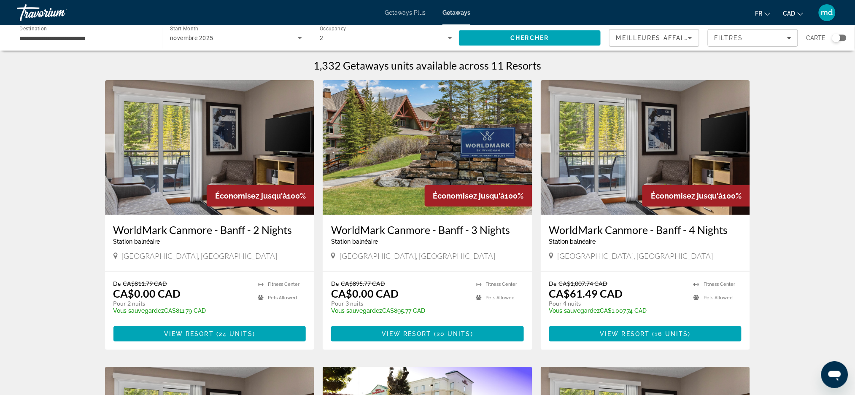
click at [690, 113] on img "Main content" at bounding box center [646, 147] width 210 height 135
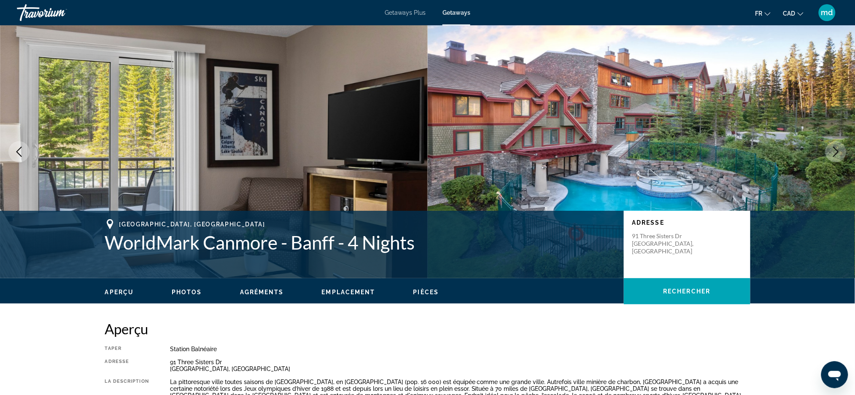
click at [835, 153] on icon "Next image" at bounding box center [836, 152] width 10 height 10
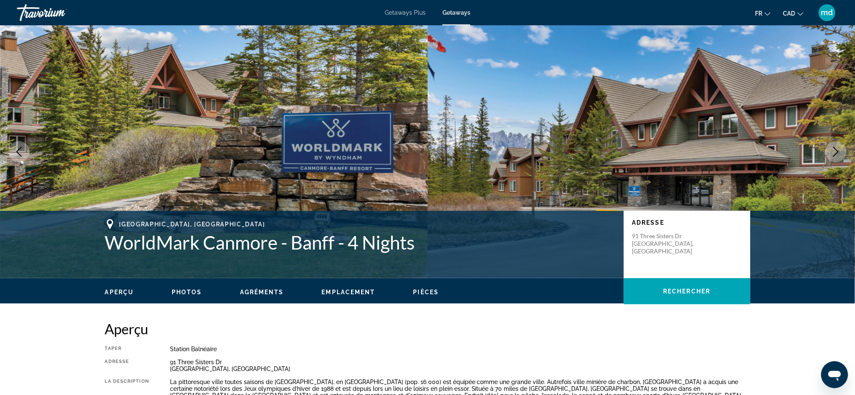
click at [835, 153] on icon "Next image" at bounding box center [836, 152] width 10 height 10
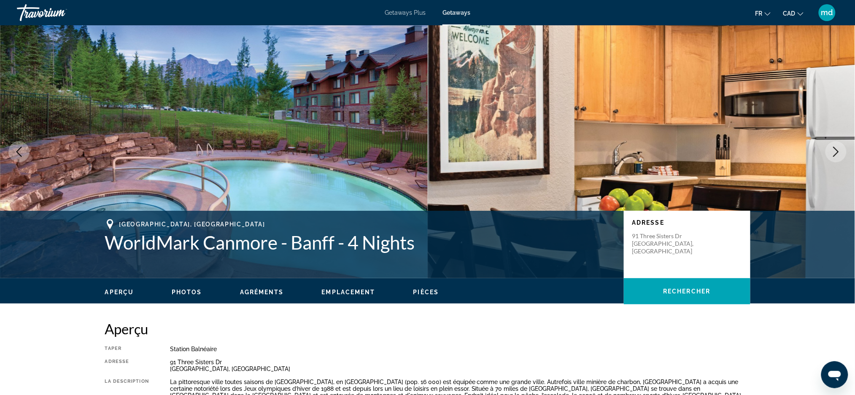
click at [835, 153] on icon "Next image" at bounding box center [836, 152] width 10 height 10
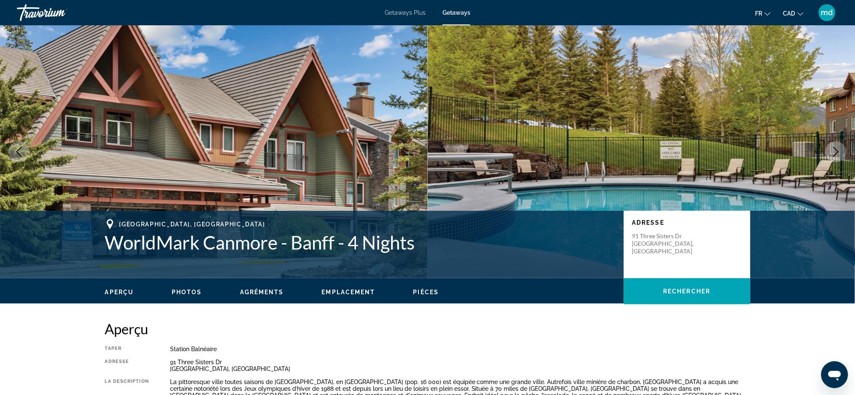
click at [835, 153] on icon "Next image" at bounding box center [836, 152] width 10 height 10
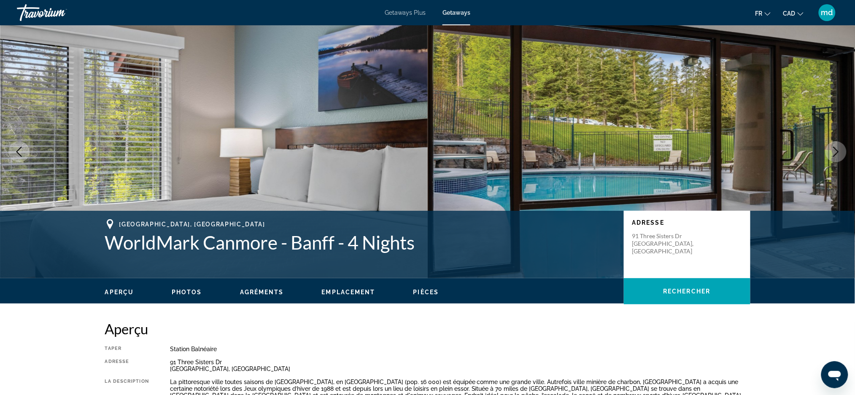
click at [836, 153] on icon "Next image" at bounding box center [836, 152] width 10 height 10
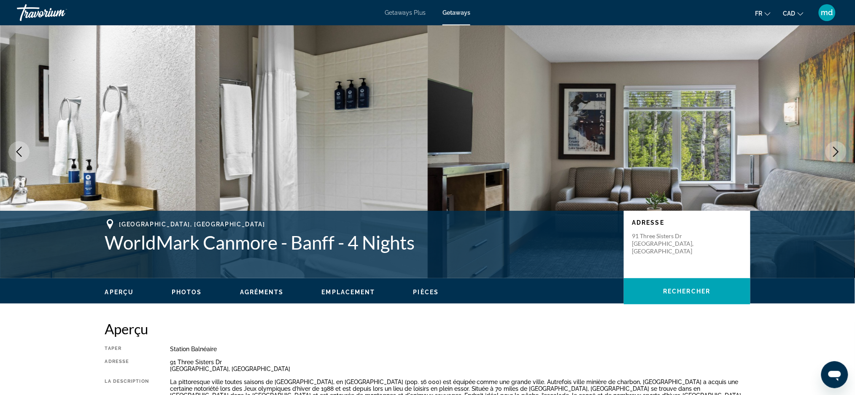
click at [836, 153] on icon "Next image" at bounding box center [836, 152] width 10 height 10
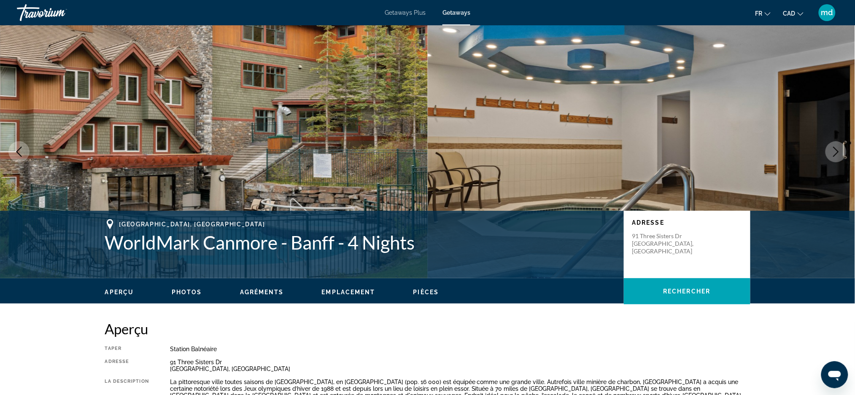
click at [831, 155] on button "Next image" at bounding box center [836, 151] width 21 height 21
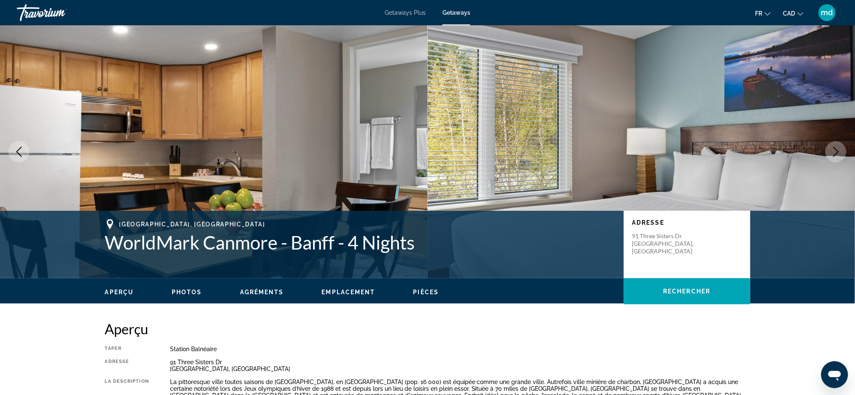
click at [831, 155] on button "Next image" at bounding box center [836, 151] width 21 height 21
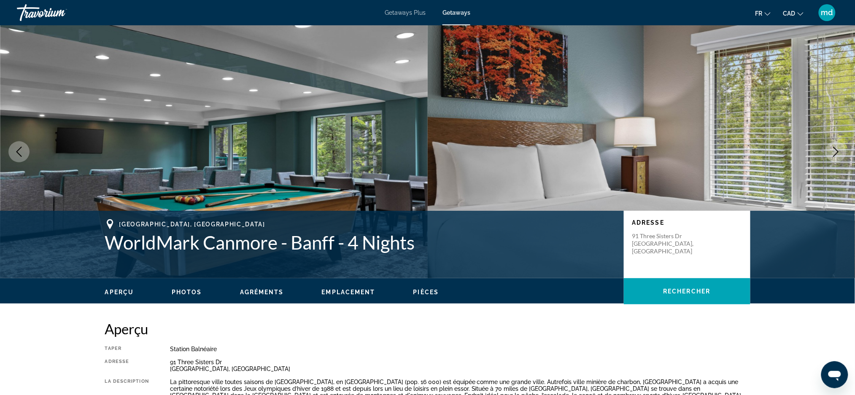
click at [831, 155] on button "Next image" at bounding box center [836, 151] width 21 height 21
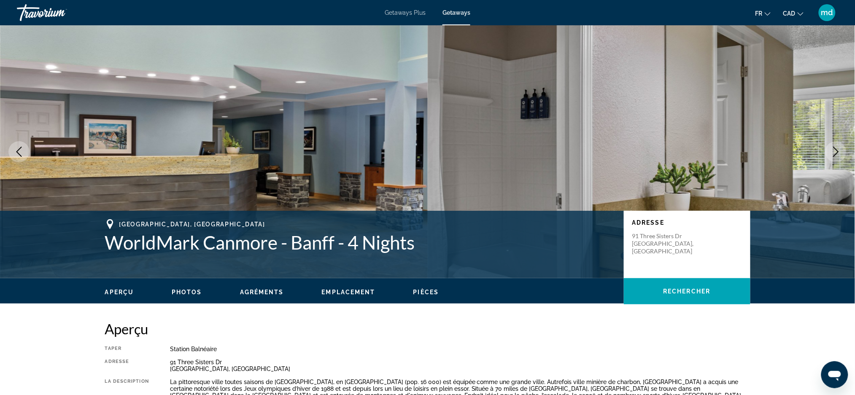
click at [831, 155] on button "Next image" at bounding box center [836, 151] width 21 height 21
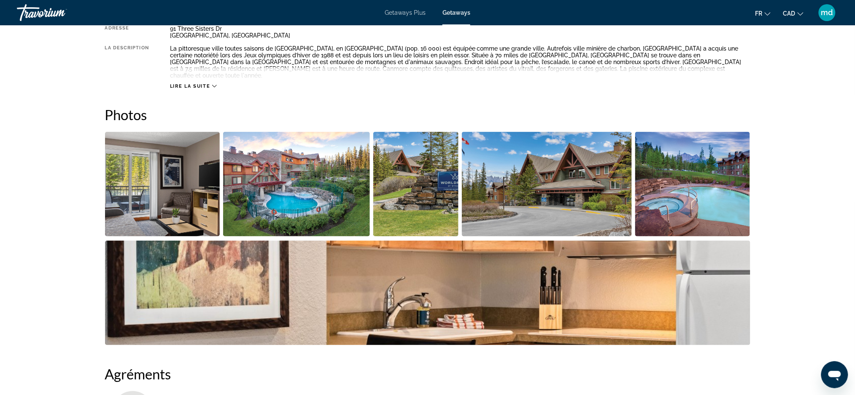
scroll to position [338, 0]
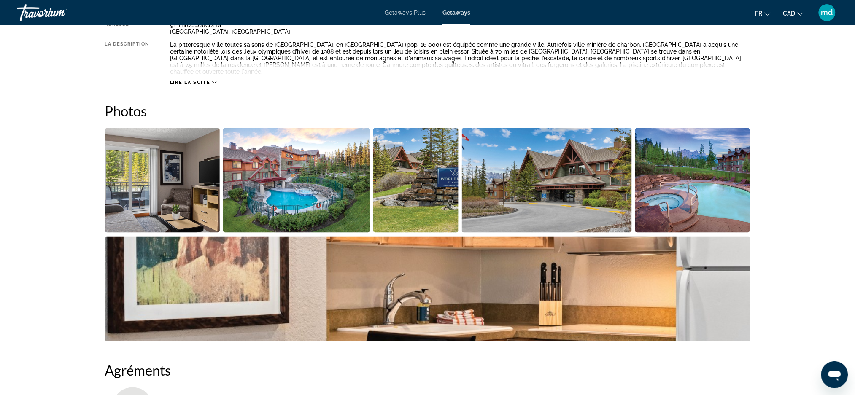
click at [191, 70] on div "Lire la suite" at bounding box center [460, 73] width 581 height 23
click at [218, 78] on div "Lire la suite" at bounding box center [460, 73] width 581 height 23
click at [210, 80] on span "Lire la suite" at bounding box center [190, 82] width 40 height 5
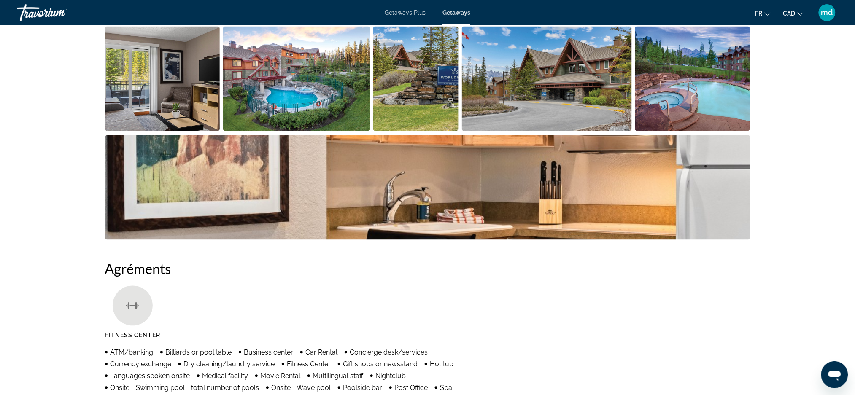
scroll to position [506, 0]
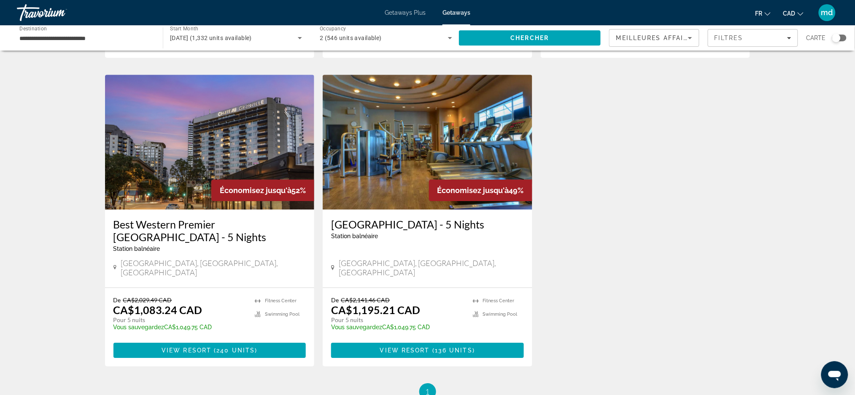
scroll to position [1033, 0]
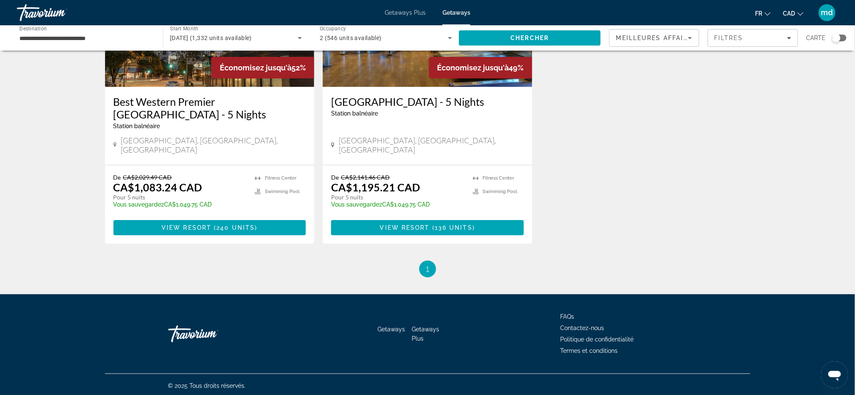
click at [392, 16] on span "Getaways Plus" at bounding box center [405, 12] width 41 height 7
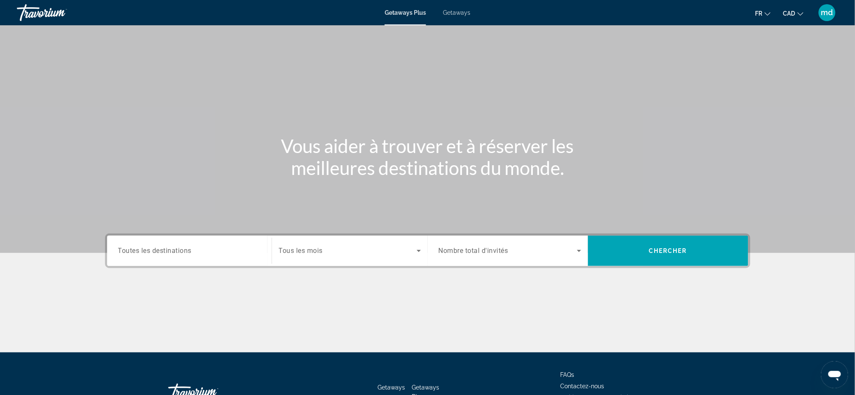
click at [204, 252] on input "Destination Toutes les destinations" at bounding box center [189, 251] width 143 height 10
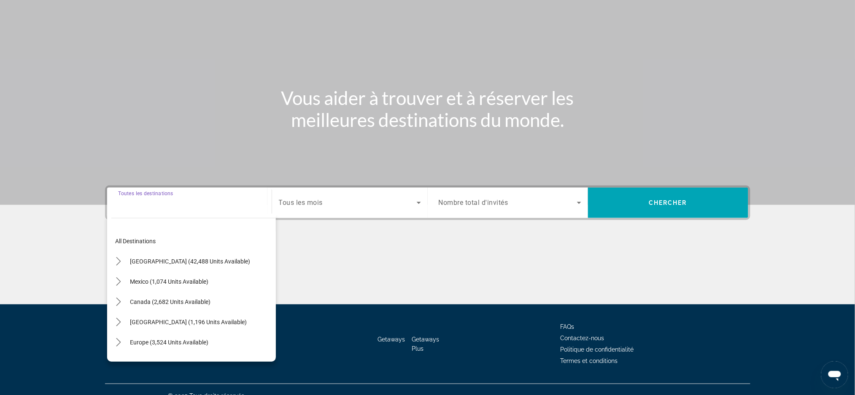
scroll to position [59, 0]
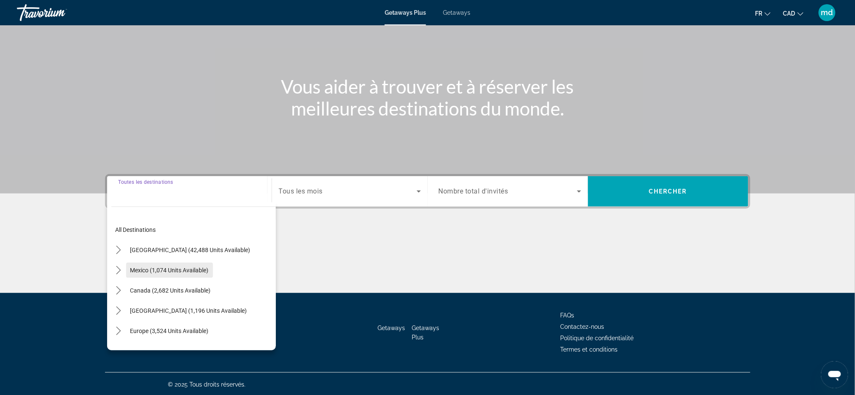
click at [150, 266] on span "Select destination: Mexico (1,074 units available)" at bounding box center [169, 270] width 87 height 20
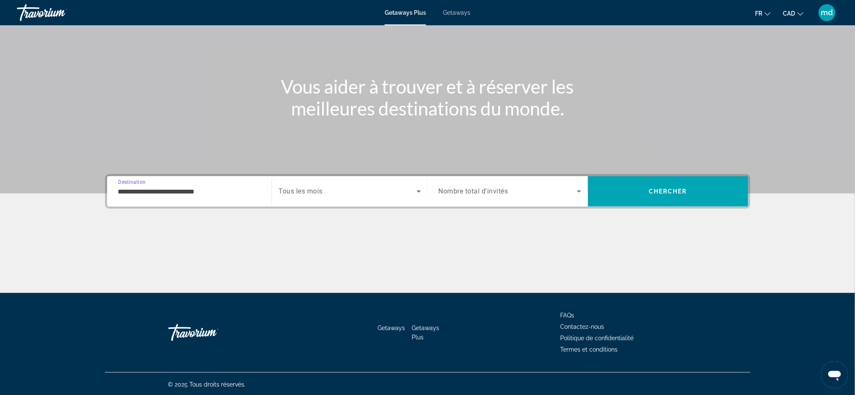
click at [200, 201] on div "**********" at bounding box center [189, 192] width 143 height 24
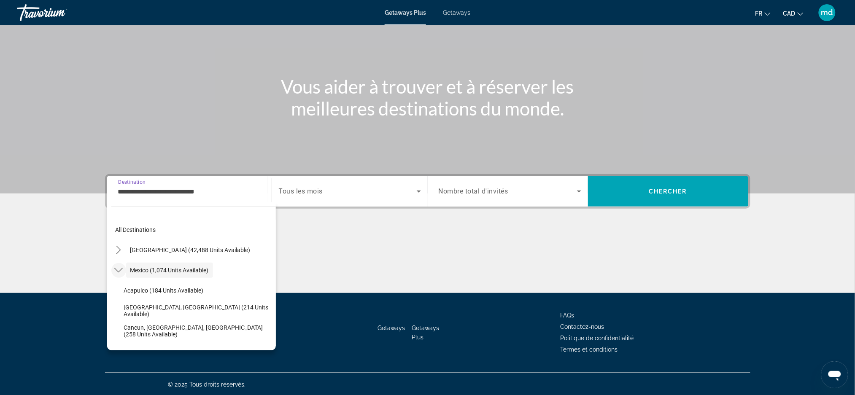
click at [111, 270] on mat-icon "Toggle Mexico (1,074 units available) submenu" at bounding box center [118, 270] width 15 height 15
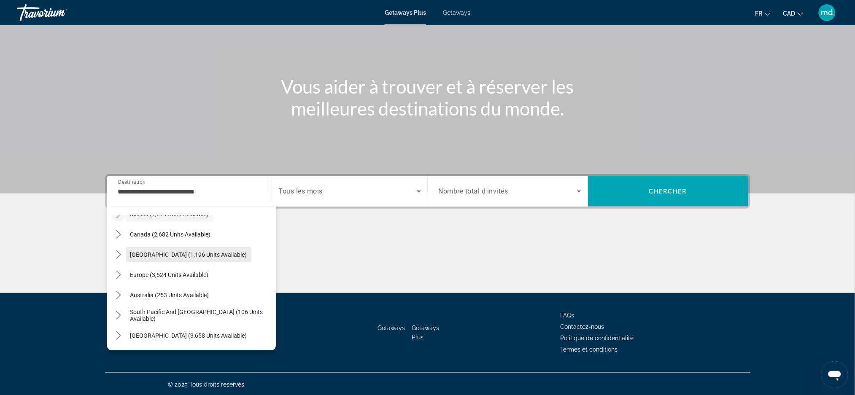
click at [150, 257] on span "[GEOGRAPHIC_DATA] (1,196 units available)" at bounding box center [188, 254] width 117 height 7
type input "**********"
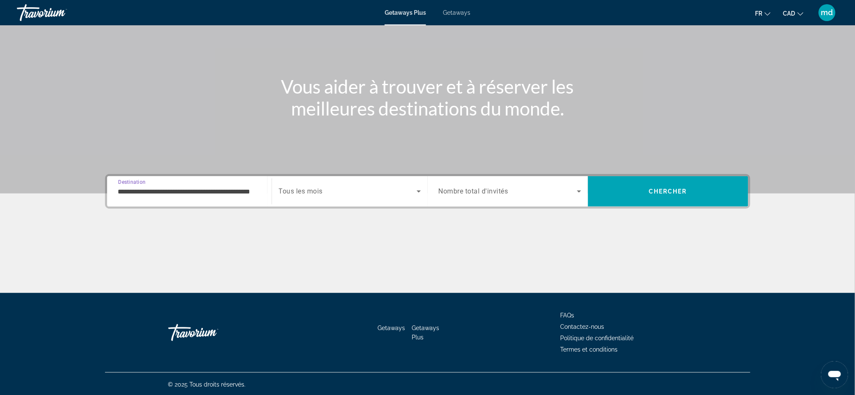
click at [300, 183] on div "Search widget" at bounding box center [350, 192] width 142 height 24
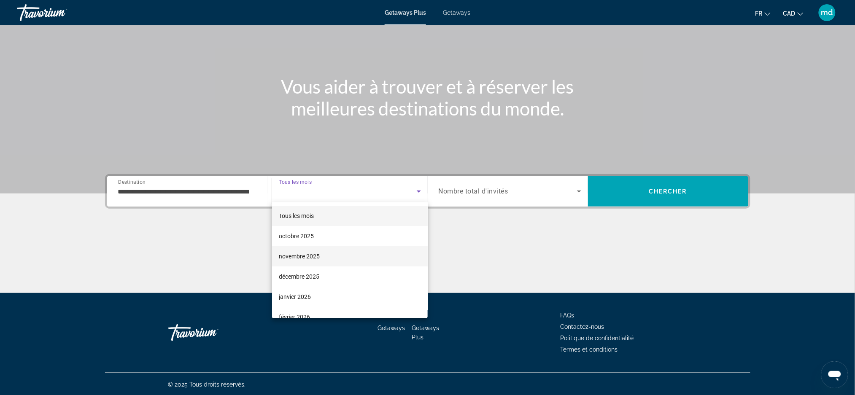
click at [323, 253] on mat-option "novembre 2025" at bounding box center [350, 256] width 156 height 20
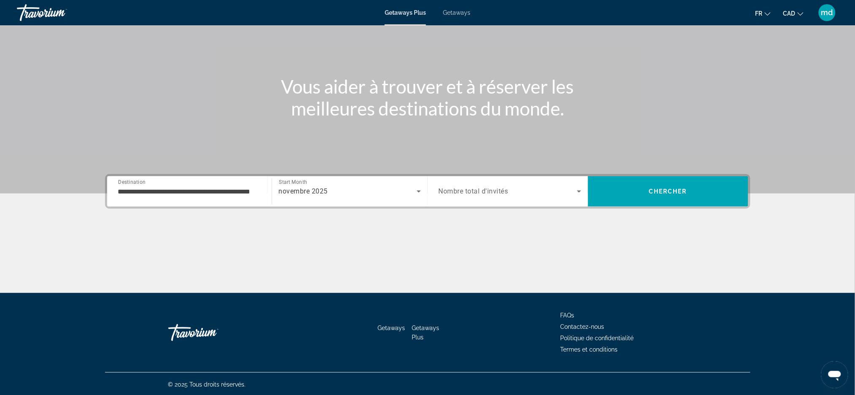
click at [447, 188] on span "Nombre total d'invités" at bounding box center [474, 192] width 70 height 8
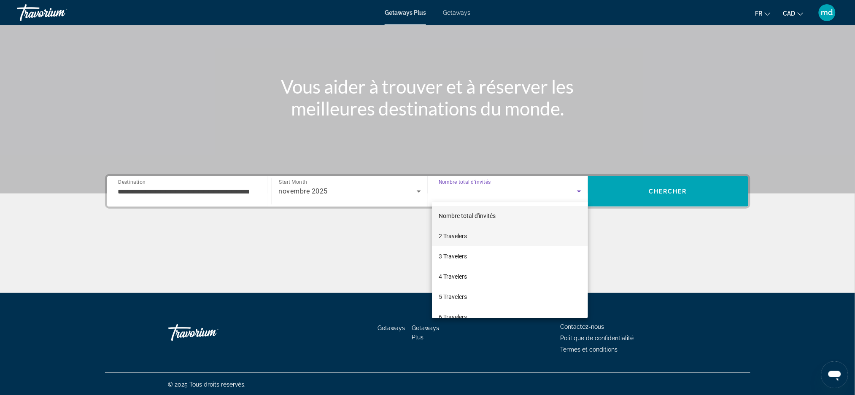
click at [447, 230] on mat-option "2 Travelers" at bounding box center [510, 236] width 156 height 20
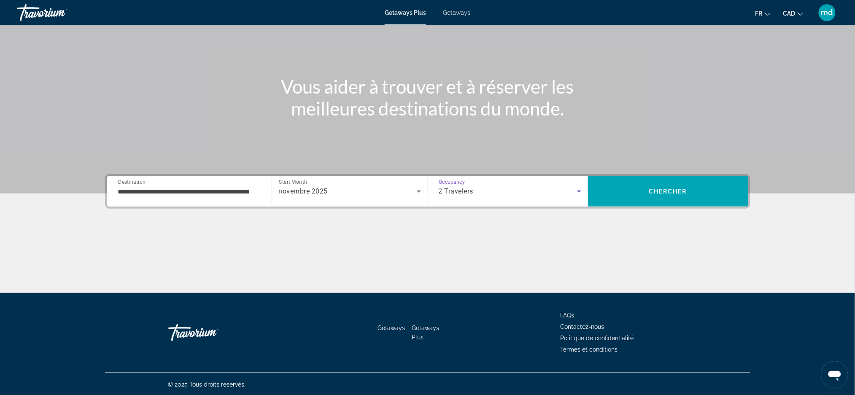
click at [662, 212] on div "**********" at bounding box center [427, 233] width 679 height 119
click at [649, 190] on span "Chercher" at bounding box center [668, 191] width 38 height 7
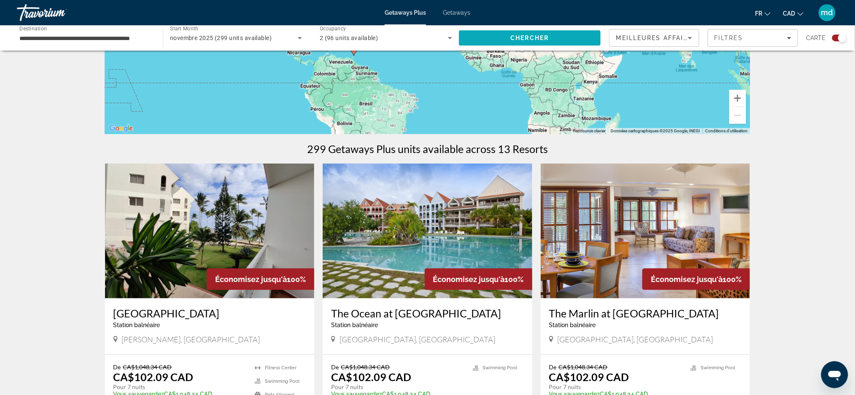
scroll to position [225, 0]
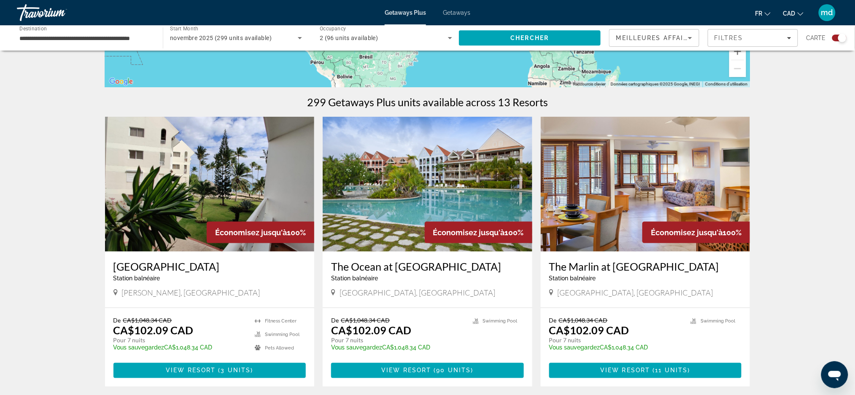
click at [756, 38] on div "Filtres" at bounding box center [753, 38] width 77 height 7
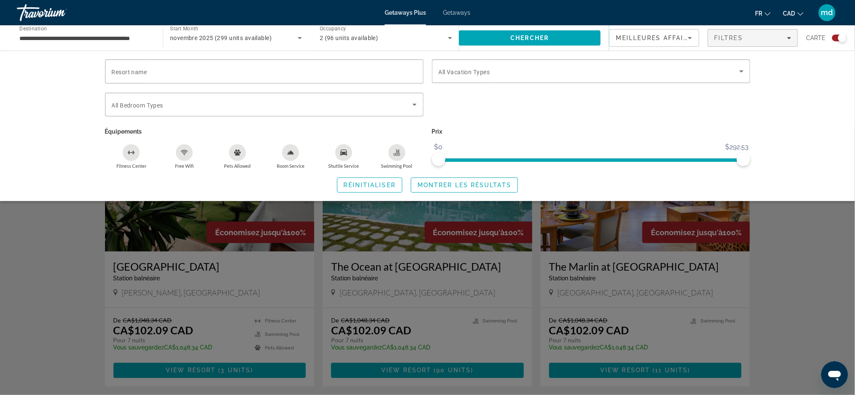
click at [636, 84] on div "Search widget" at bounding box center [591, 87] width 319 height 9
click at [544, 70] on span "Search widget" at bounding box center [589, 71] width 301 height 10
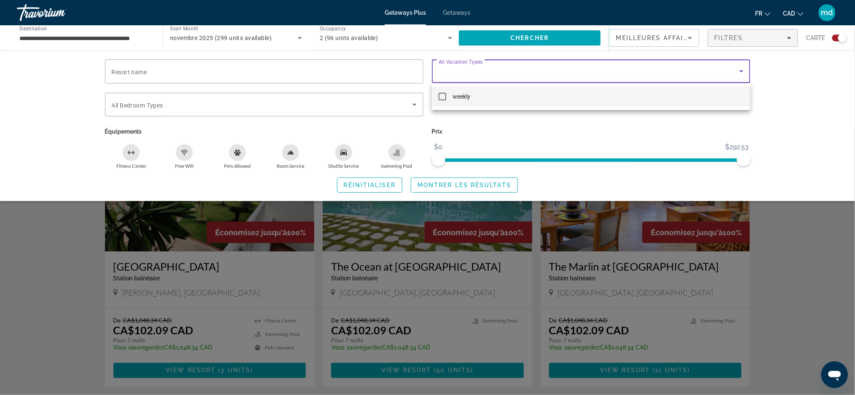
click at [762, 97] on div at bounding box center [427, 197] width 855 height 395
